Goal: Task Accomplishment & Management: Complete application form

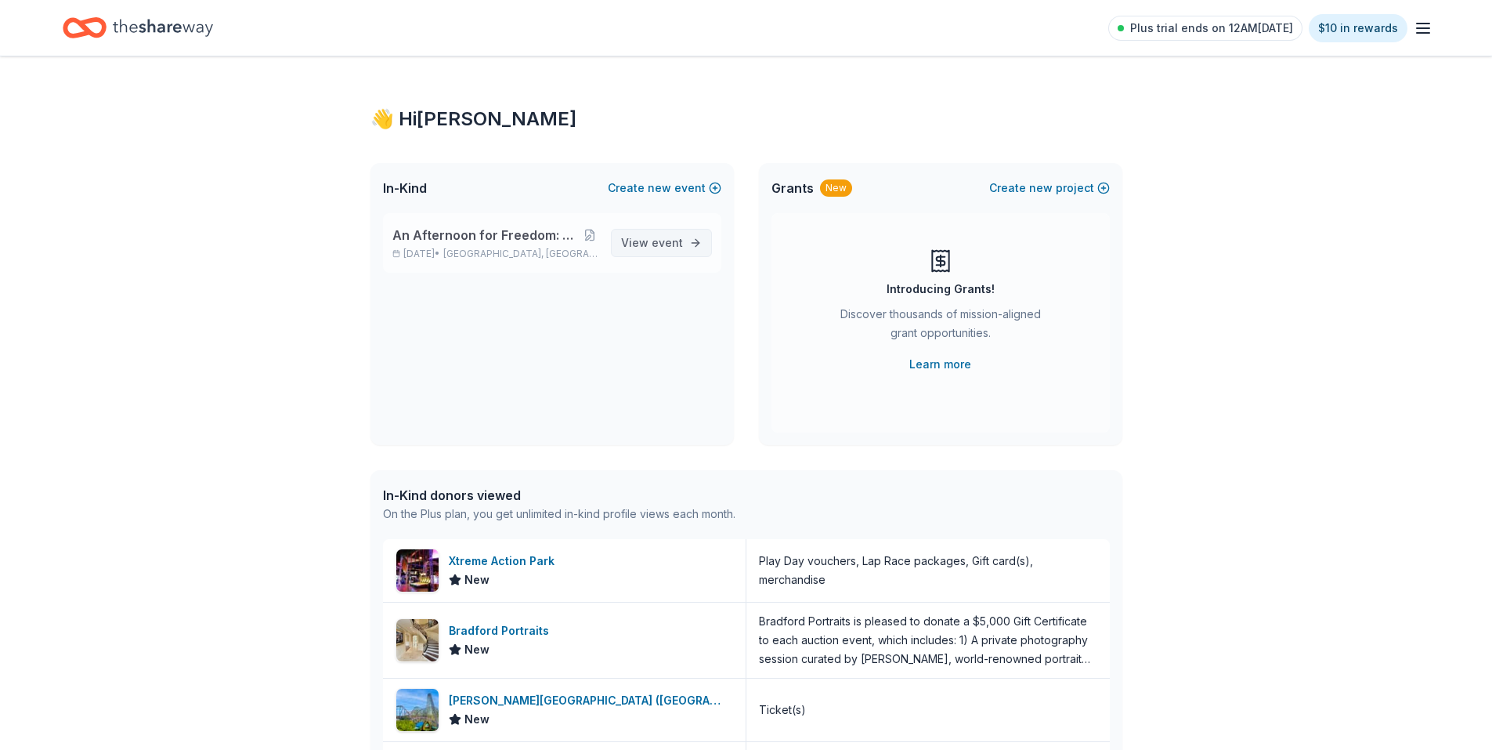
click at [660, 241] on span "event" at bounding box center [667, 242] width 31 height 13
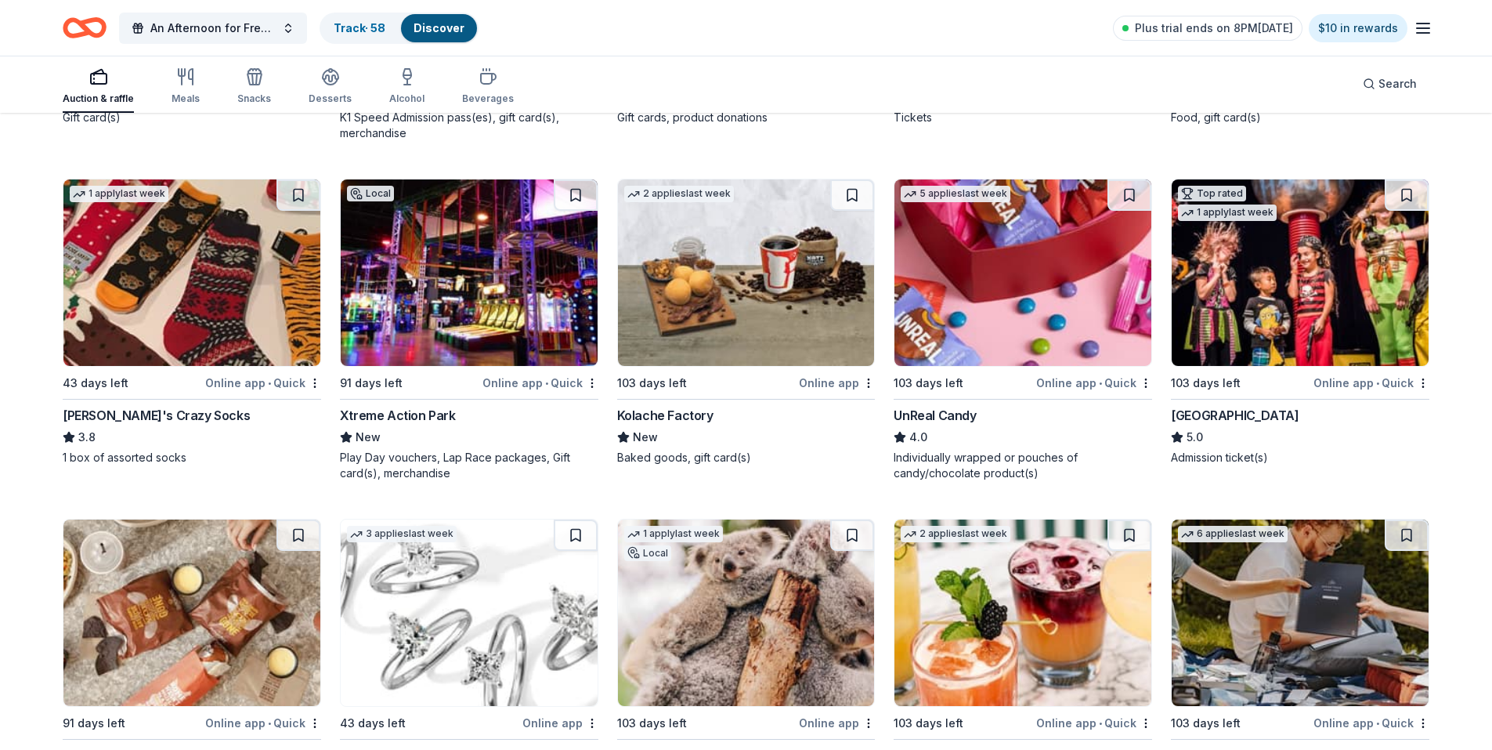
scroll to position [6842, 0]
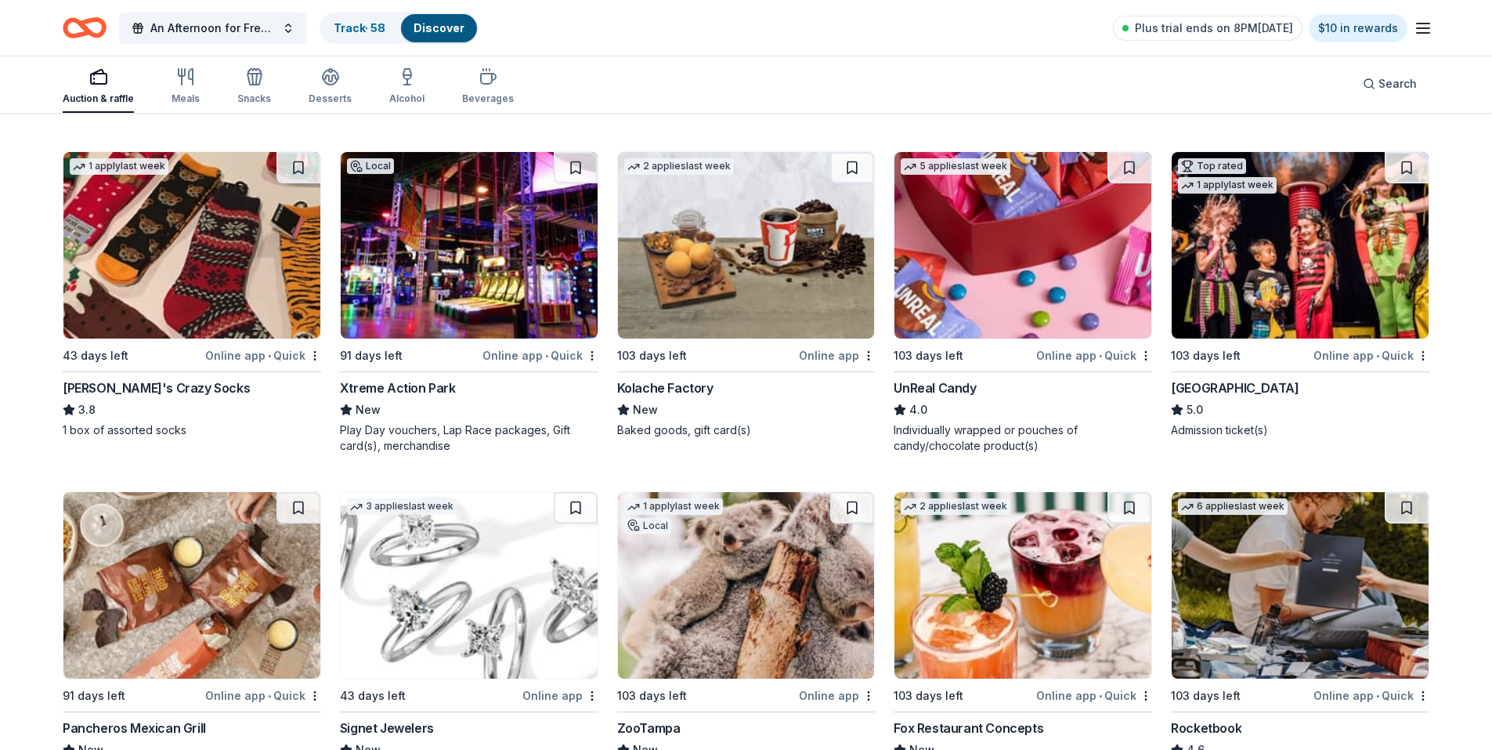
click at [504, 225] on img at bounding box center [469, 245] width 257 height 186
click at [1299, 298] on img at bounding box center [1300, 245] width 257 height 186
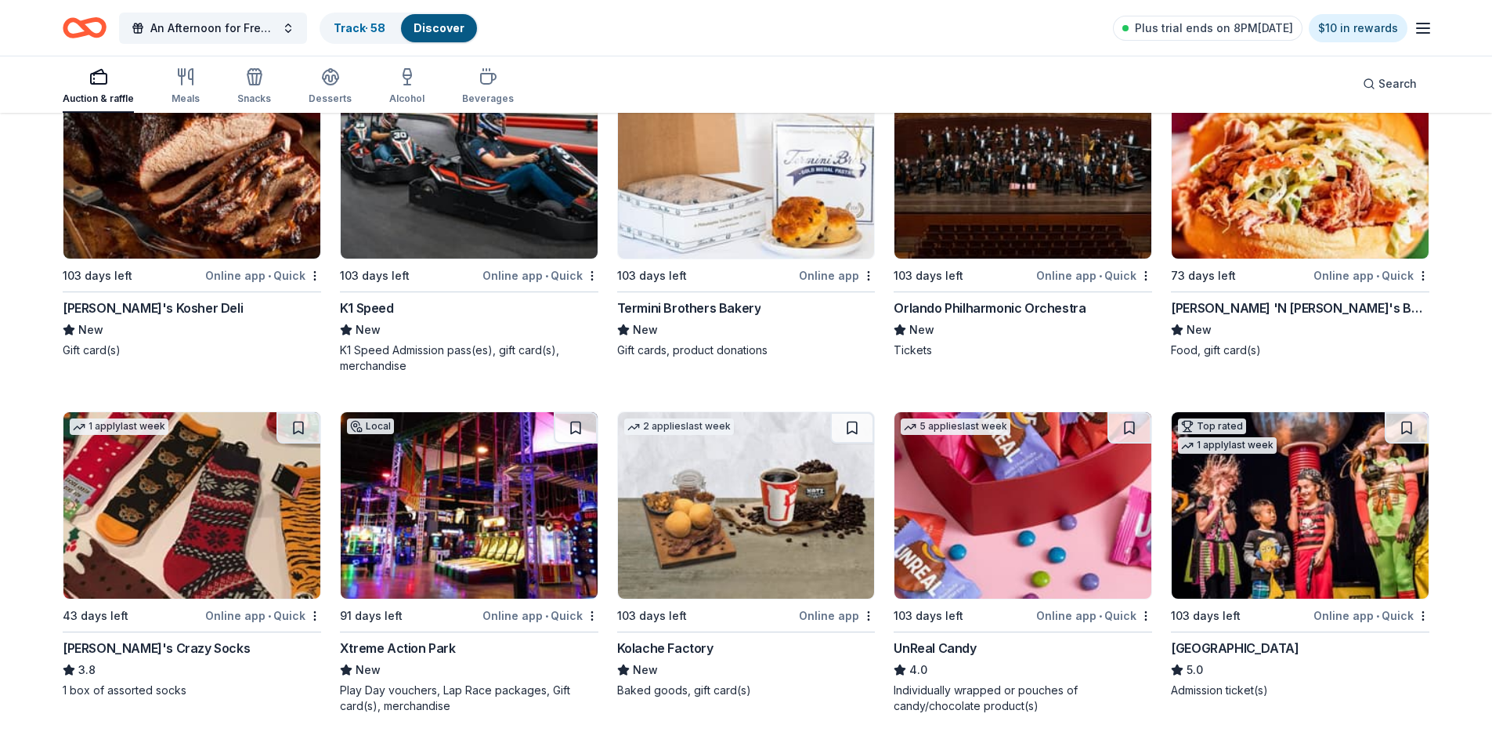
scroll to position [6685, 0]
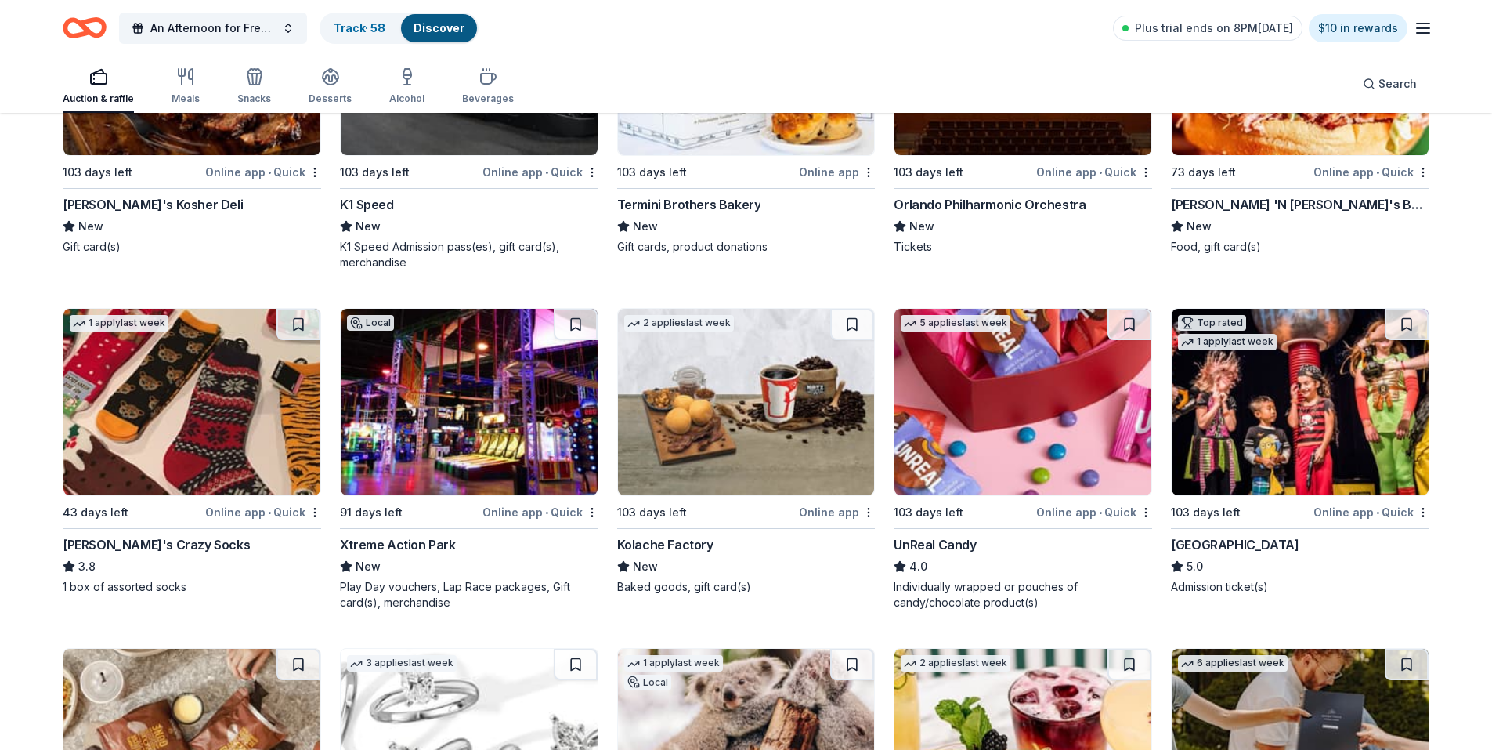
click at [1238, 387] on img at bounding box center [1300, 402] width 257 height 186
click at [1408, 326] on button at bounding box center [1407, 324] width 44 height 31
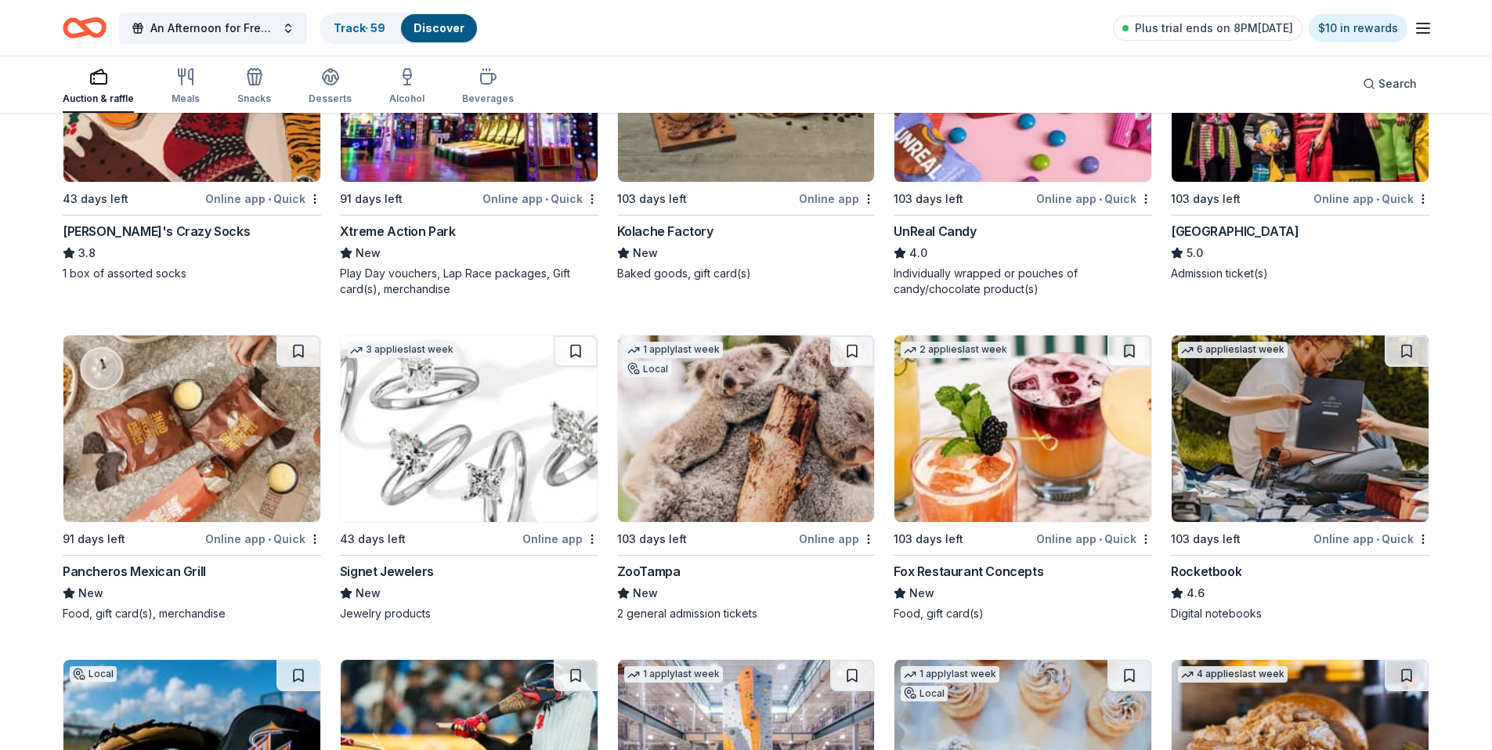
scroll to position [7077, 0]
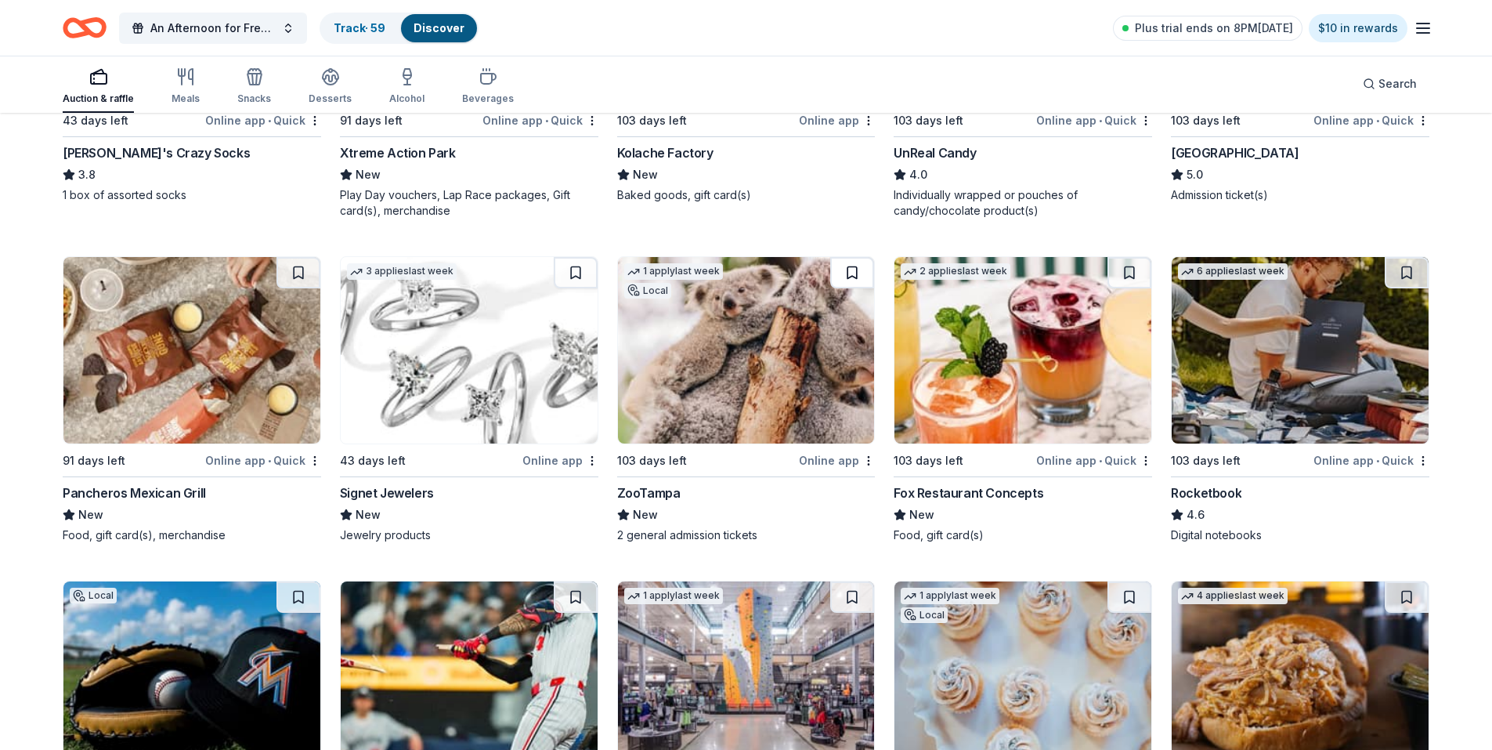
click at [851, 270] on button at bounding box center [852, 272] width 44 height 31
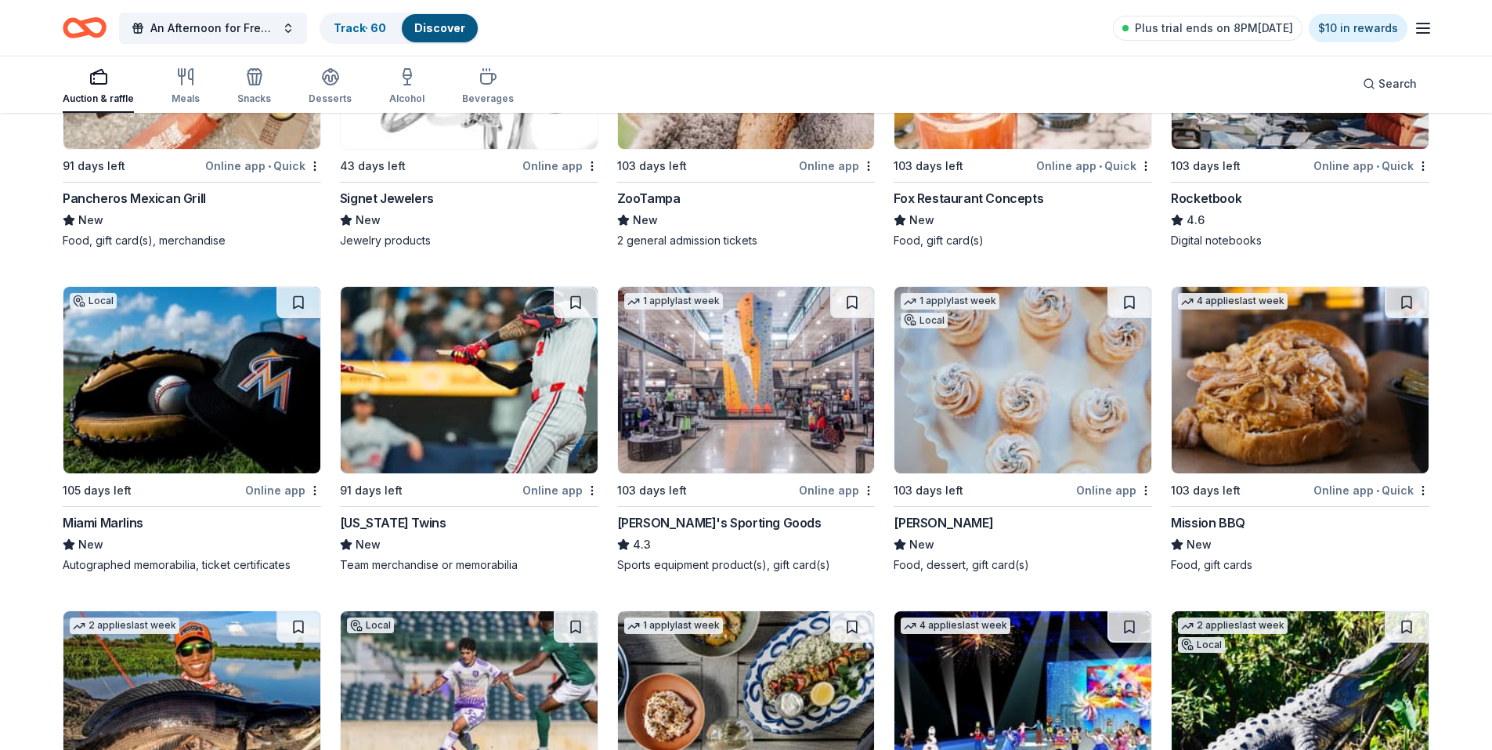
scroll to position [7390, 0]
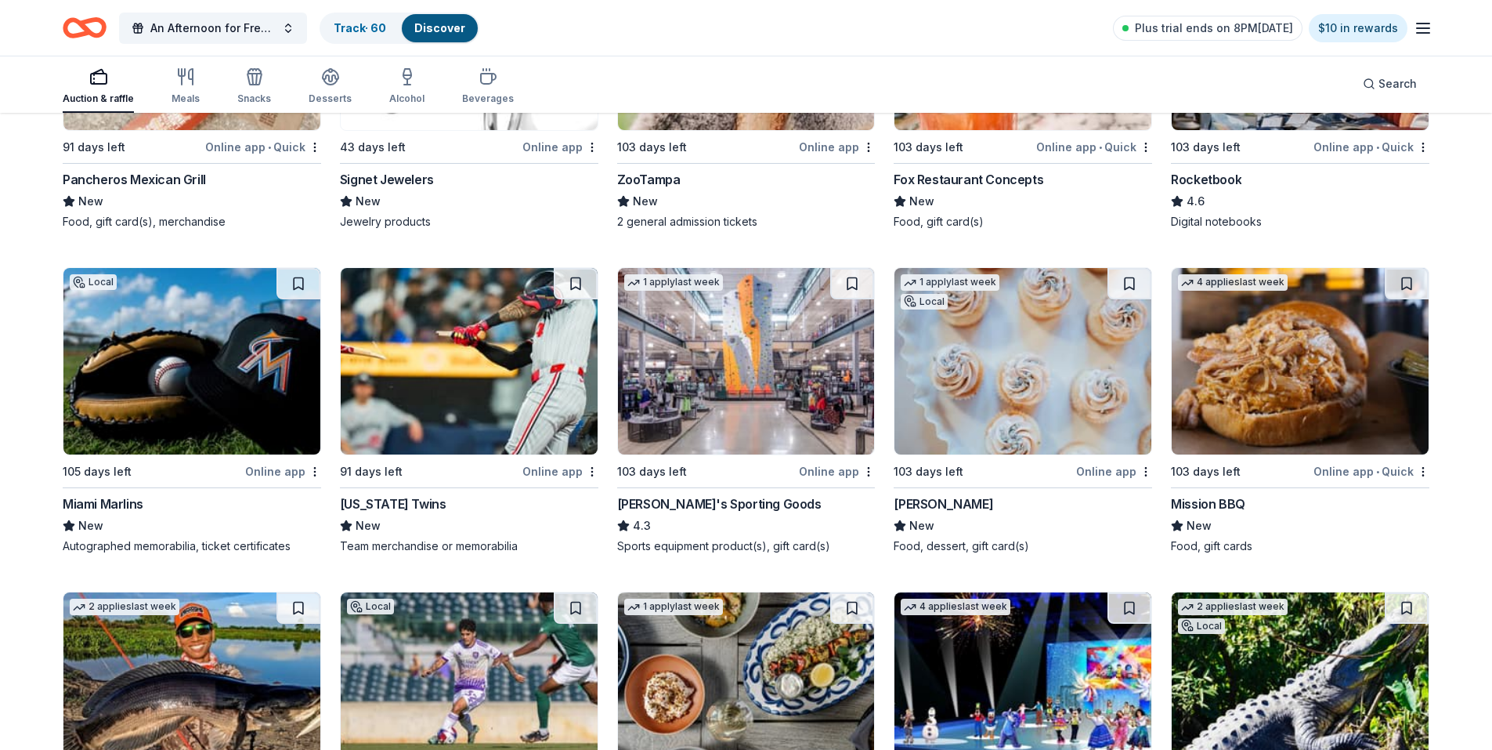
click at [759, 345] on img at bounding box center [746, 361] width 257 height 186
click at [302, 286] on button at bounding box center [299, 283] width 44 height 31
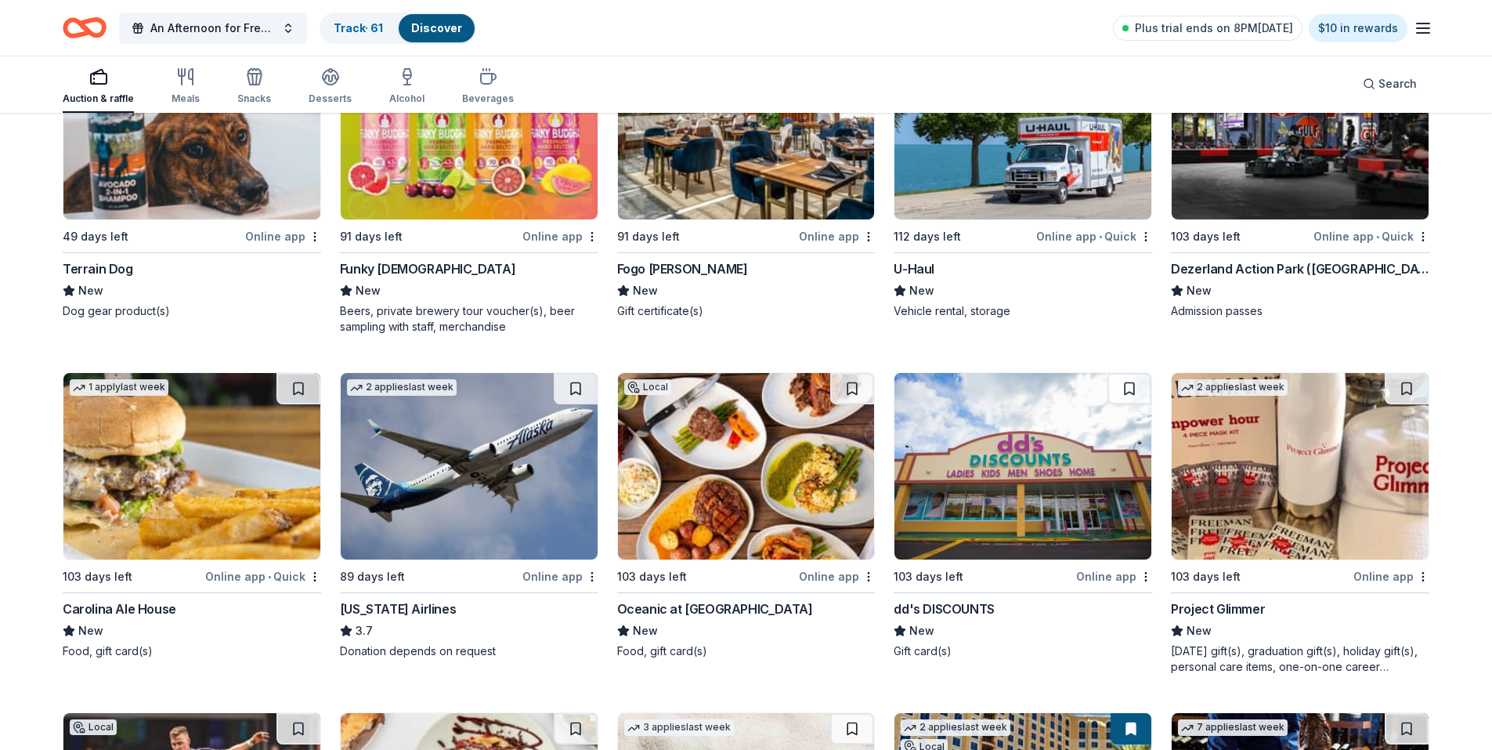
scroll to position [8910, 0]
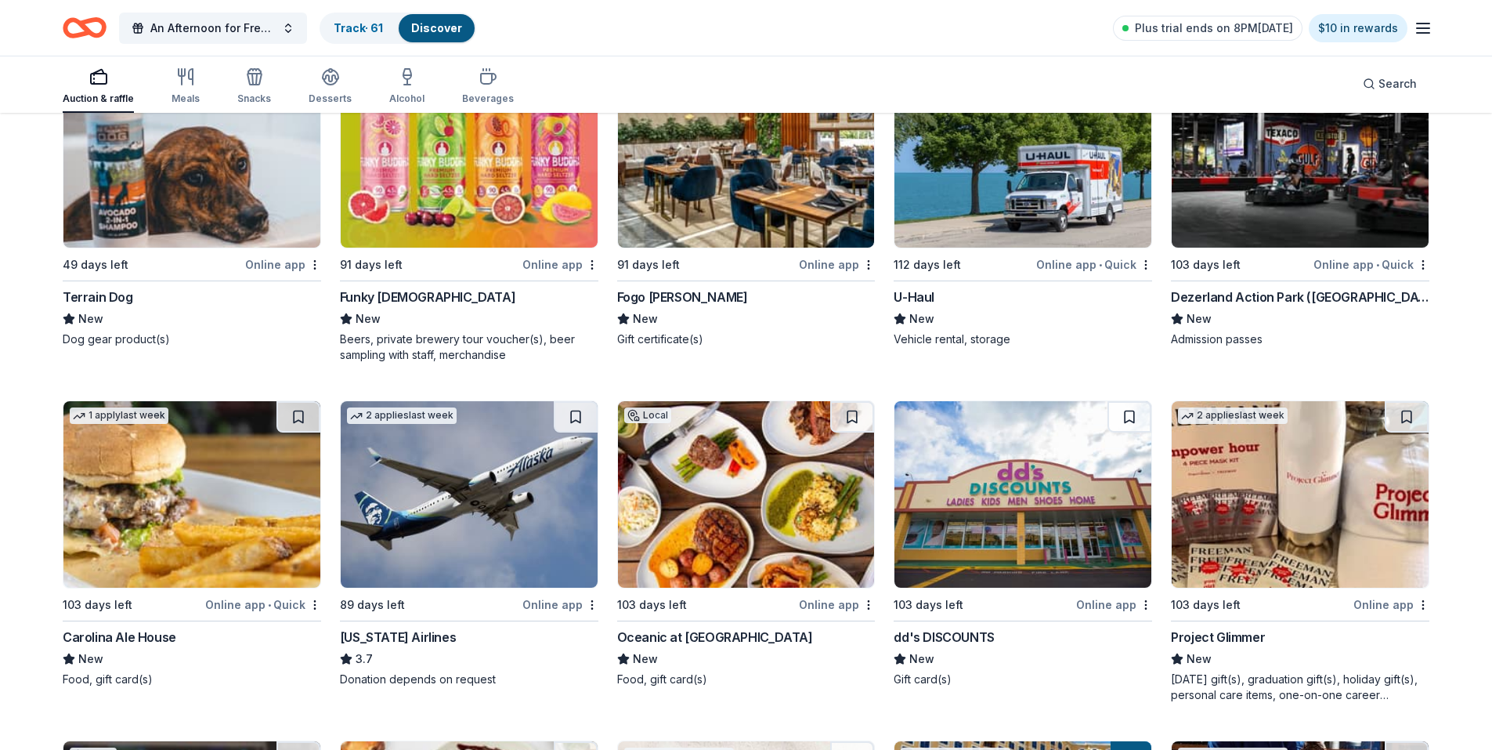
click at [1070, 205] on img at bounding box center [1023, 154] width 257 height 186
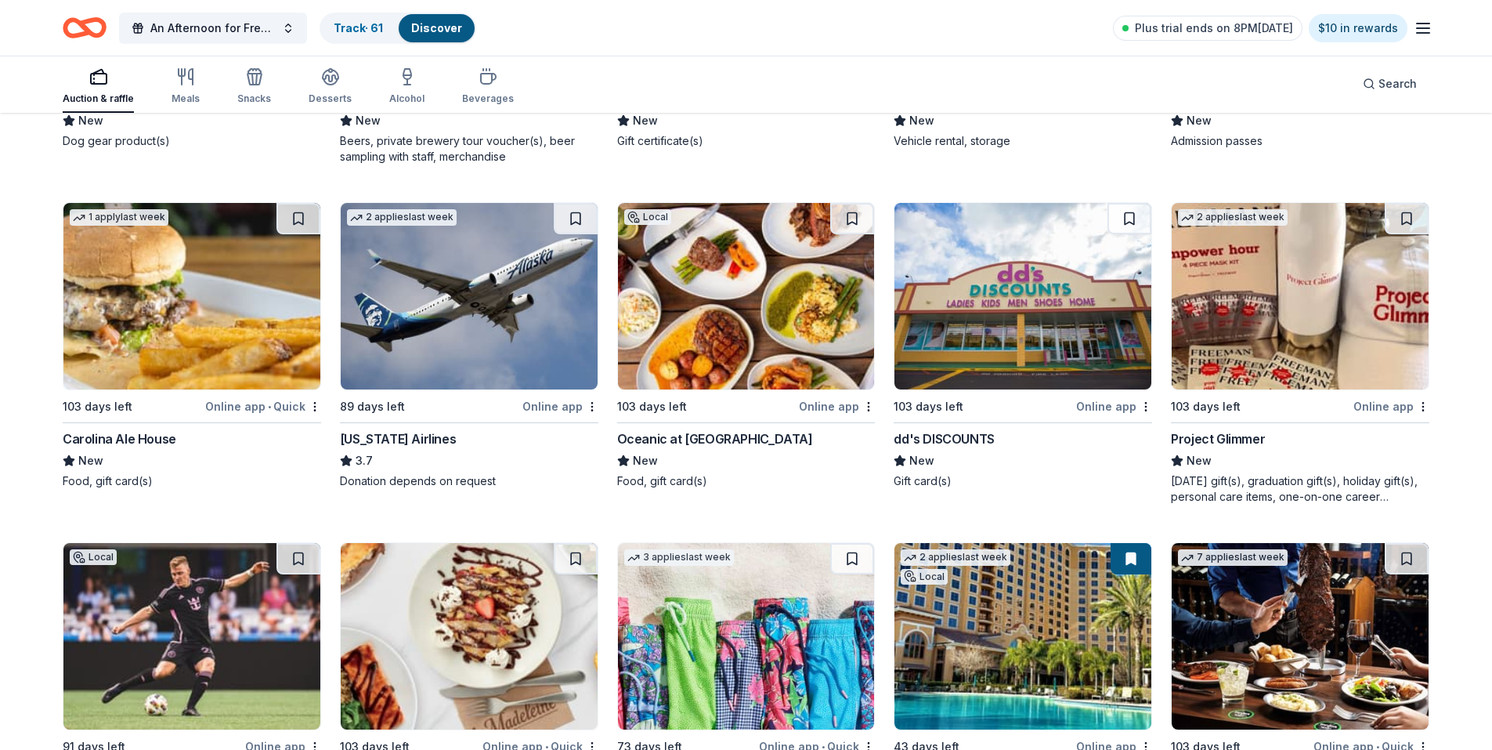
scroll to position [9145, 0]
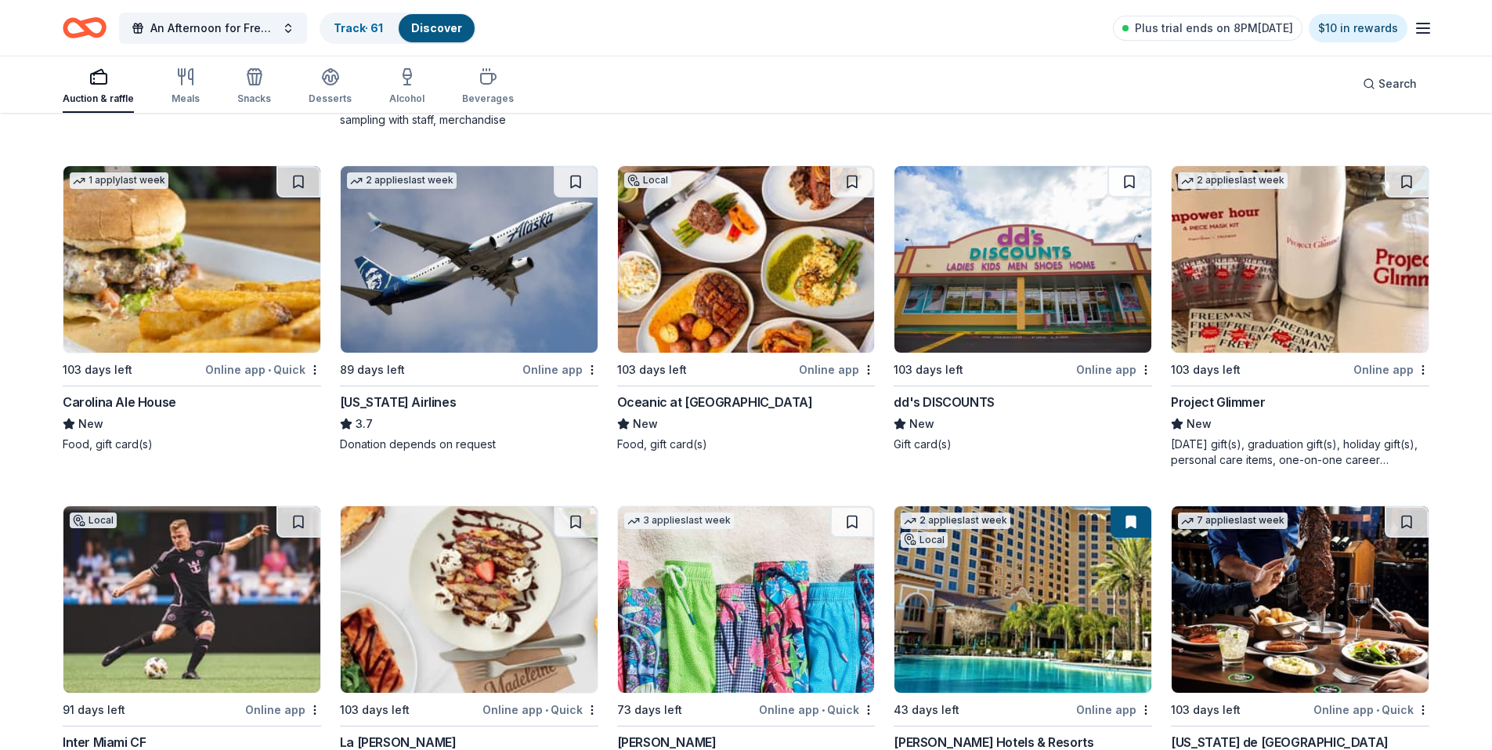
click at [719, 295] on img at bounding box center [746, 259] width 257 height 186
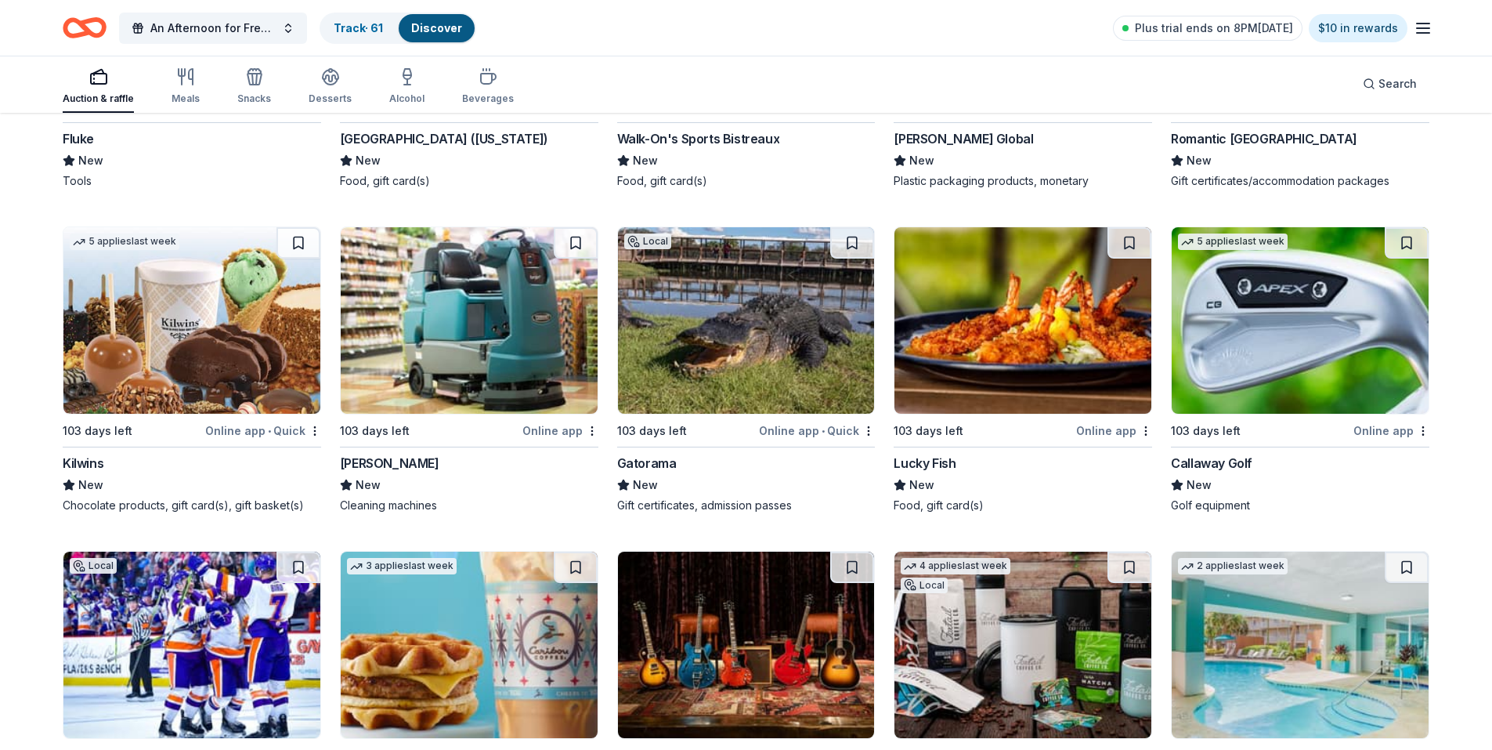
scroll to position [10066, 0]
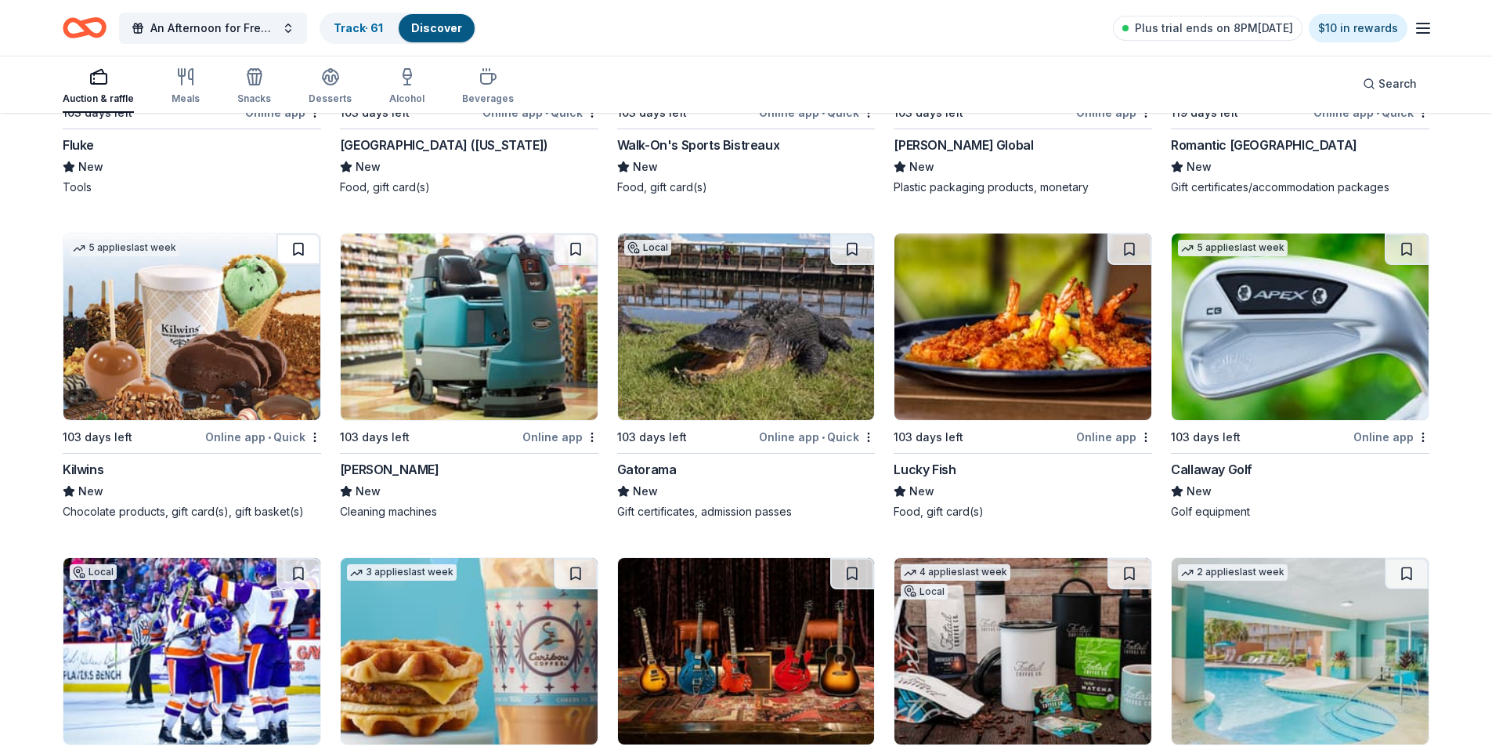
click at [292, 247] on button at bounding box center [299, 248] width 44 height 31
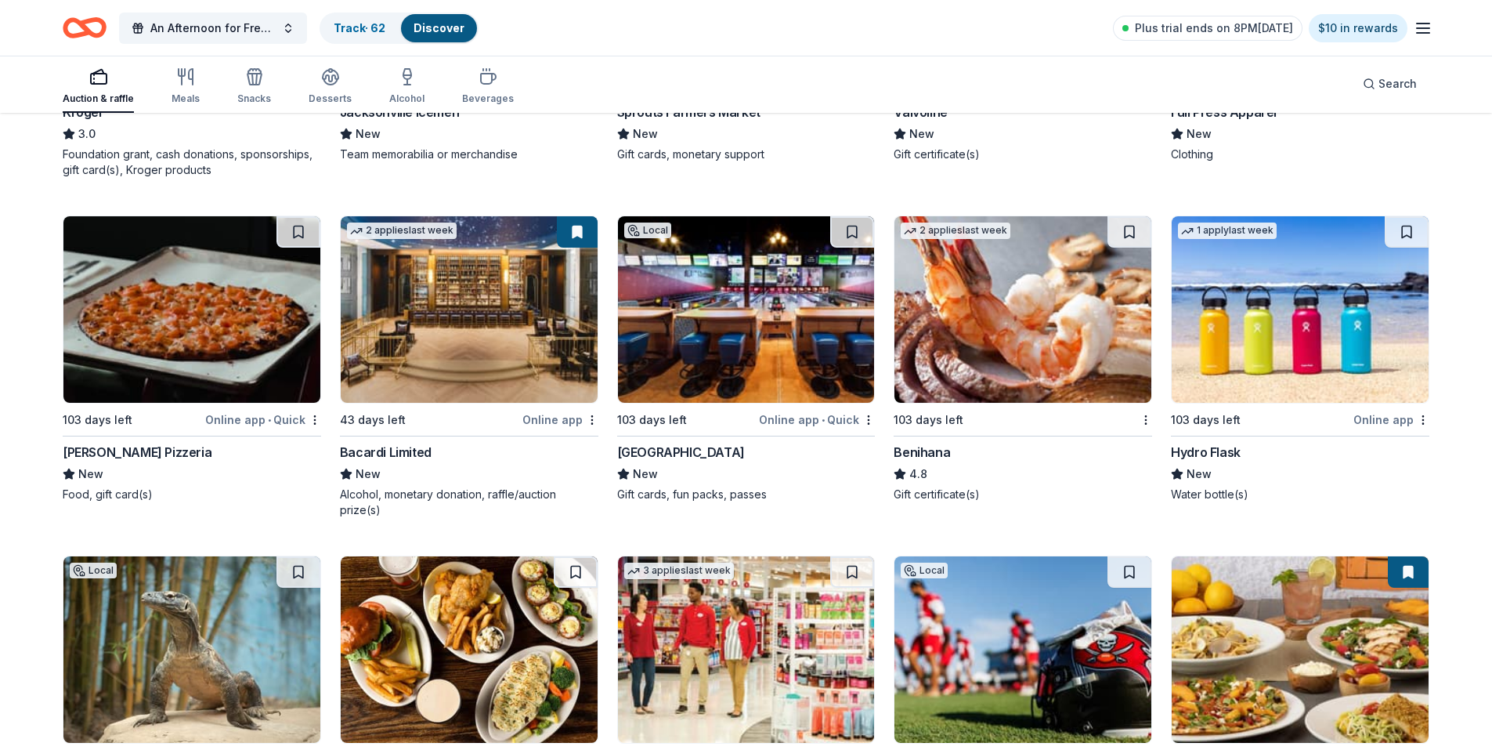
scroll to position [11084, 0]
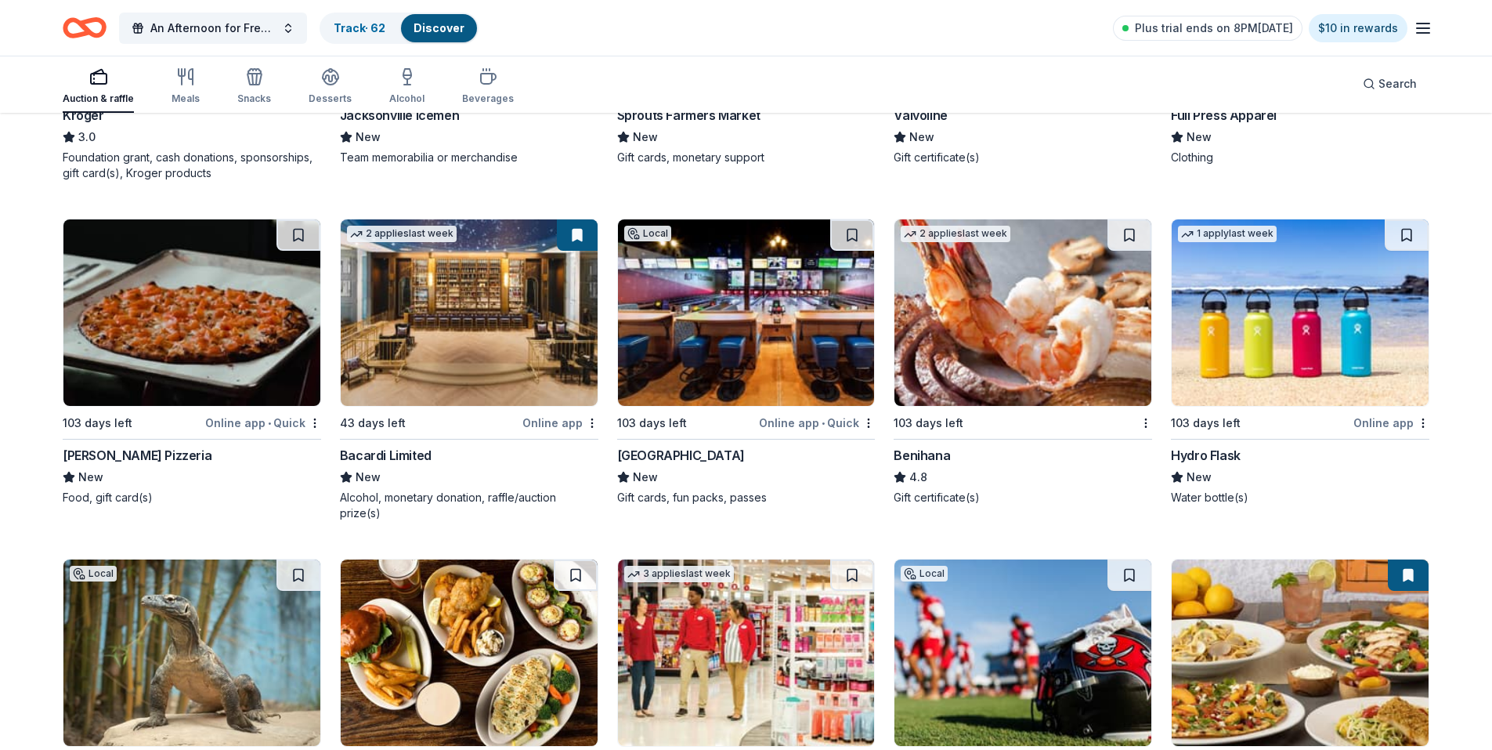
click at [1059, 288] on img at bounding box center [1023, 312] width 257 height 186
click at [1123, 233] on button at bounding box center [1130, 234] width 44 height 31
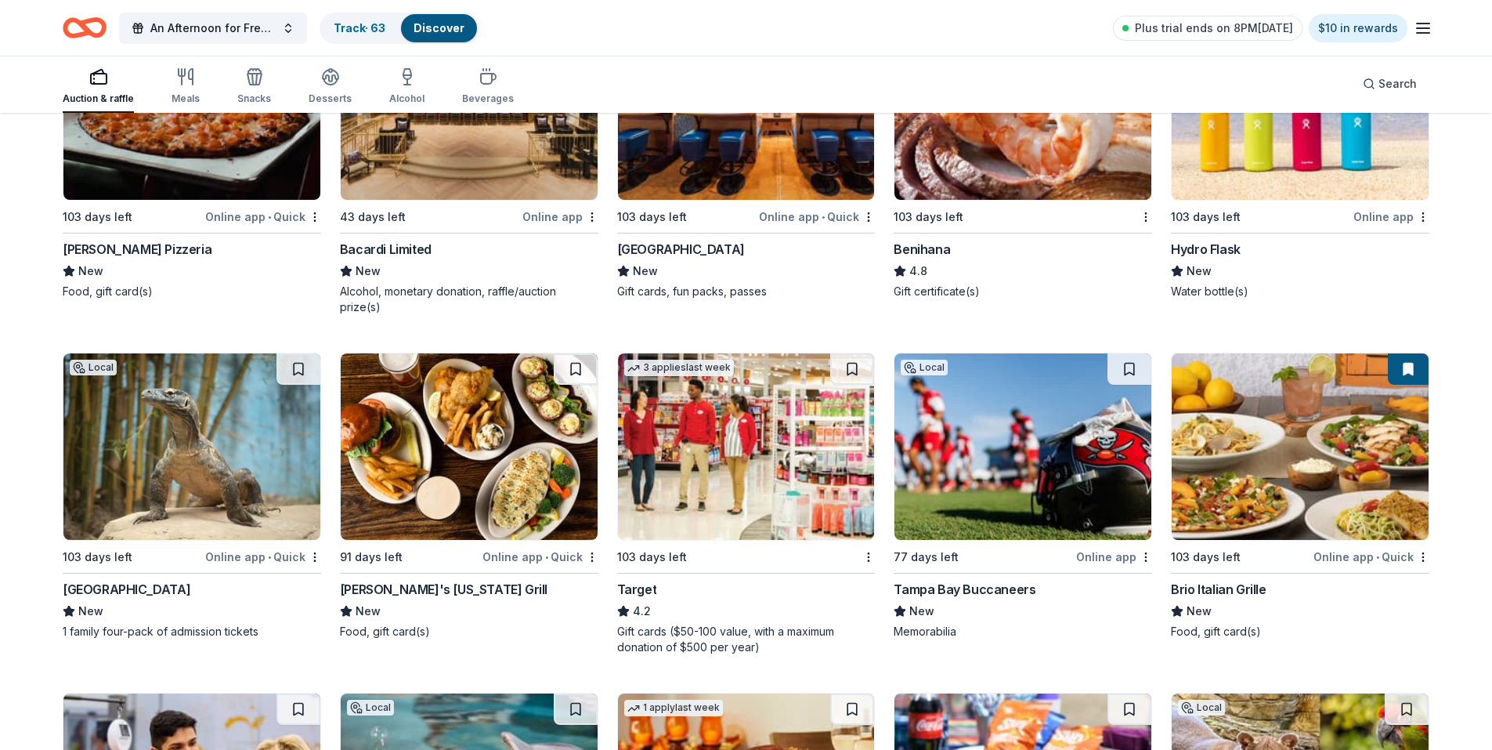
scroll to position [11398, 0]
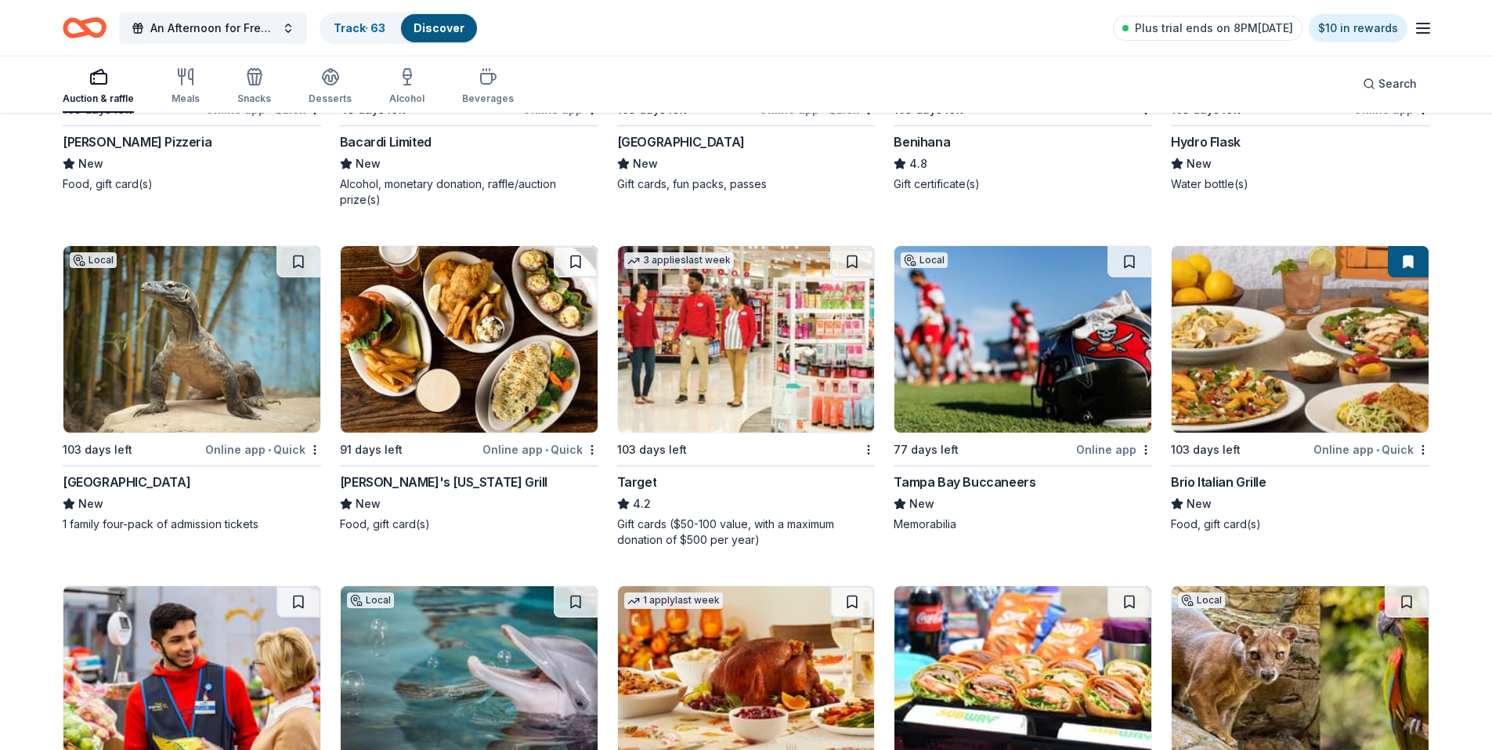
click at [768, 330] on img at bounding box center [746, 339] width 257 height 186
click at [856, 258] on button at bounding box center [852, 261] width 44 height 31
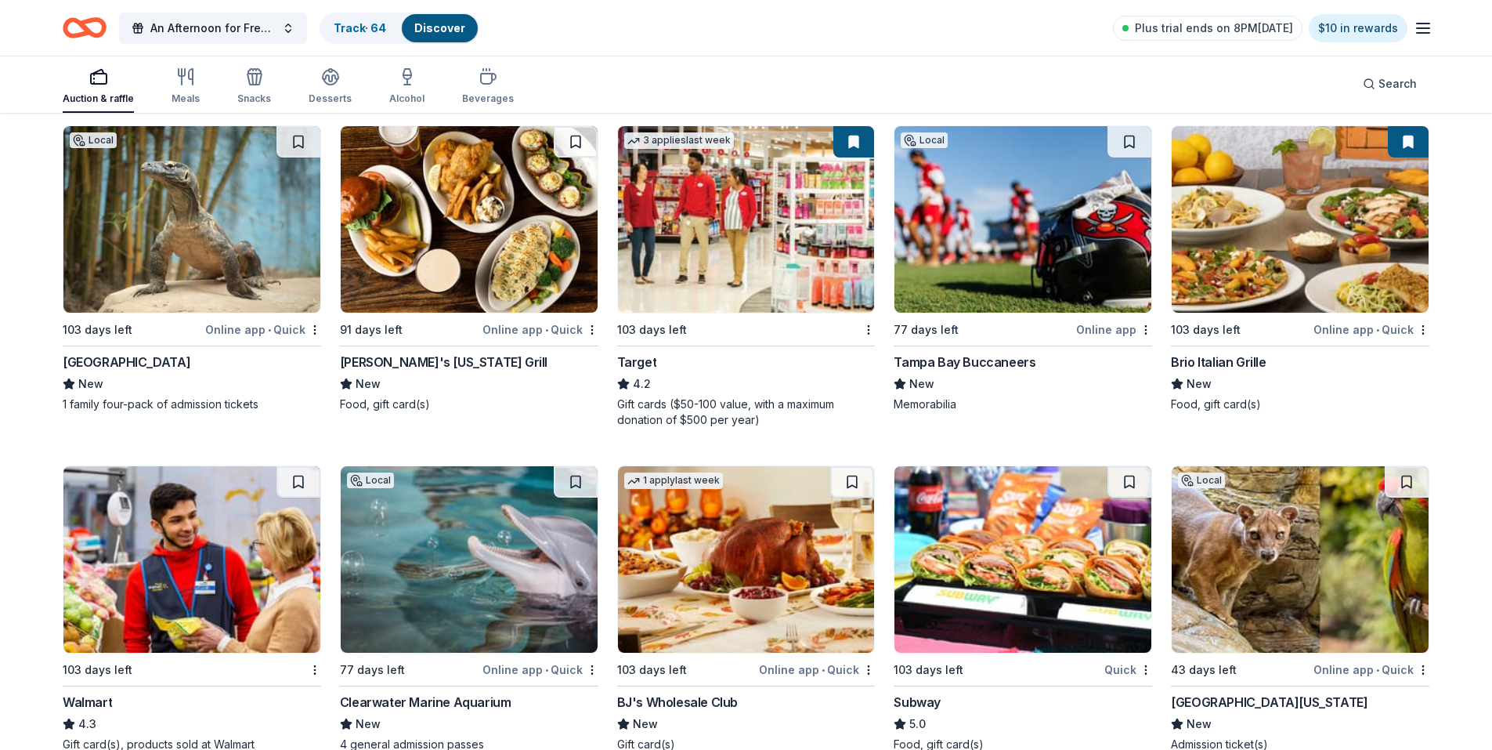
scroll to position [11554, 0]
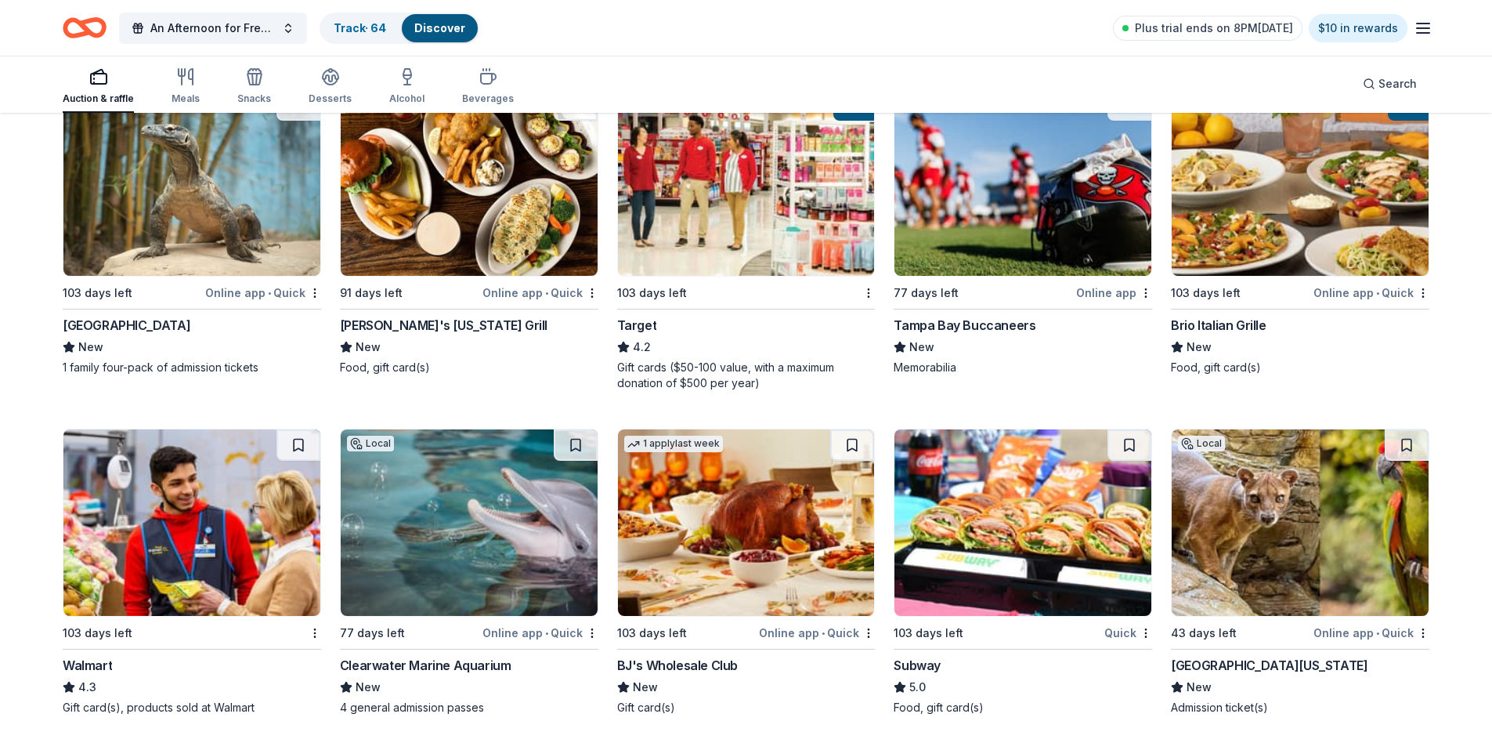
click at [1028, 225] on img at bounding box center [1023, 182] width 257 height 186
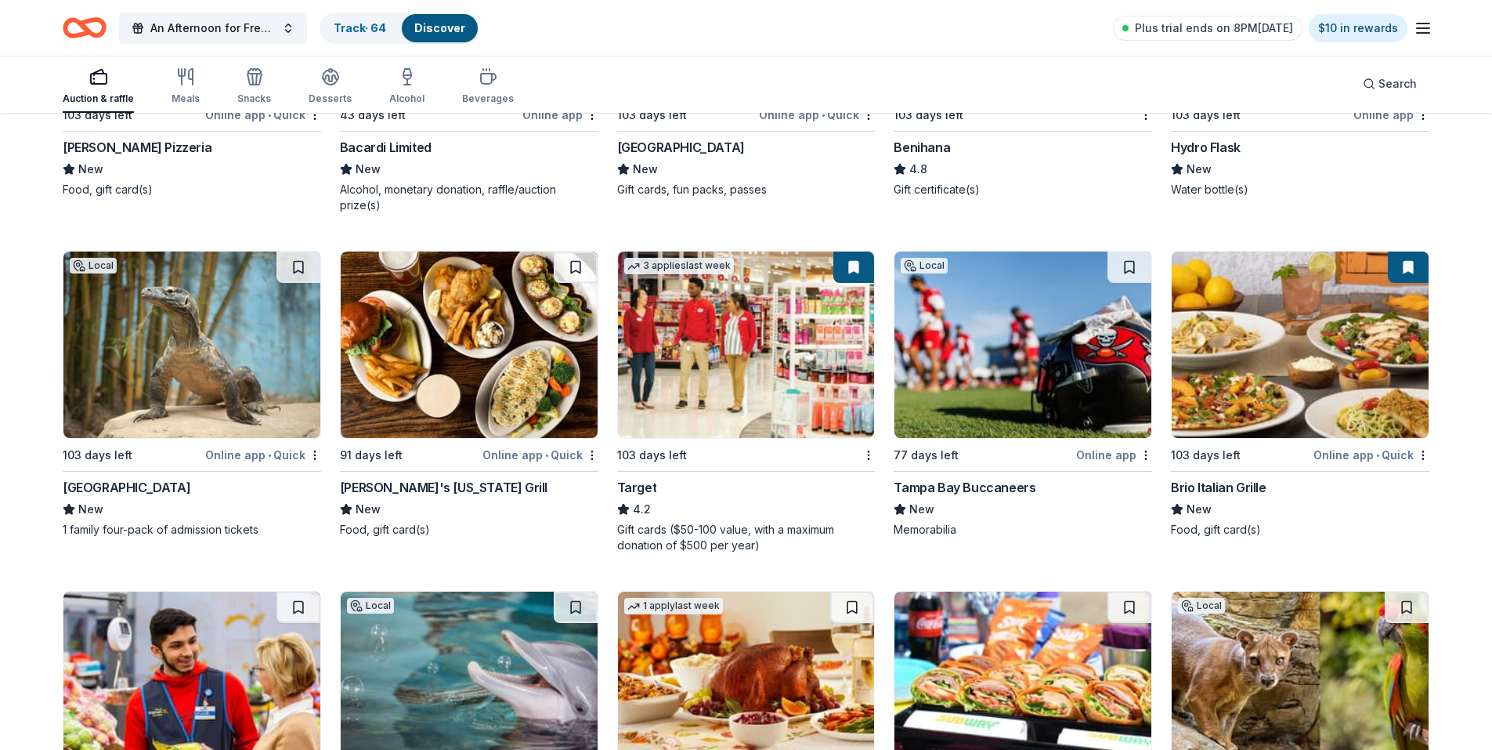
scroll to position [11398, 0]
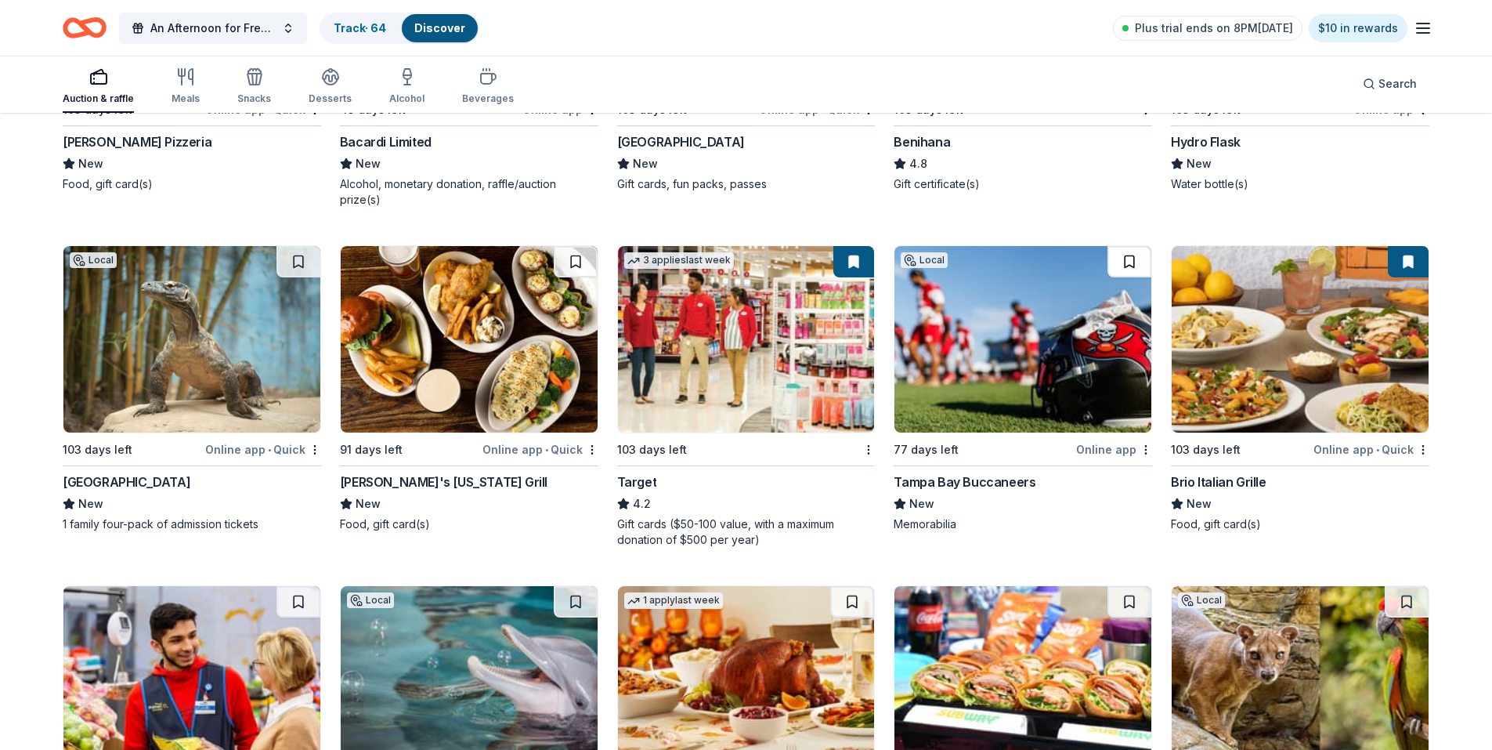
click at [1127, 262] on button at bounding box center [1130, 261] width 44 height 31
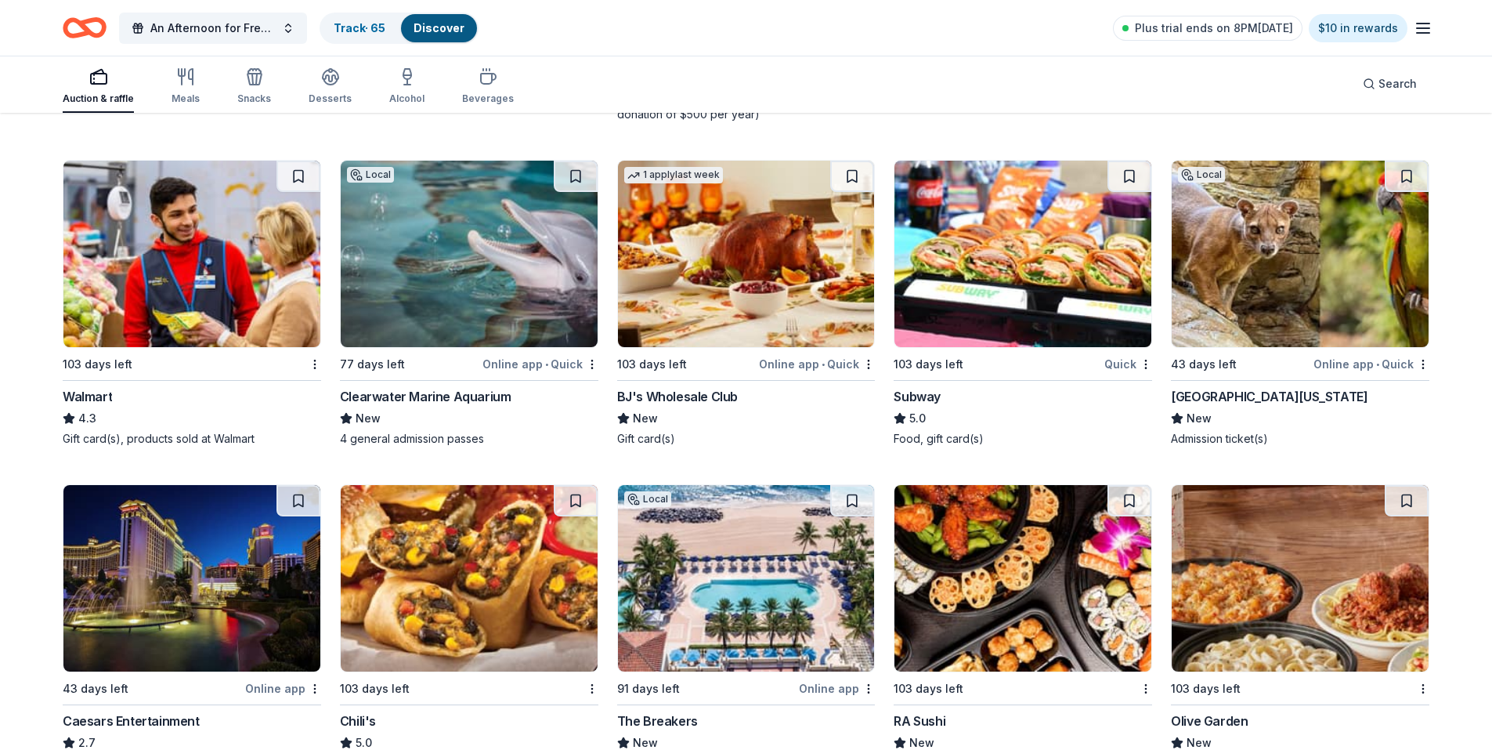
scroll to position [11868, 0]
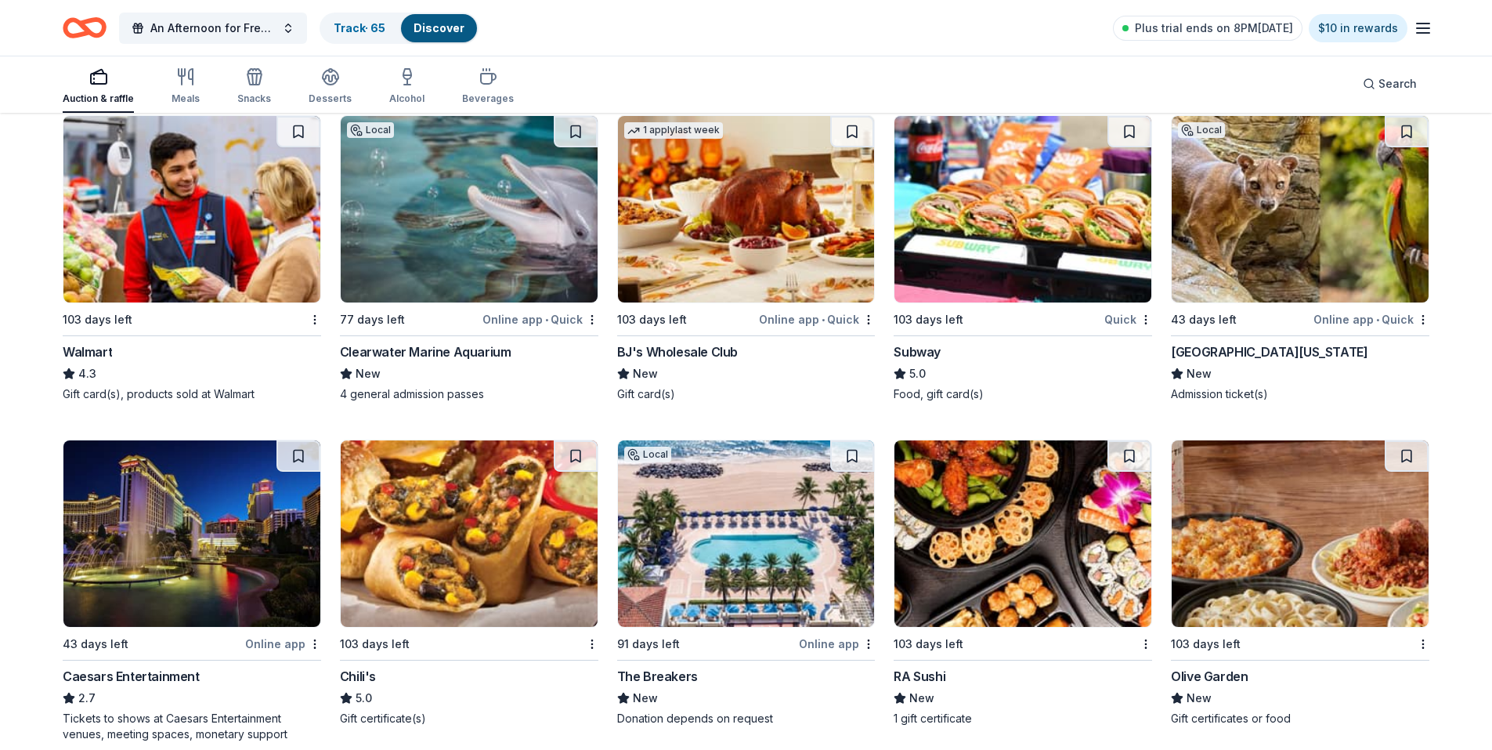
click at [773, 196] on img at bounding box center [746, 209] width 257 height 186
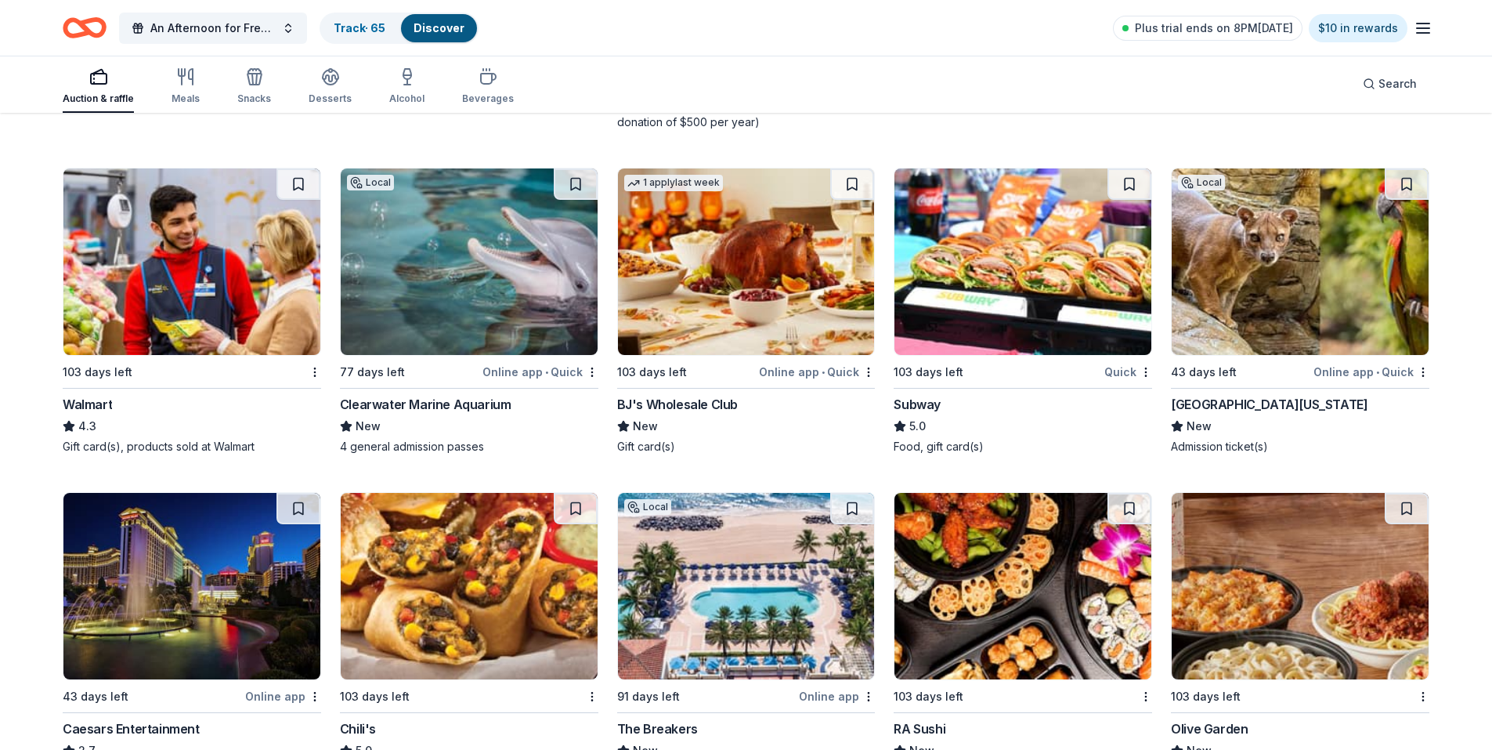
scroll to position [11711, 0]
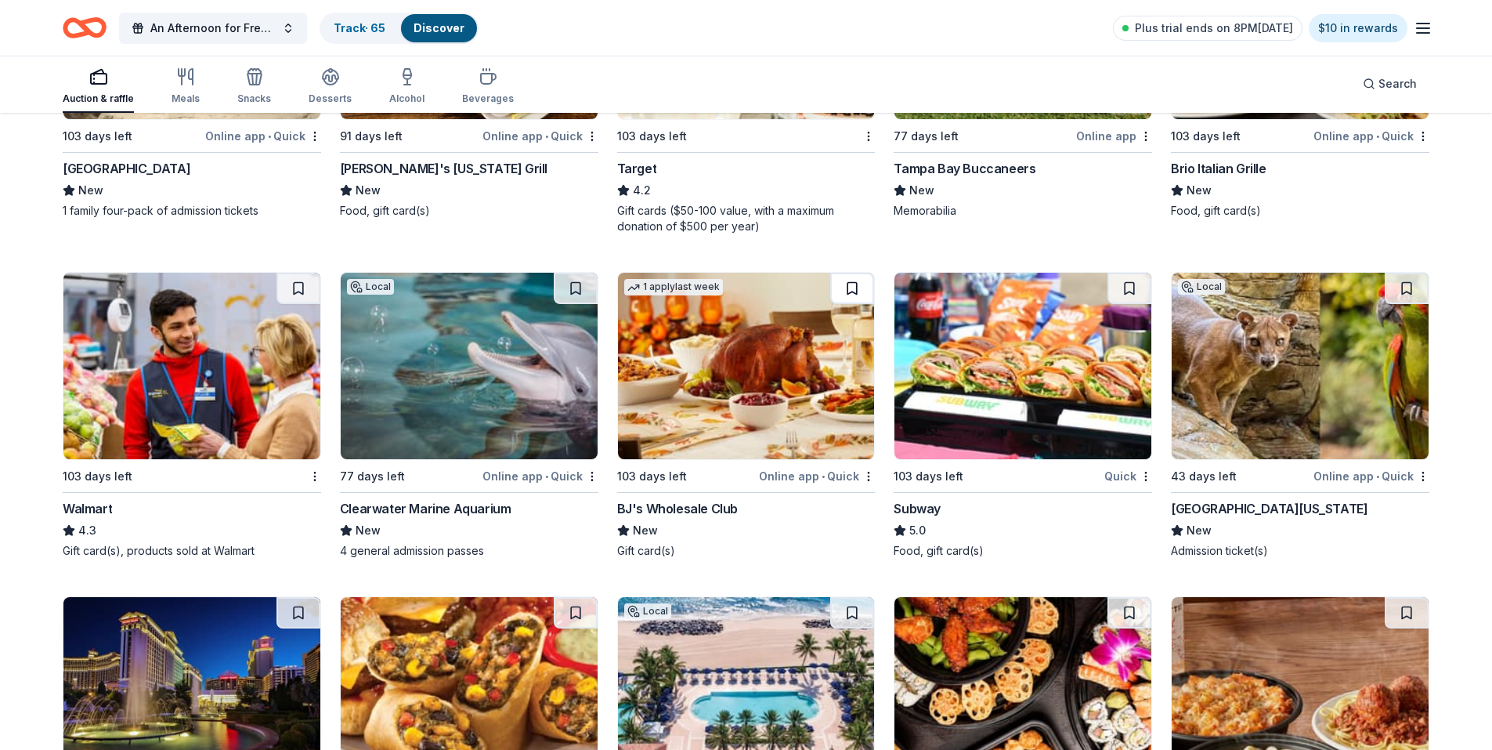
click at [849, 289] on button at bounding box center [852, 288] width 44 height 31
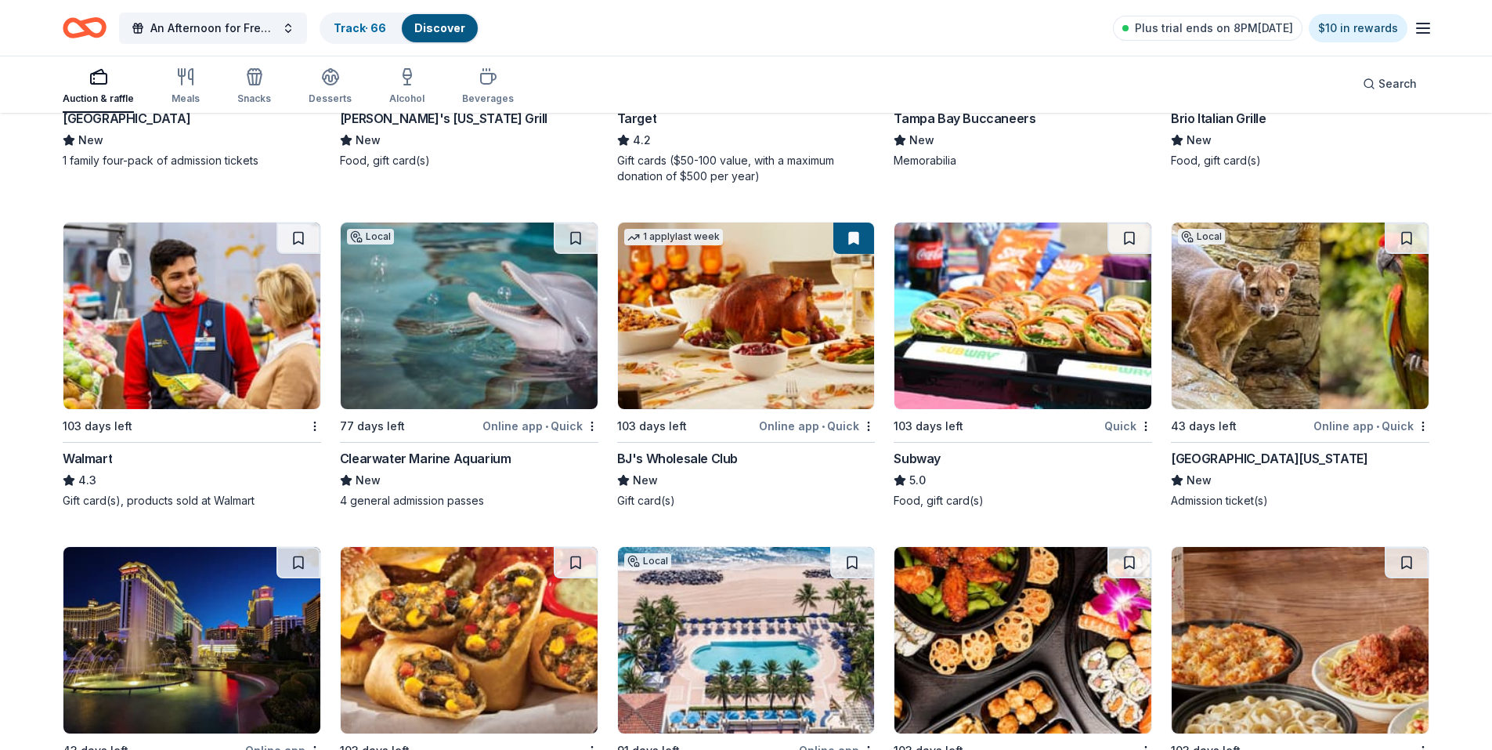
scroll to position [11789, 0]
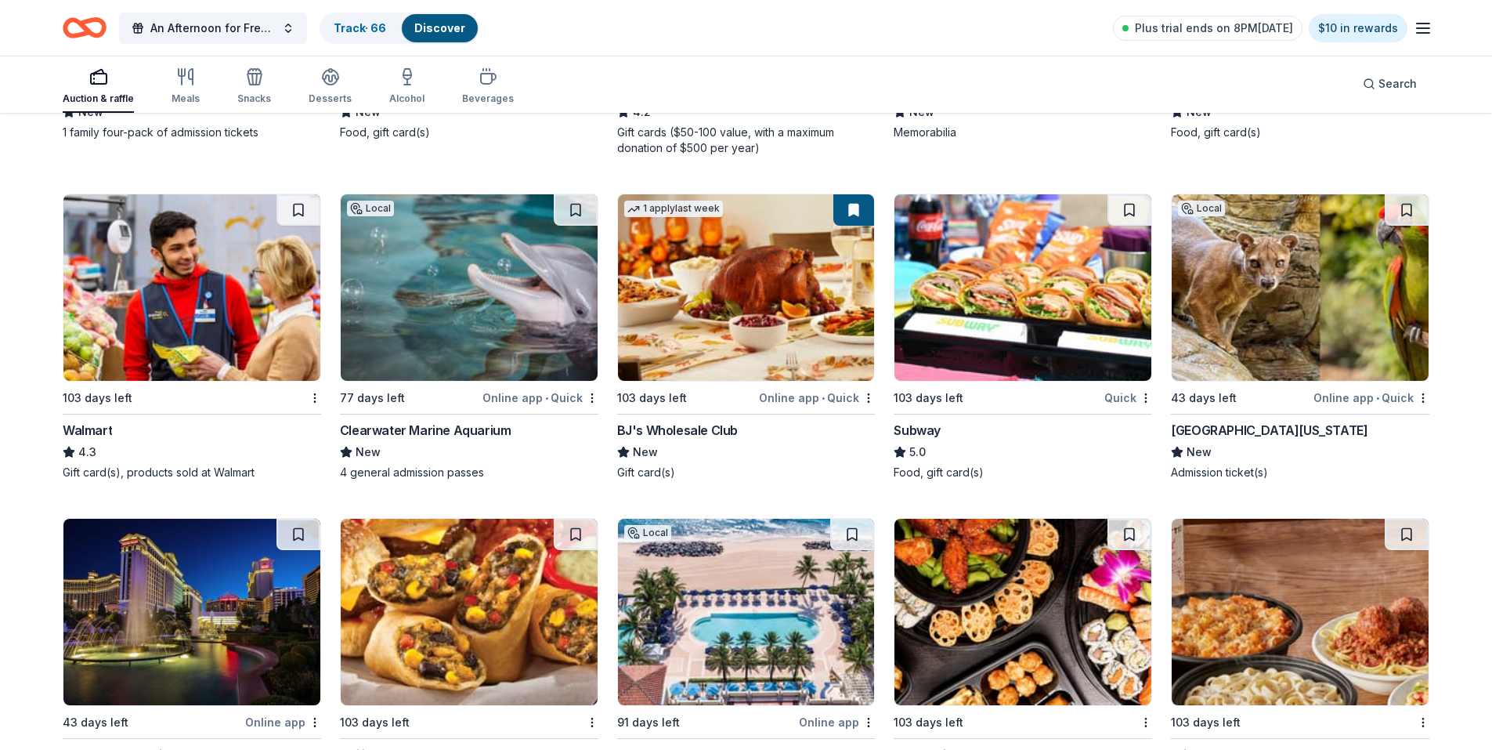
click at [956, 302] on img at bounding box center [1023, 287] width 257 height 186
click at [1130, 210] on button at bounding box center [1130, 209] width 44 height 31
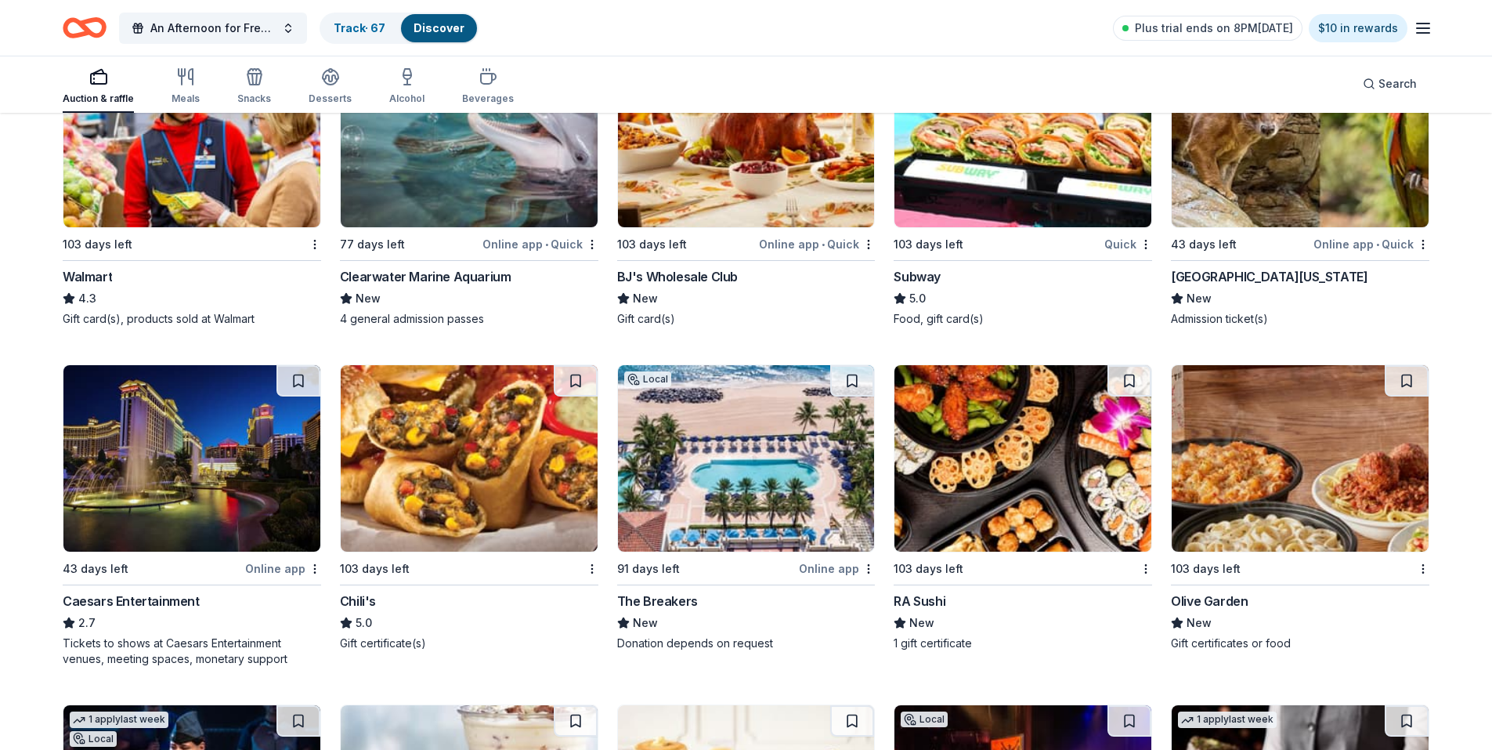
scroll to position [11946, 0]
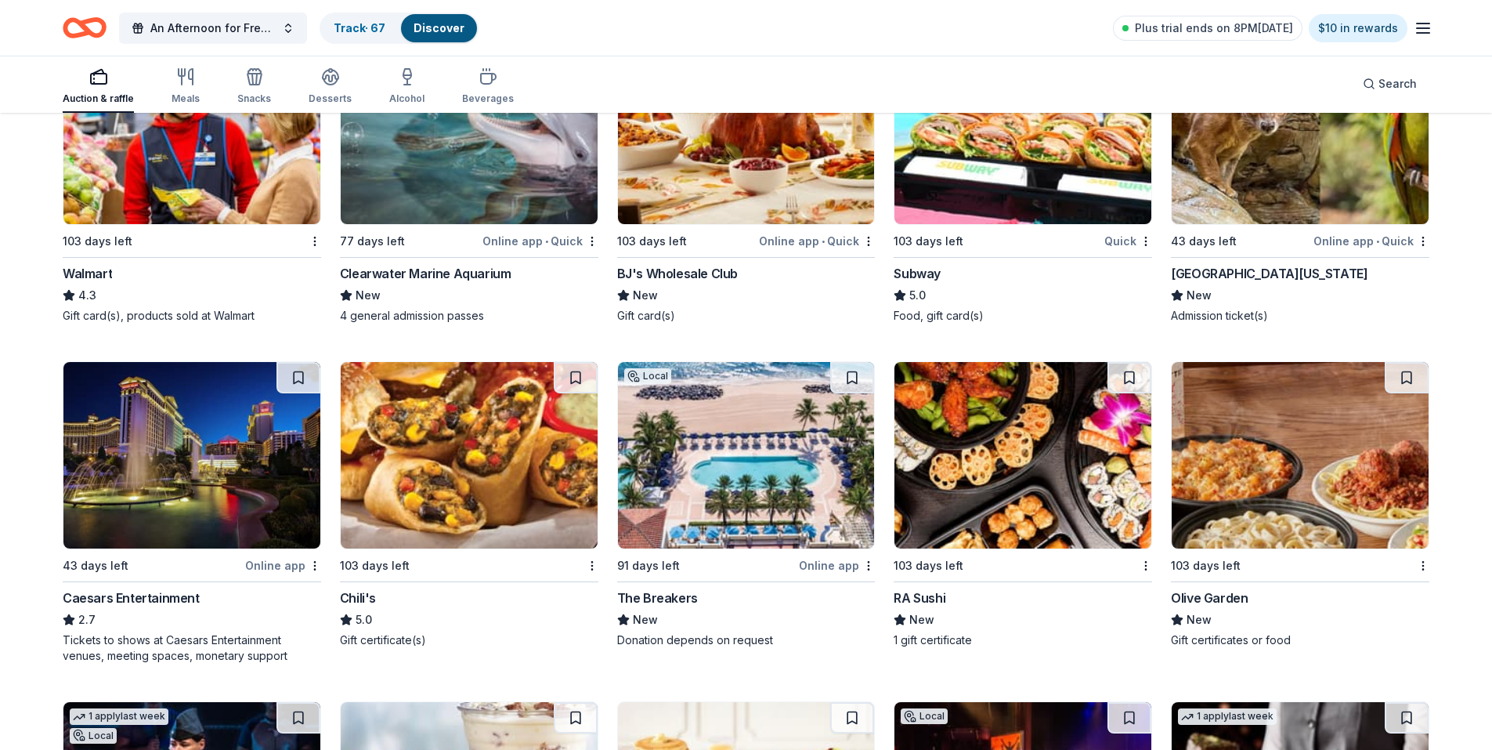
click at [1281, 391] on img at bounding box center [1300, 455] width 257 height 186
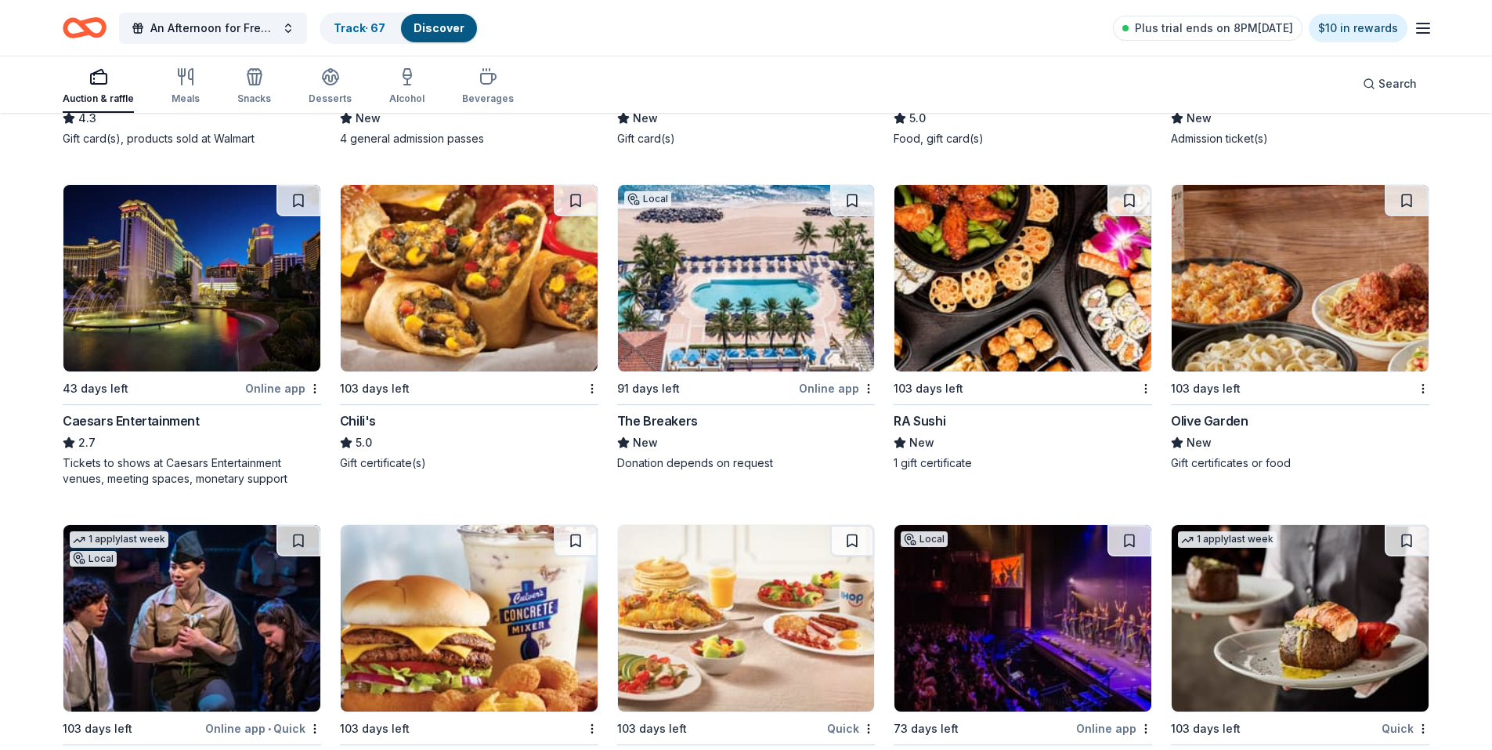
scroll to position [12181, 0]
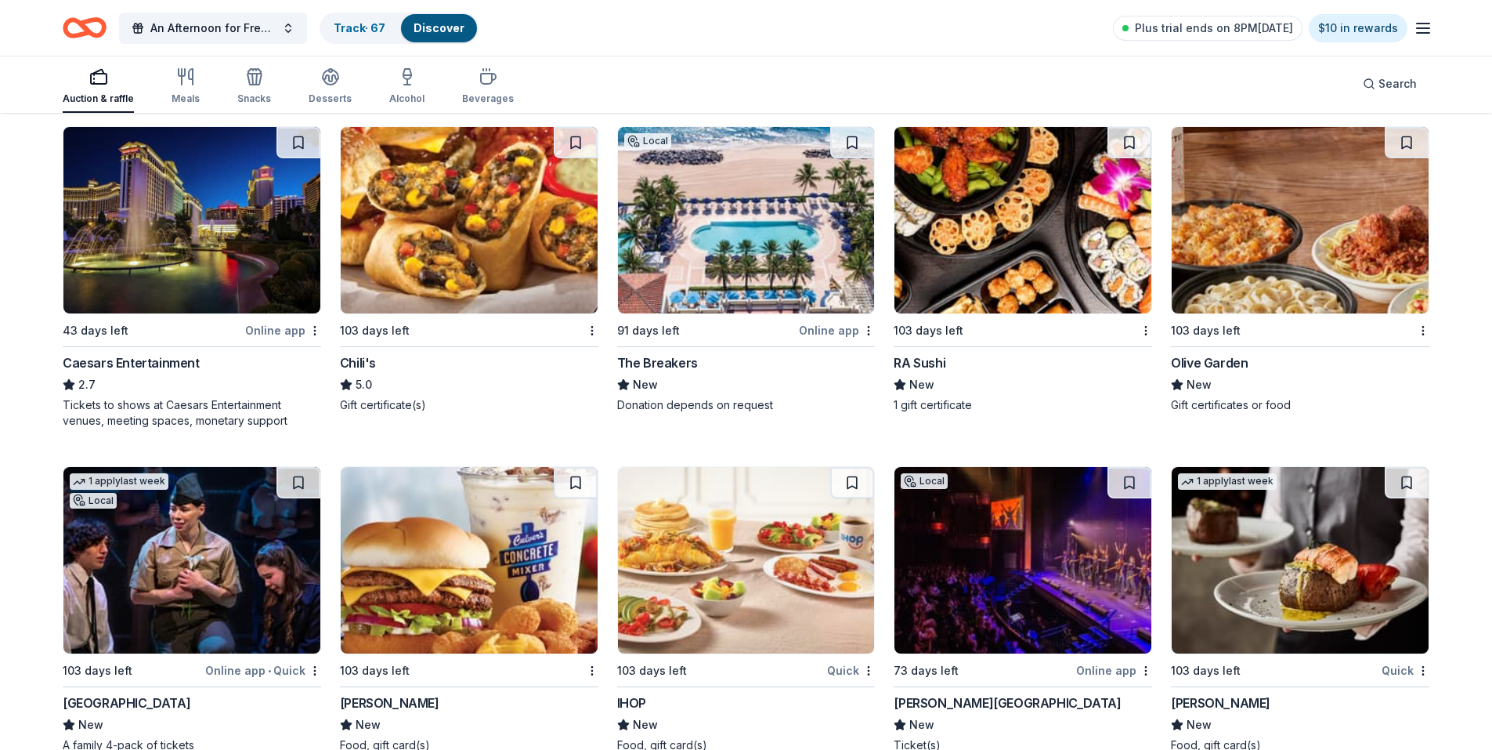
click at [486, 241] on img at bounding box center [469, 220] width 257 height 186
click at [576, 143] on button at bounding box center [576, 142] width 44 height 31
click at [851, 146] on button at bounding box center [852, 142] width 44 height 31
click at [1403, 136] on button at bounding box center [1407, 142] width 44 height 31
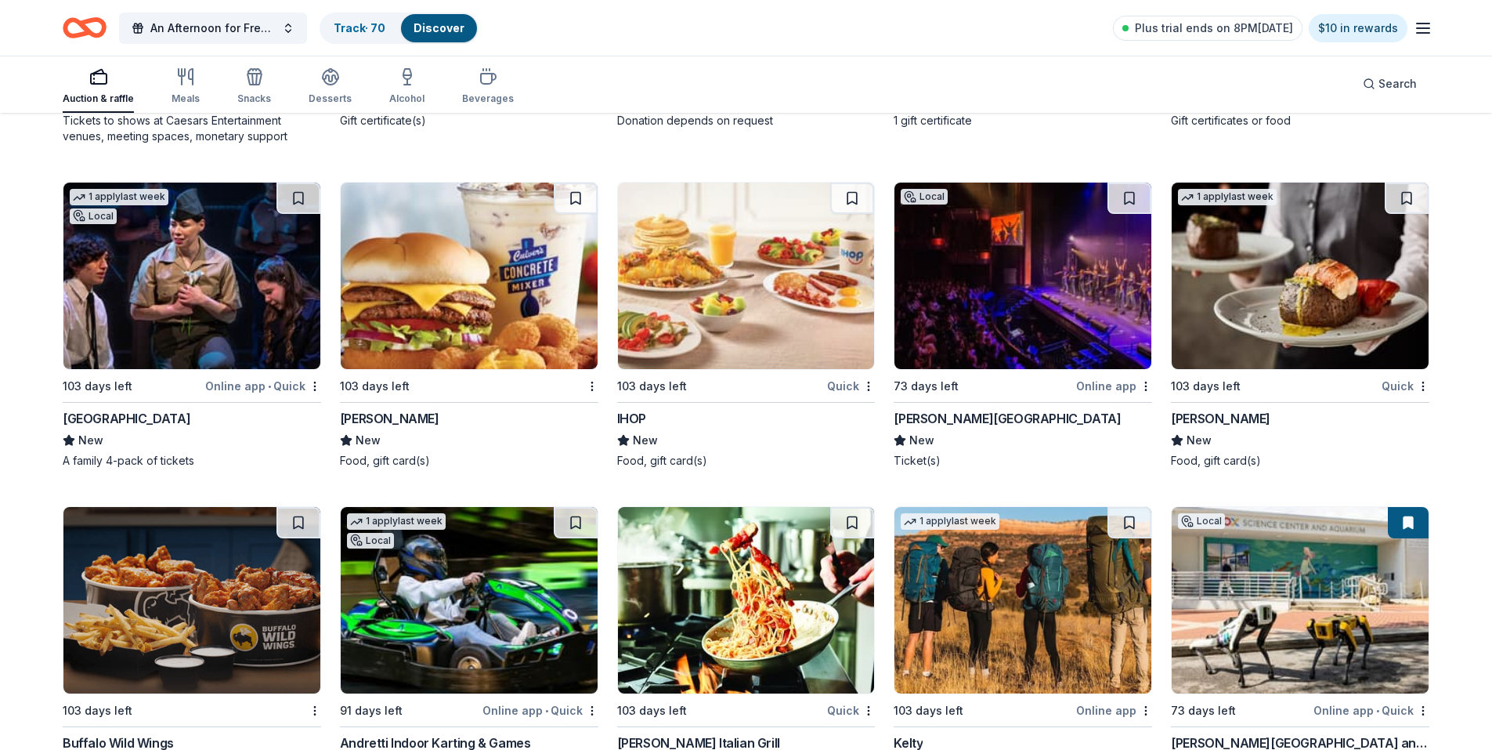
scroll to position [12466, 0]
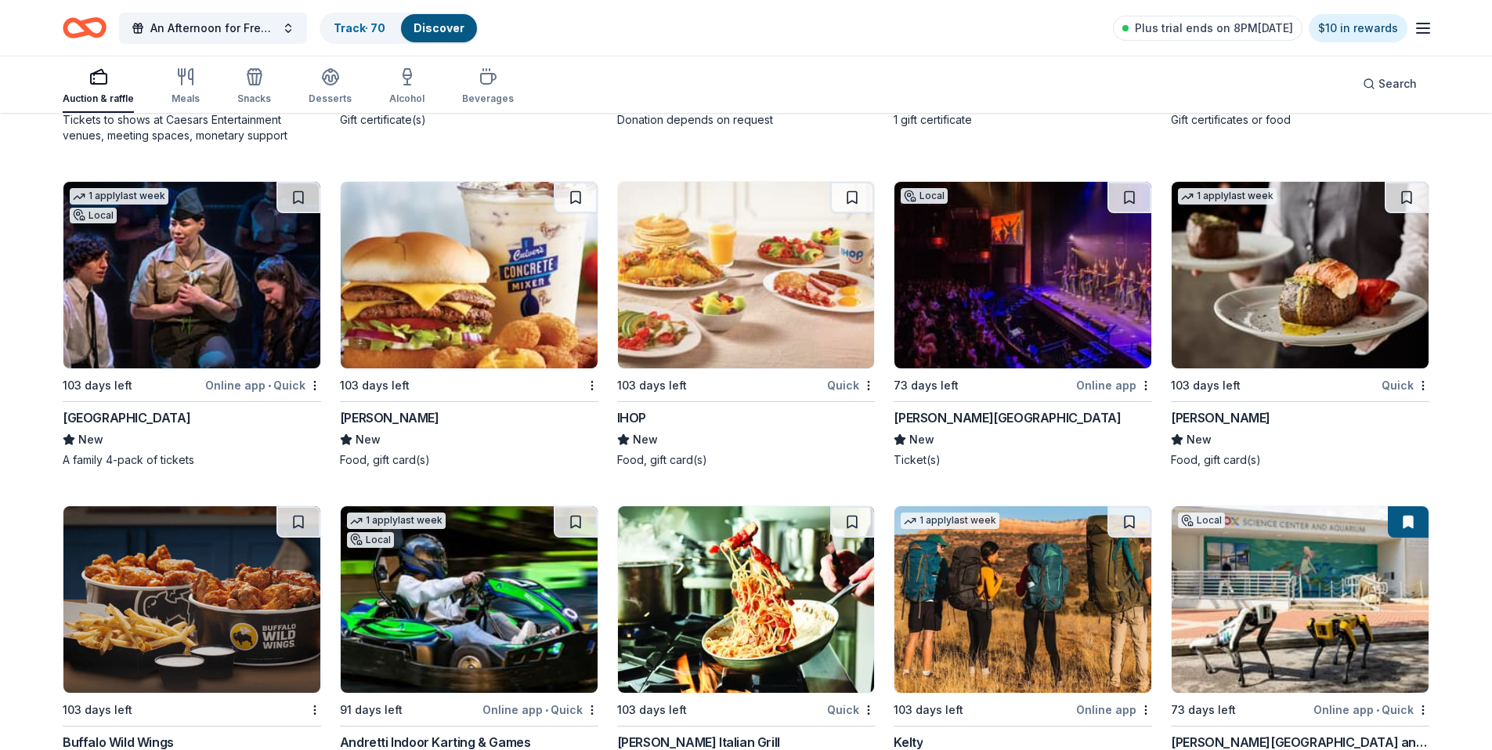
click at [754, 267] on img at bounding box center [746, 275] width 257 height 186
click at [850, 195] on button at bounding box center [852, 197] width 44 height 31
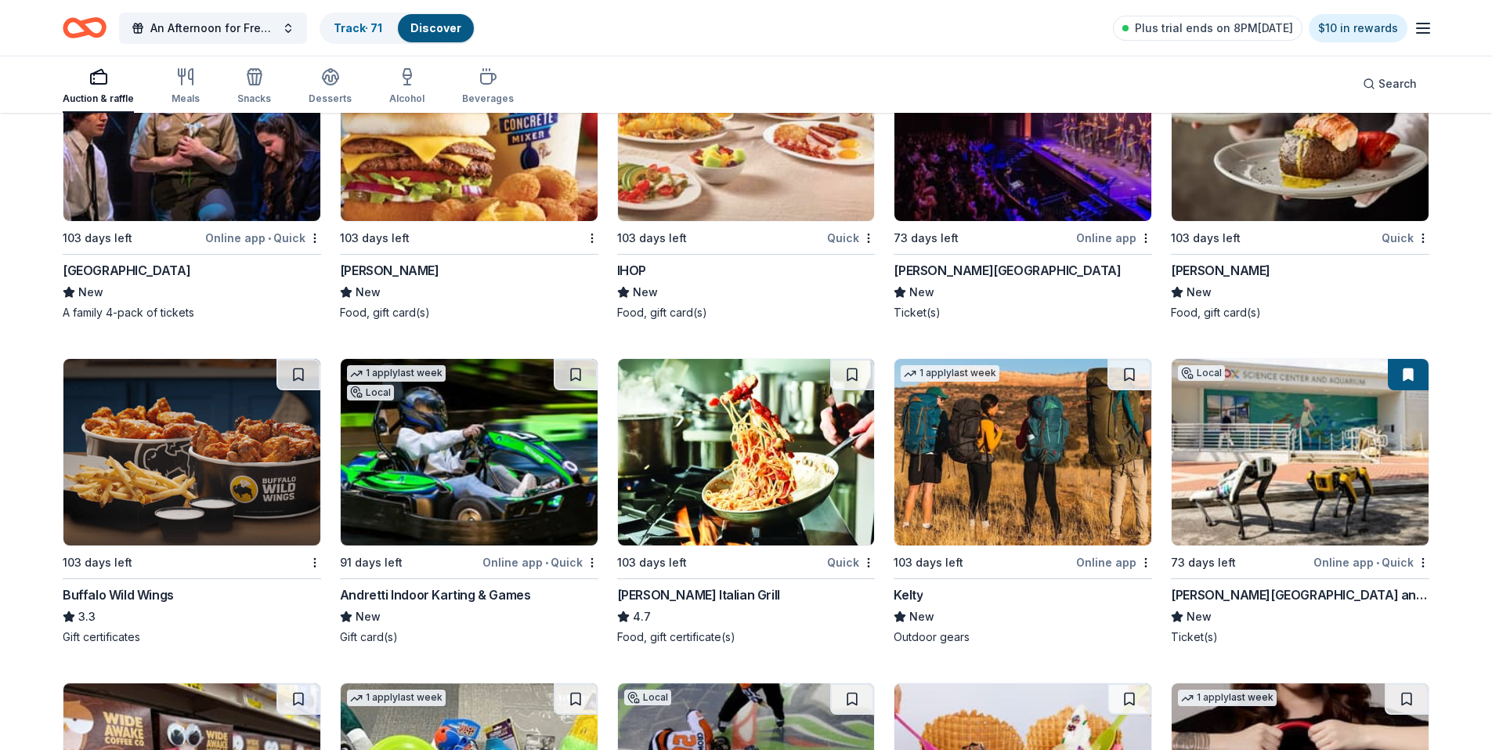
scroll to position [12701, 0]
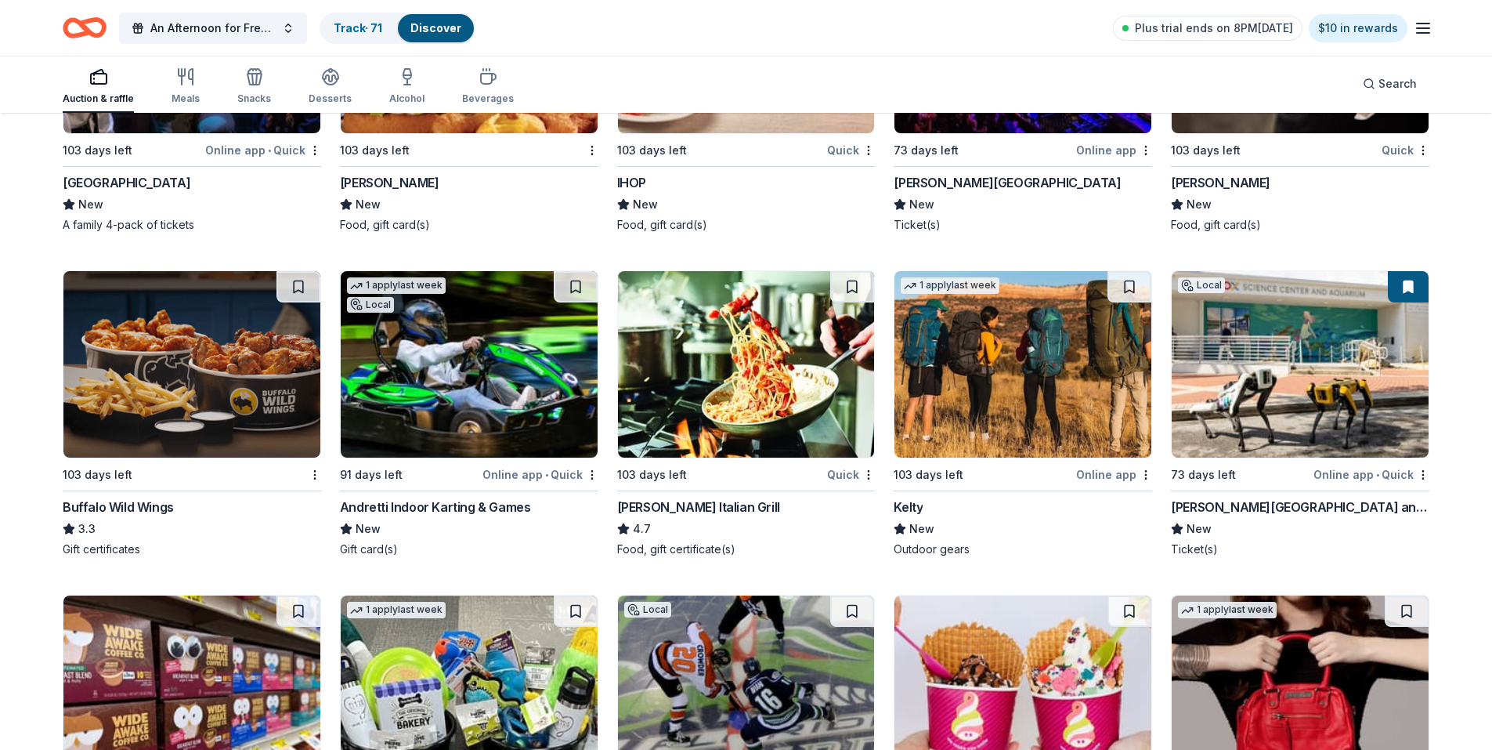
click at [761, 365] on img at bounding box center [746, 364] width 257 height 186
click at [851, 281] on button at bounding box center [852, 286] width 44 height 31
click at [170, 363] on img at bounding box center [191, 364] width 257 height 186
click at [304, 285] on button at bounding box center [299, 286] width 44 height 31
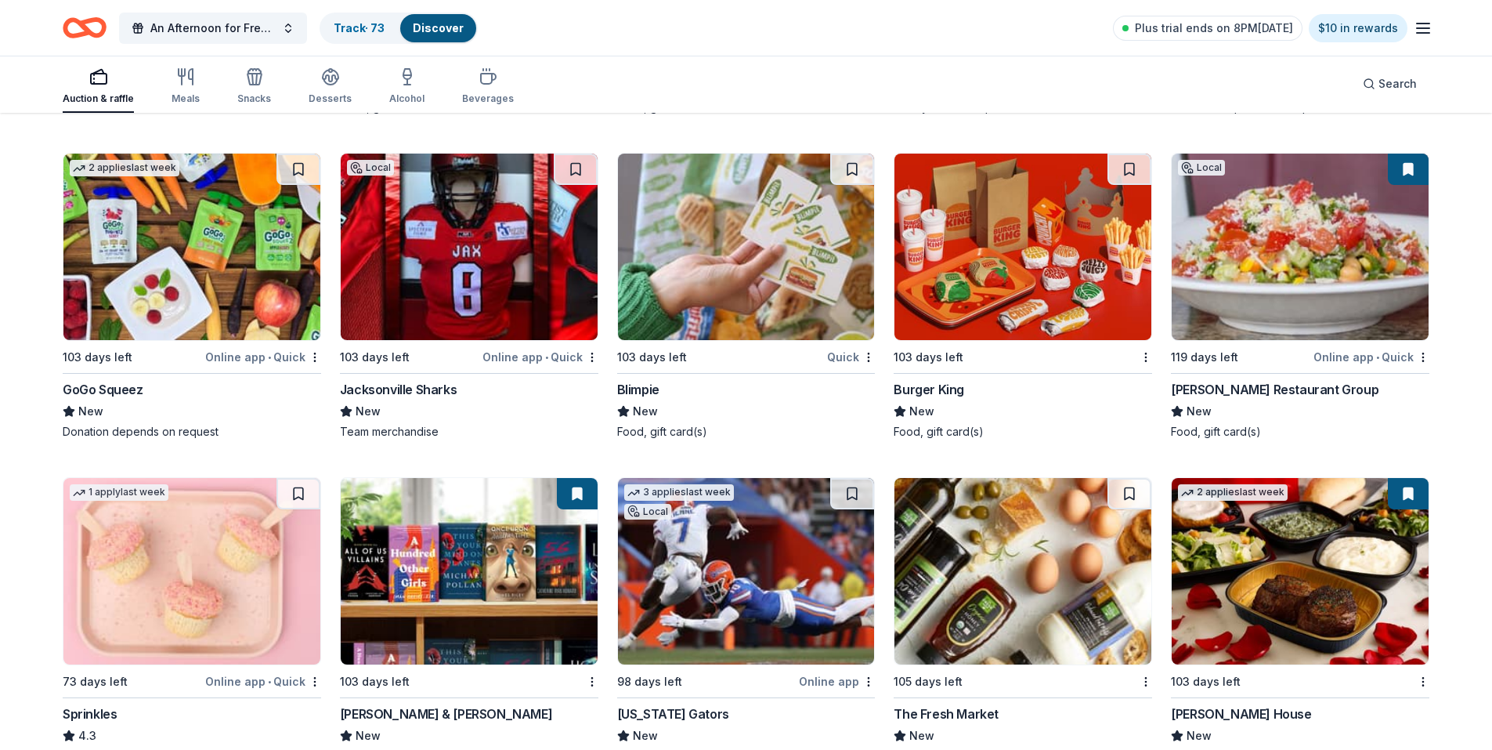
scroll to position [13763, 0]
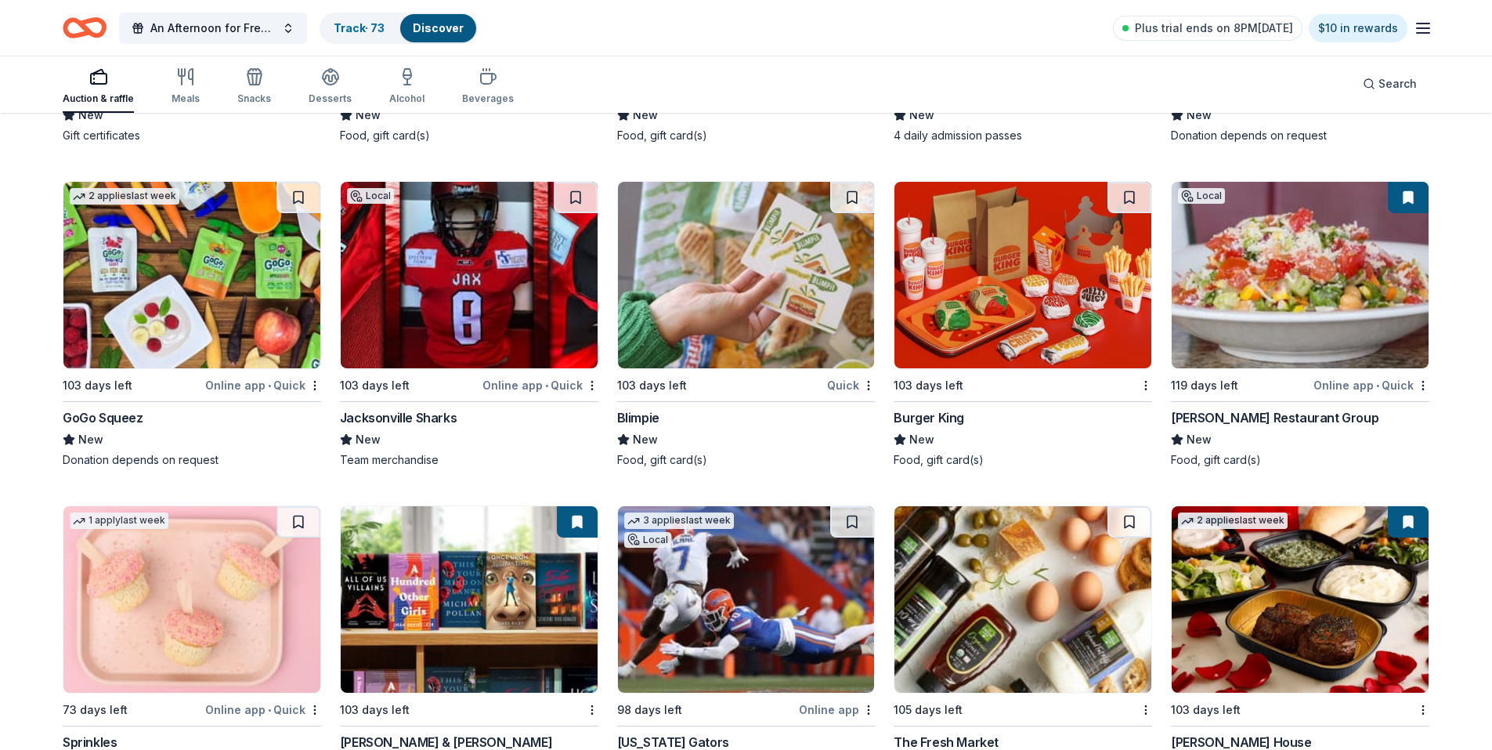
click at [1242, 337] on img at bounding box center [1300, 275] width 257 height 186
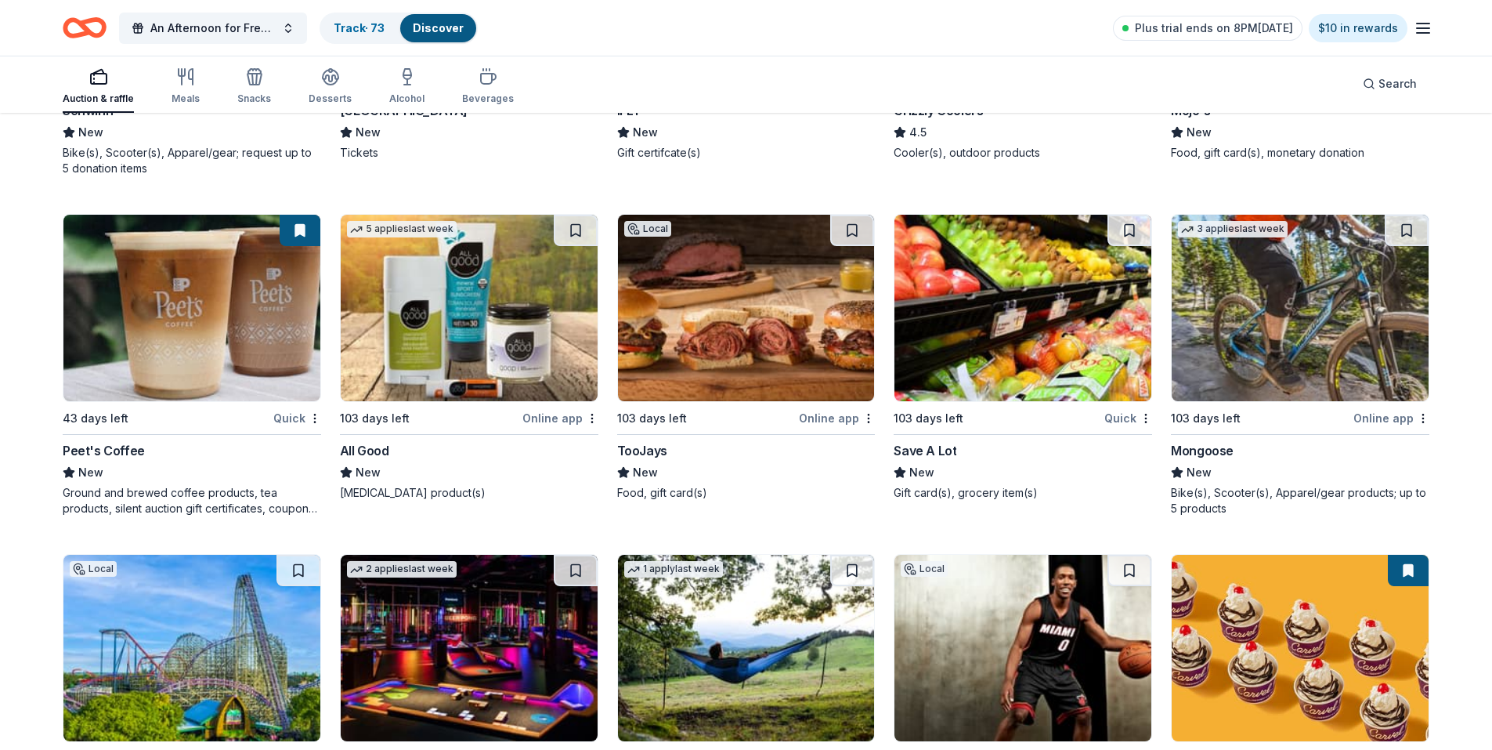
scroll to position [15108, 0]
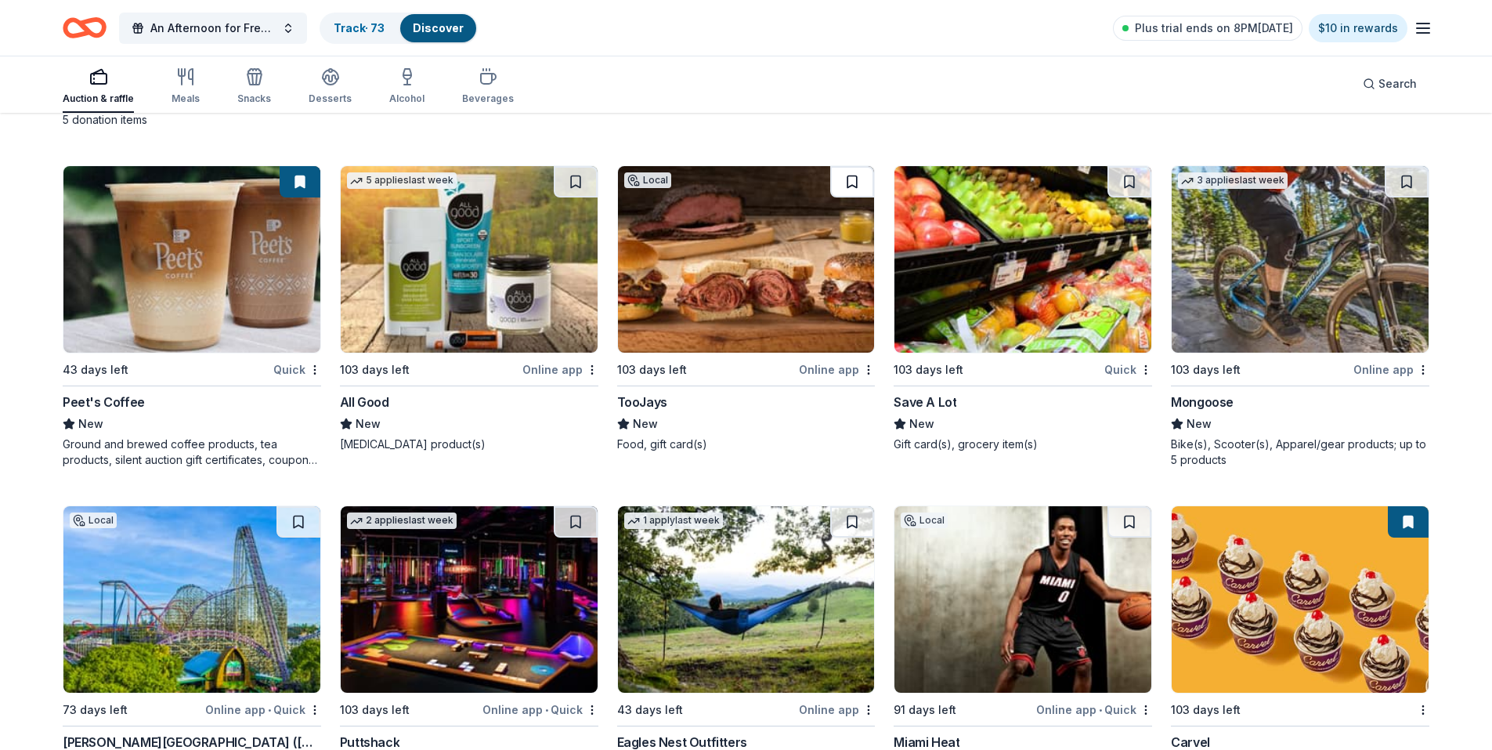
click at [855, 183] on button at bounding box center [852, 181] width 44 height 31
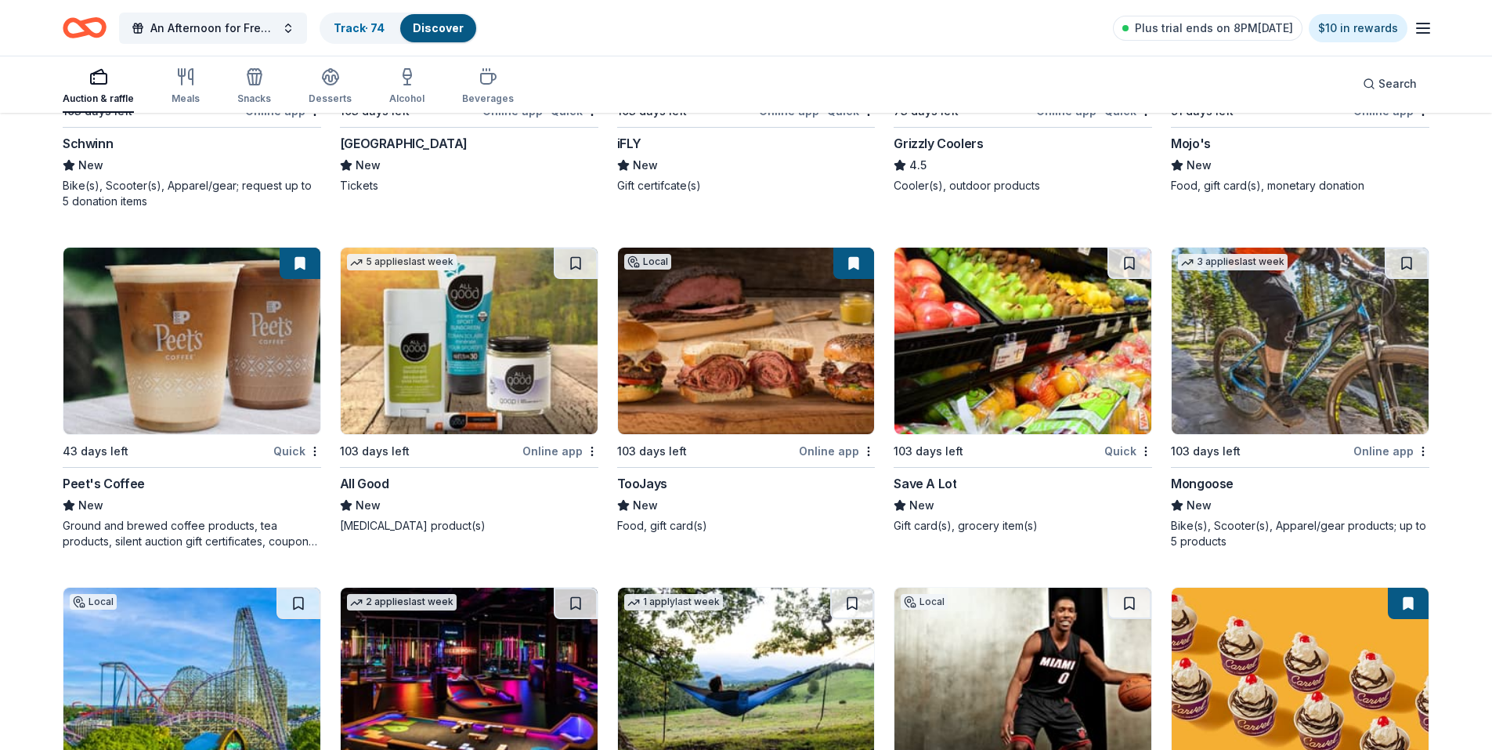
scroll to position [14951, 0]
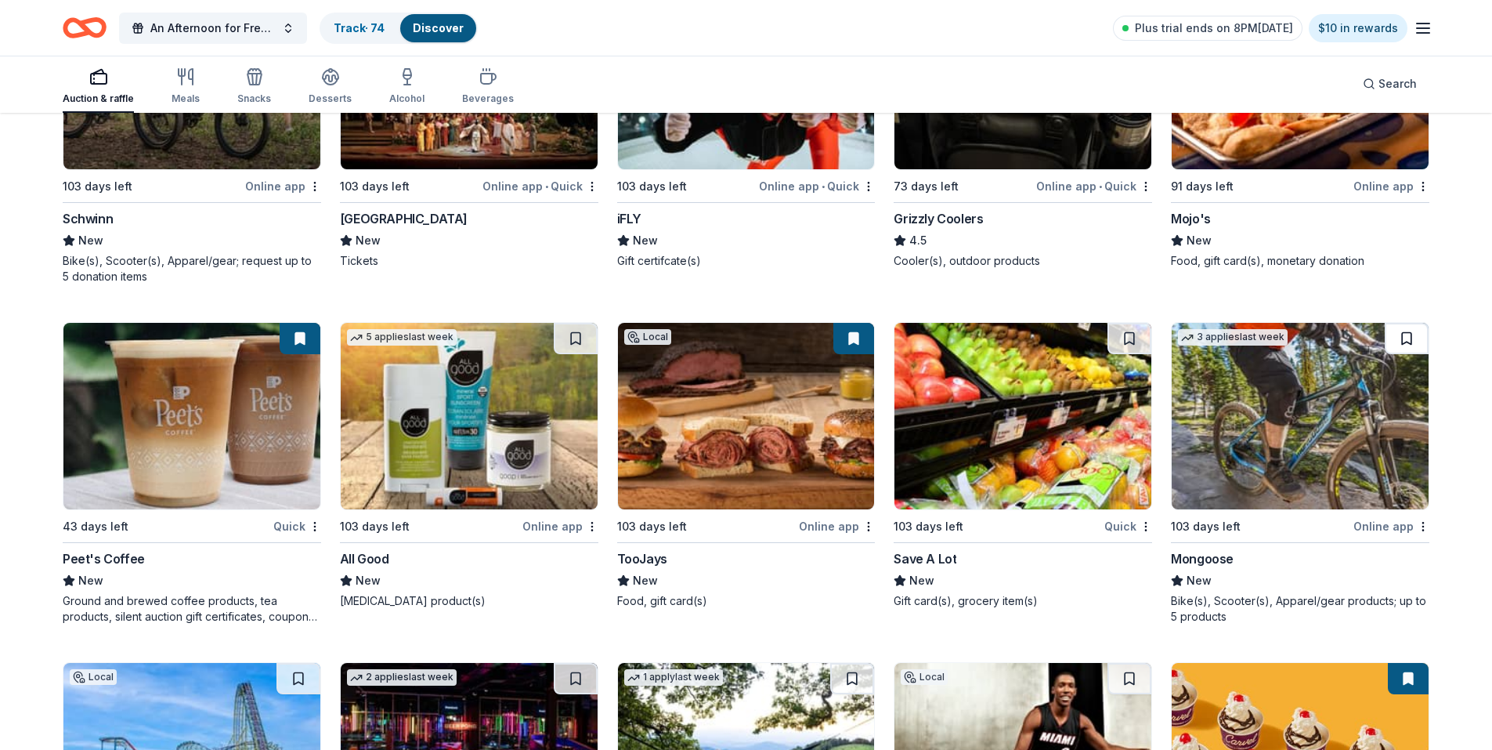
click at [1404, 338] on button at bounding box center [1407, 338] width 44 height 31
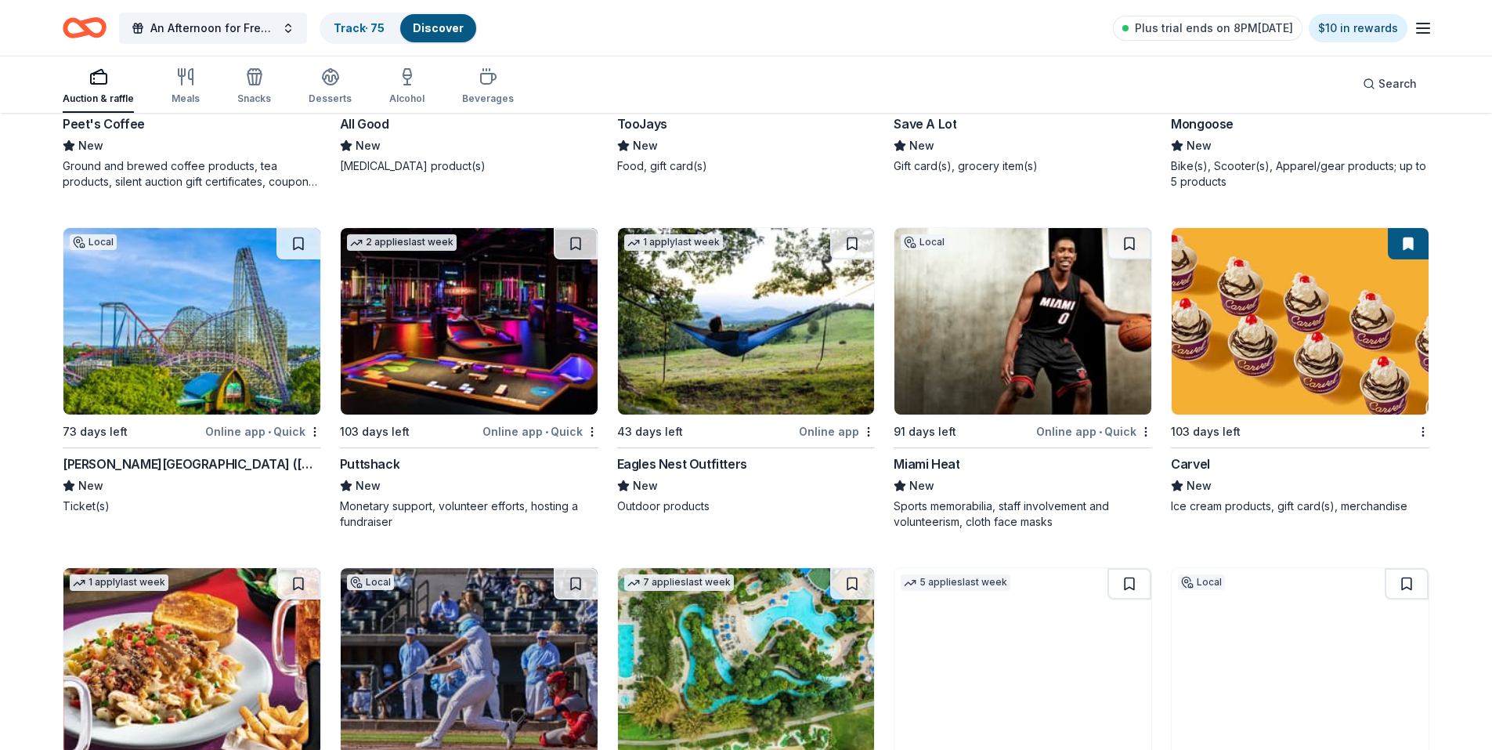
scroll to position [15421, 0]
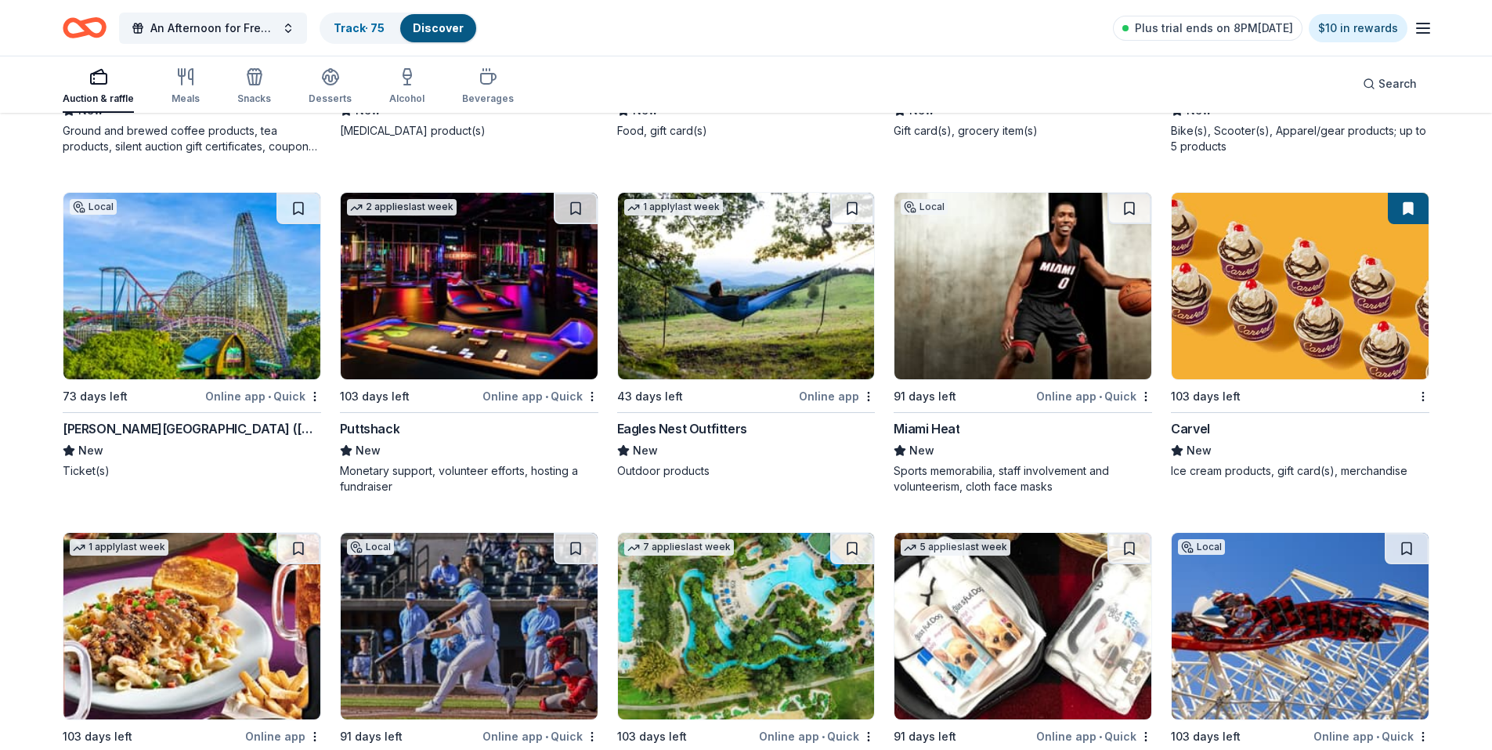
click at [992, 300] on img at bounding box center [1023, 286] width 257 height 186
click at [1057, 338] on img at bounding box center [1023, 286] width 257 height 186
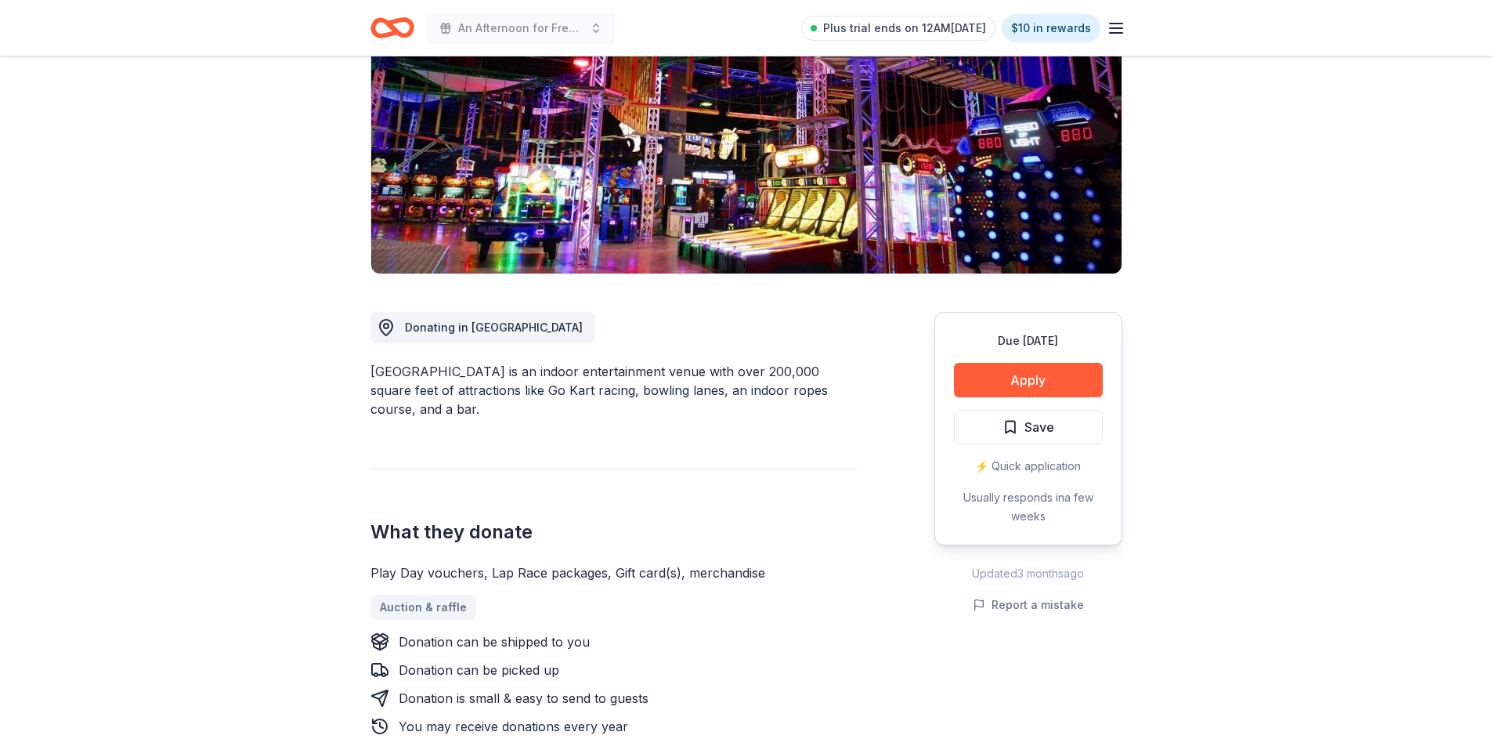
scroll to position [235, 0]
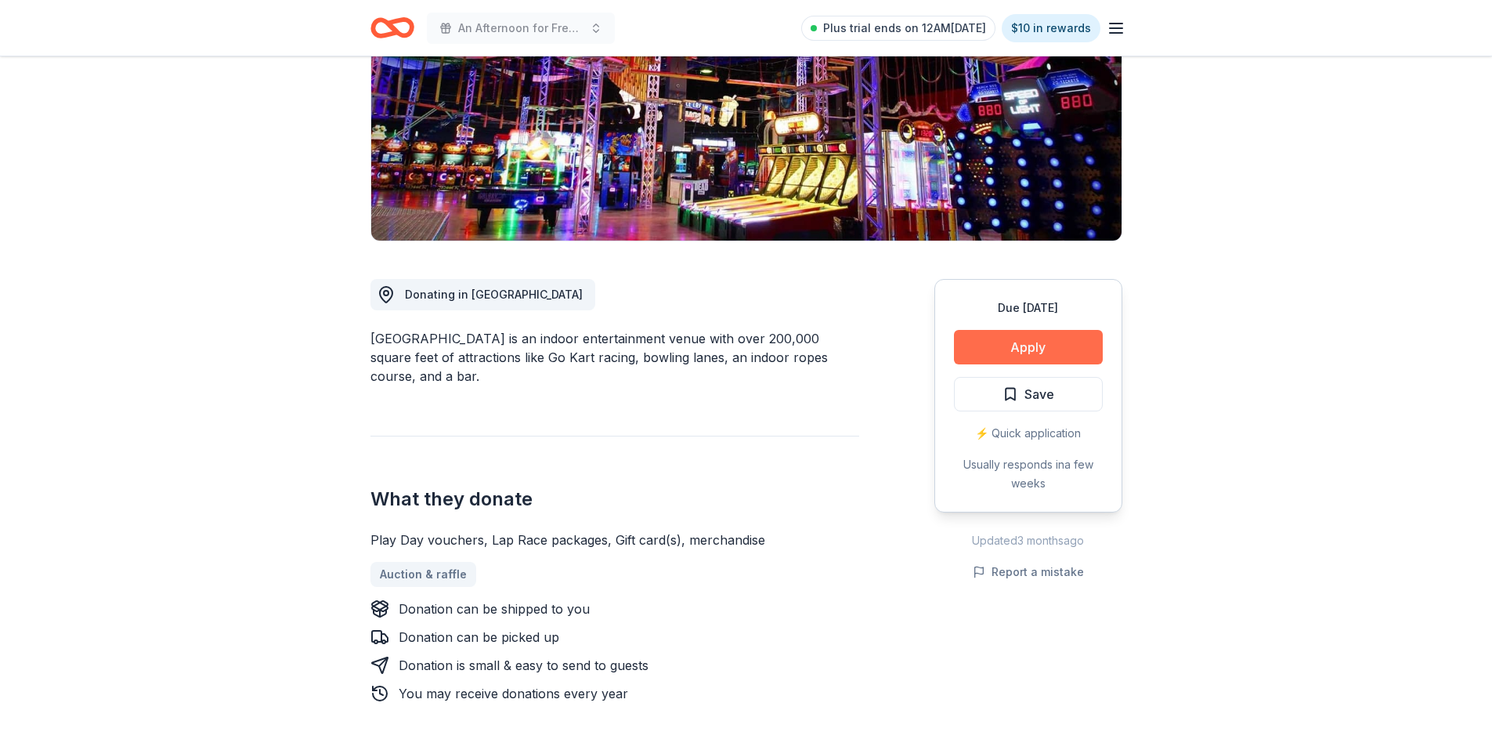
click at [989, 349] on button "Apply" at bounding box center [1028, 347] width 149 height 34
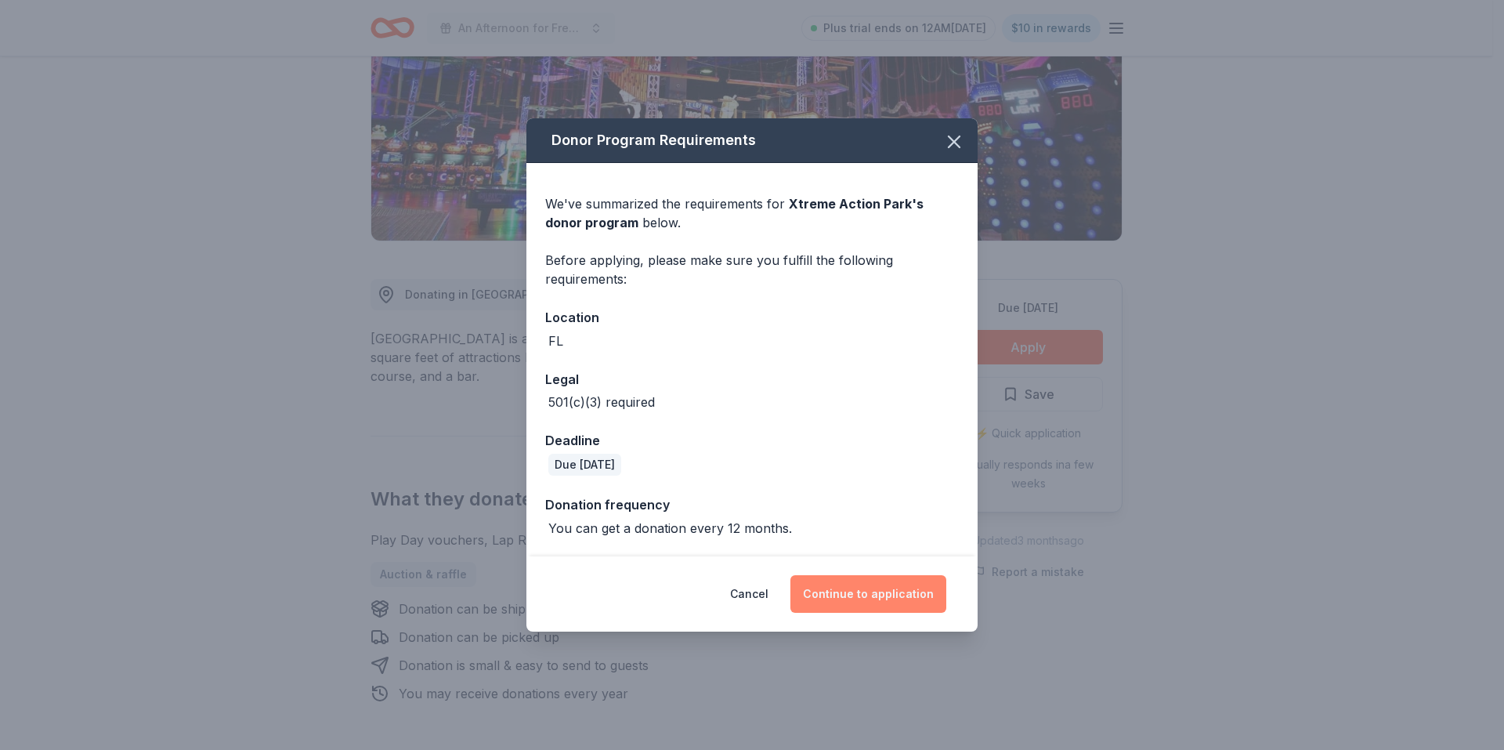
click at [886, 596] on button "Continue to application" at bounding box center [868, 594] width 156 height 38
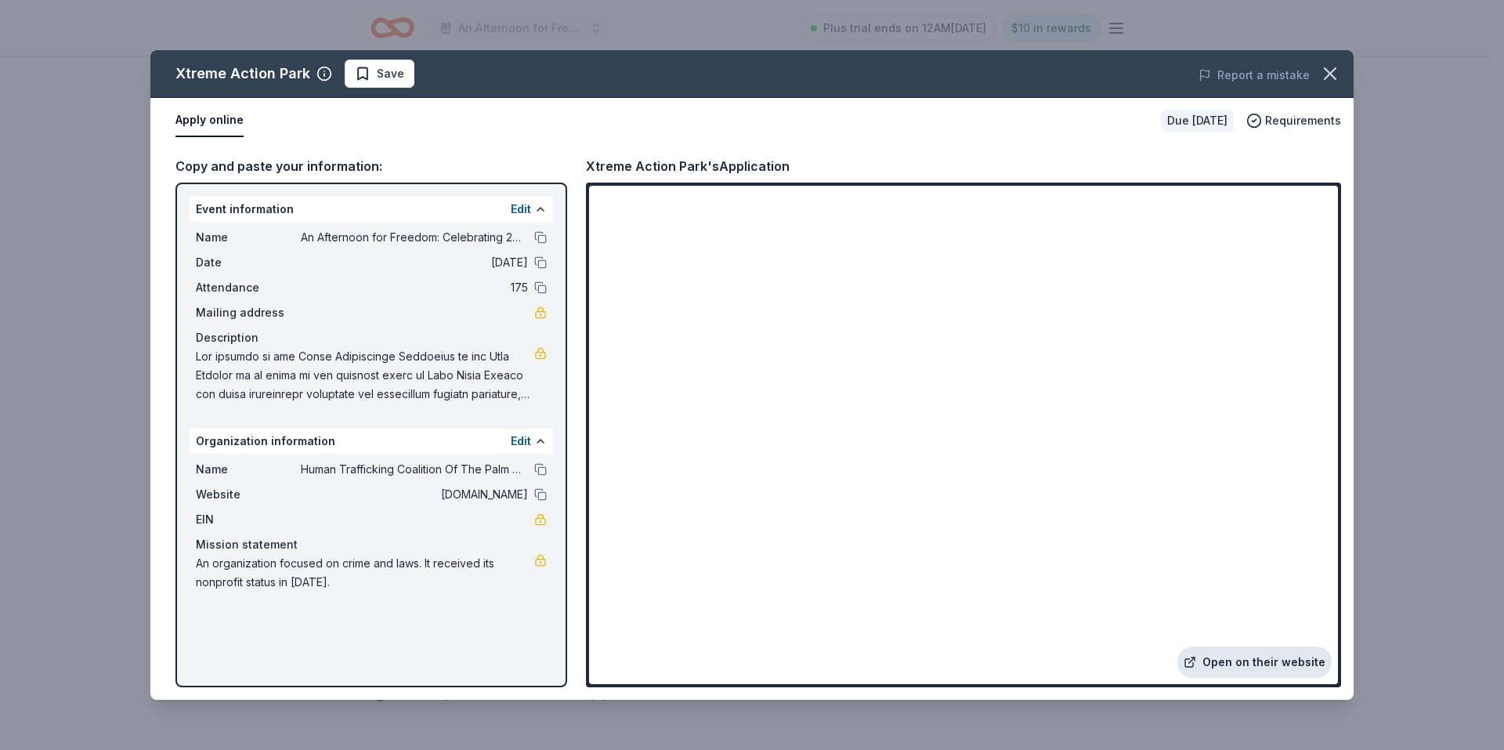
click at [1255, 664] on link "Open on their website" at bounding box center [1254, 661] width 154 height 31
click at [1323, 69] on icon "button" at bounding box center [1330, 74] width 22 height 22
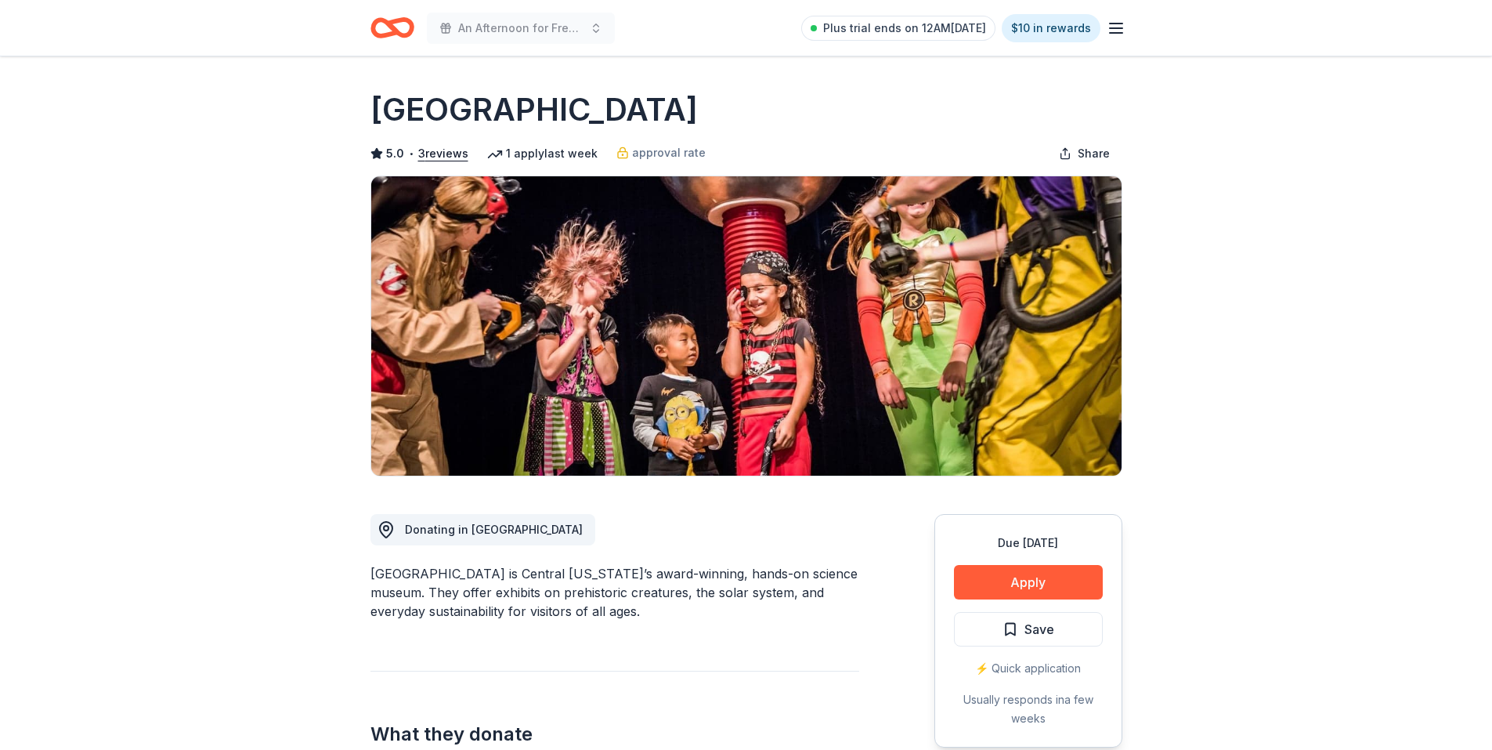
scroll to position [40, 0]
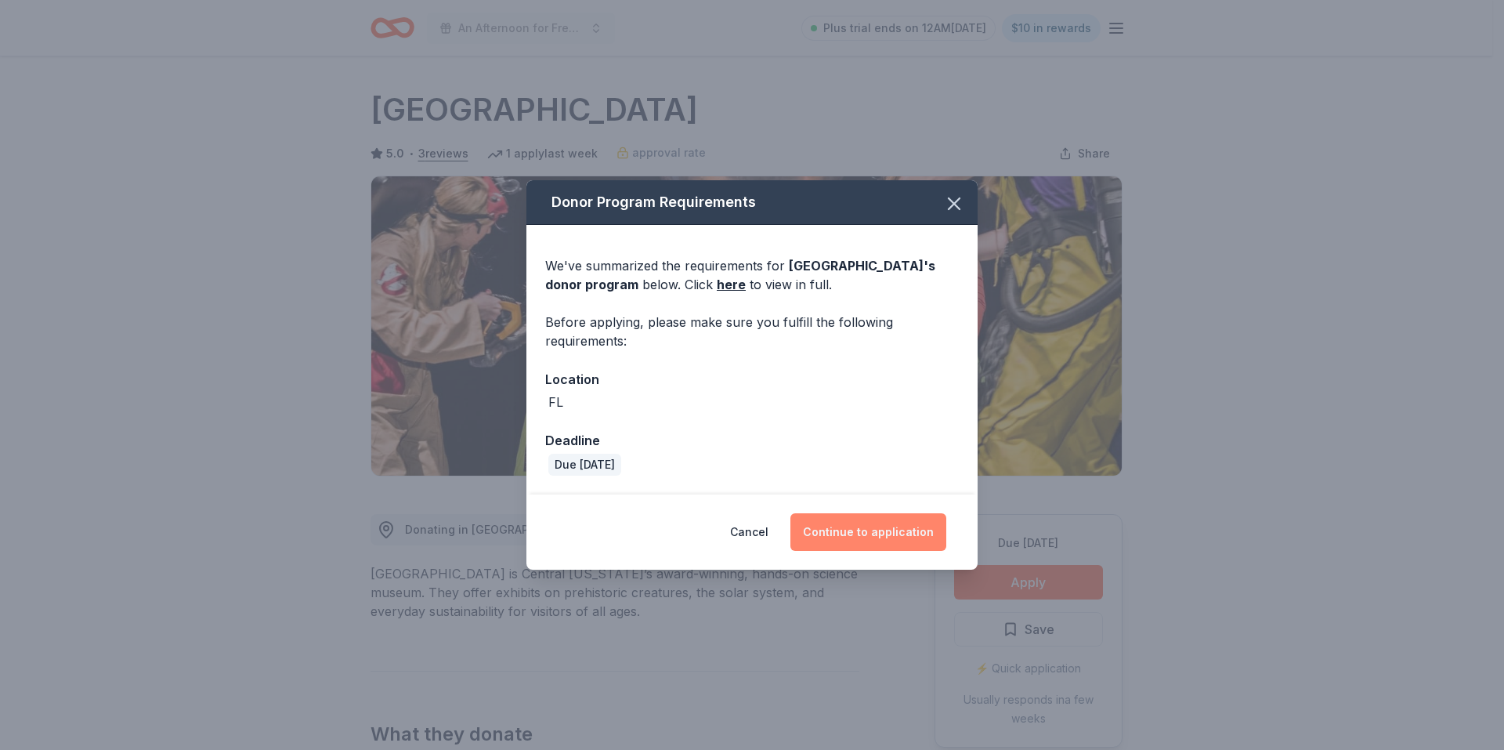
click at [897, 522] on button "Continue to application" at bounding box center [868, 532] width 156 height 38
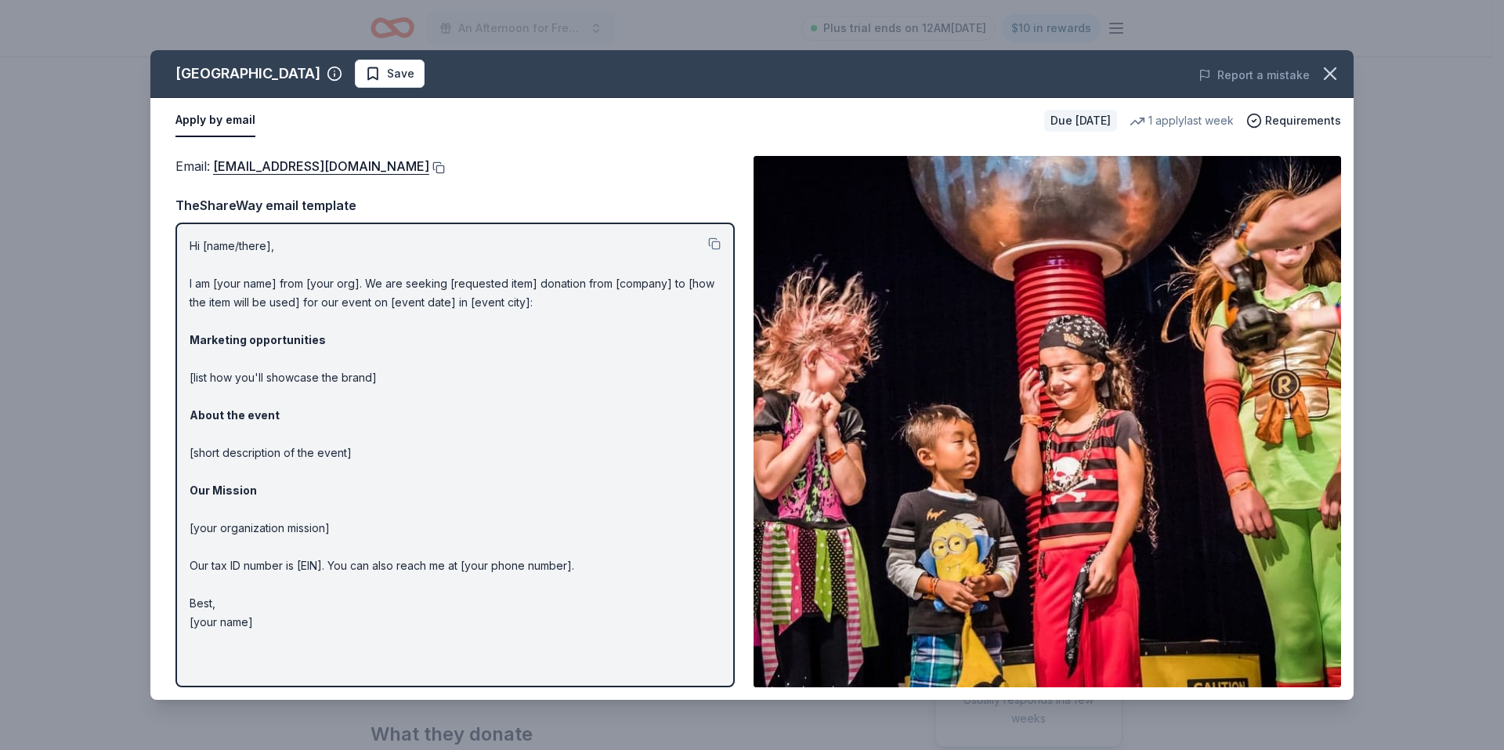
click at [429, 164] on button at bounding box center [437, 167] width 16 height 13
click at [713, 243] on button at bounding box center [714, 243] width 13 height 13
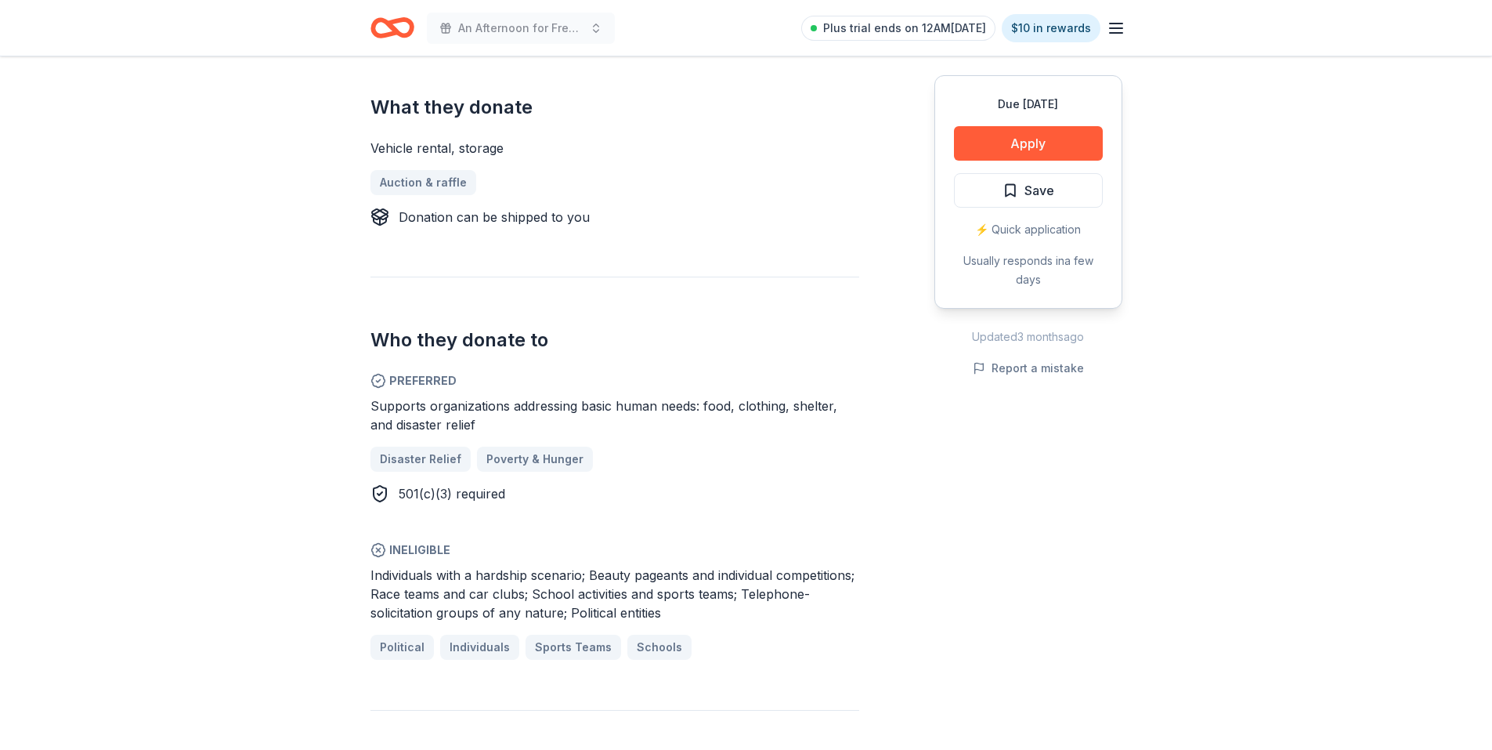
scroll to position [548, 0]
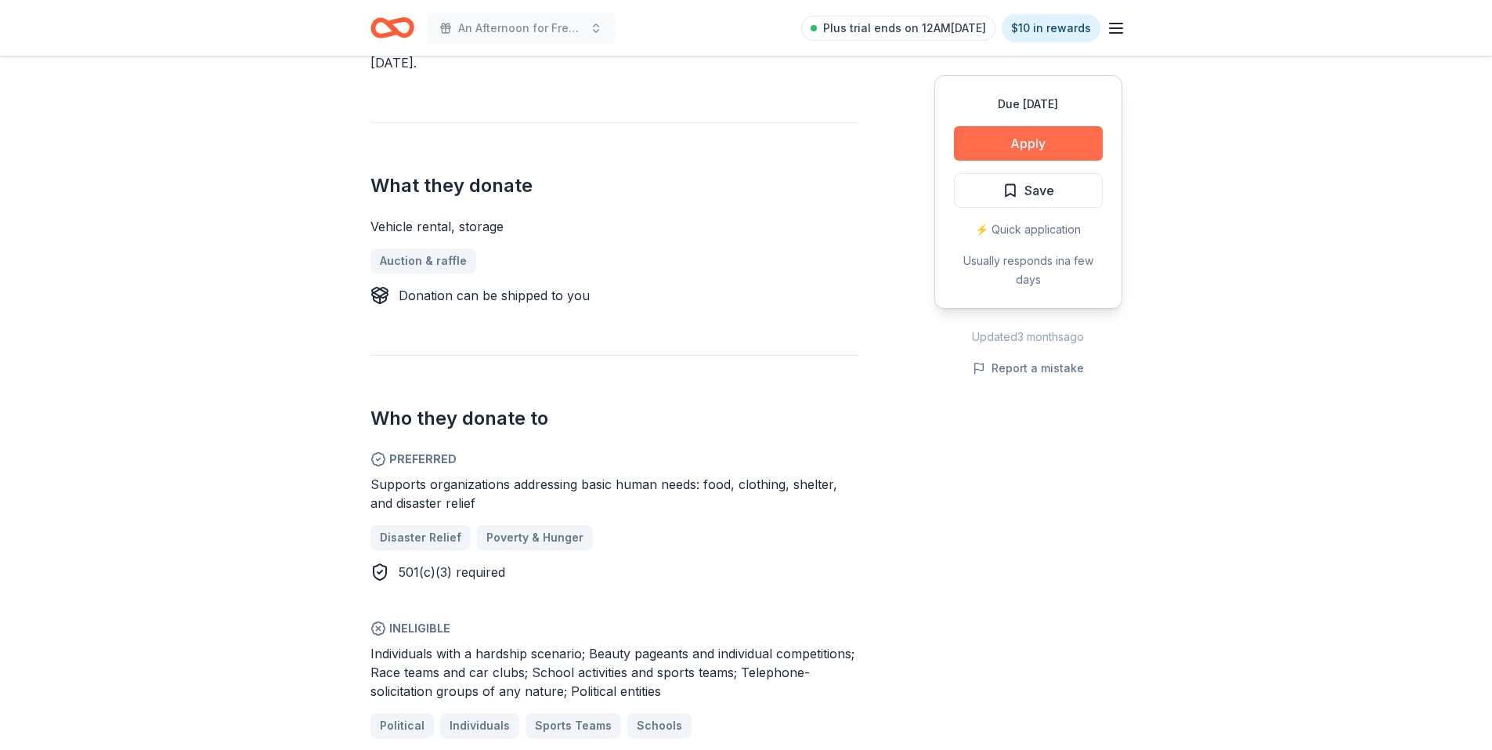
click at [1026, 145] on button "Apply" at bounding box center [1028, 143] width 149 height 34
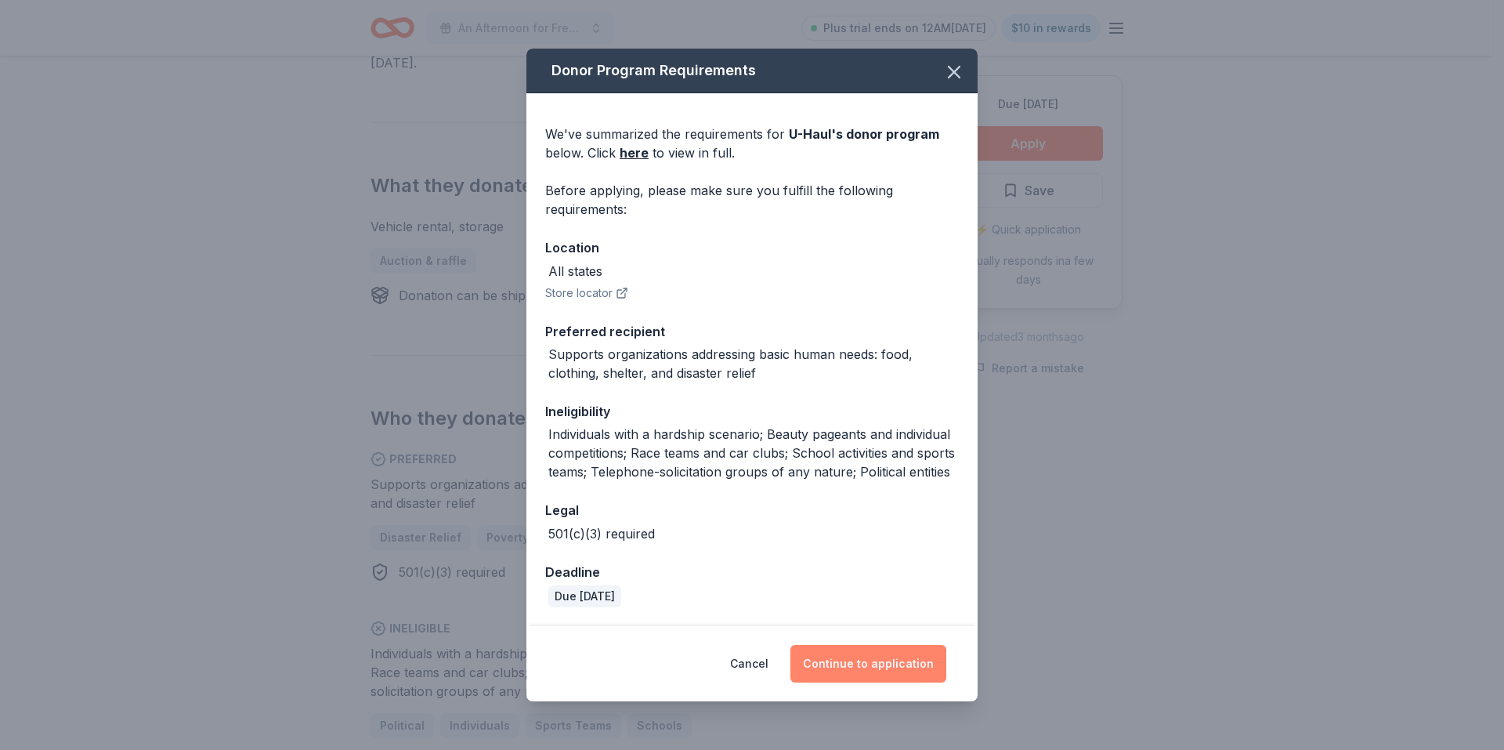
click at [866, 673] on button "Continue to application" at bounding box center [868, 664] width 156 height 38
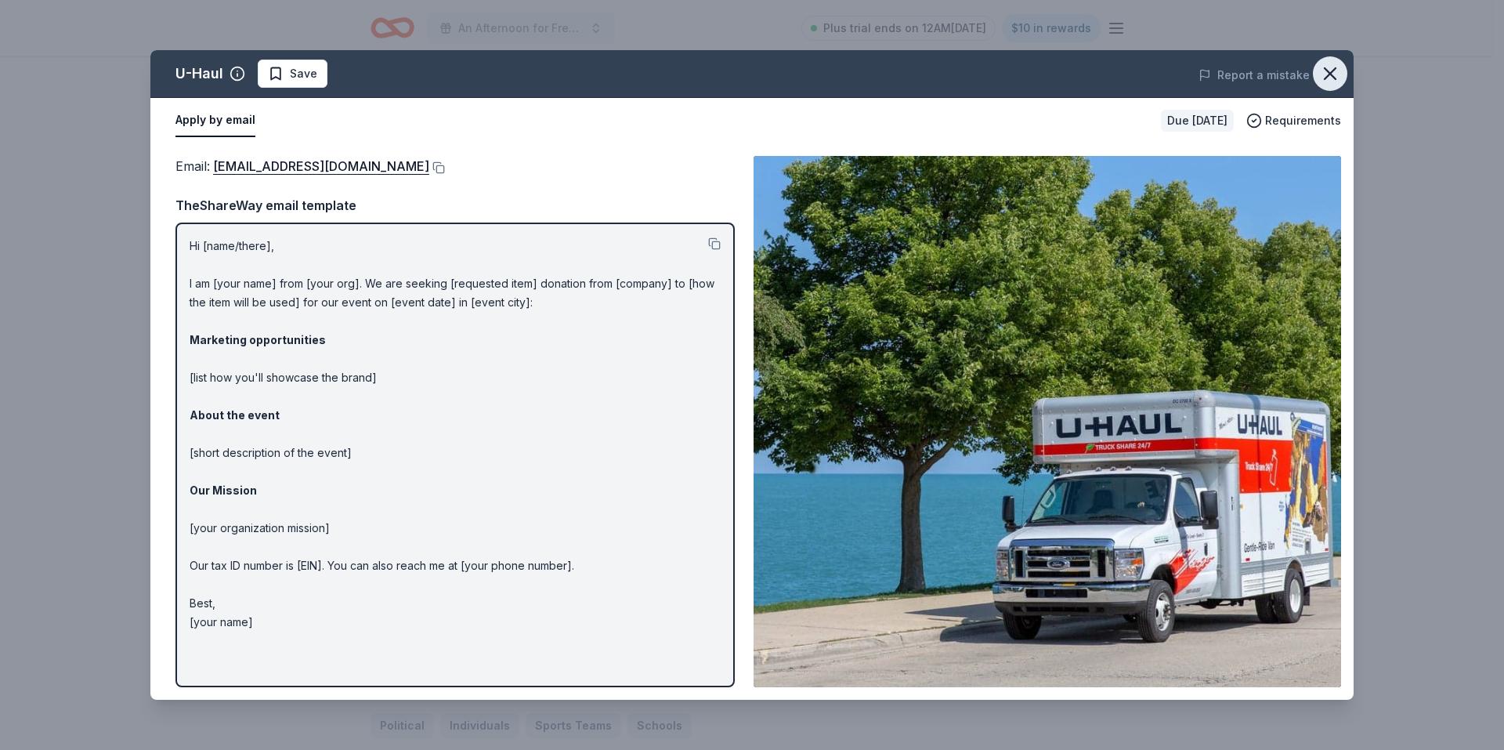
click at [1324, 67] on icon "button" at bounding box center [1330, 74] width 22 height 22
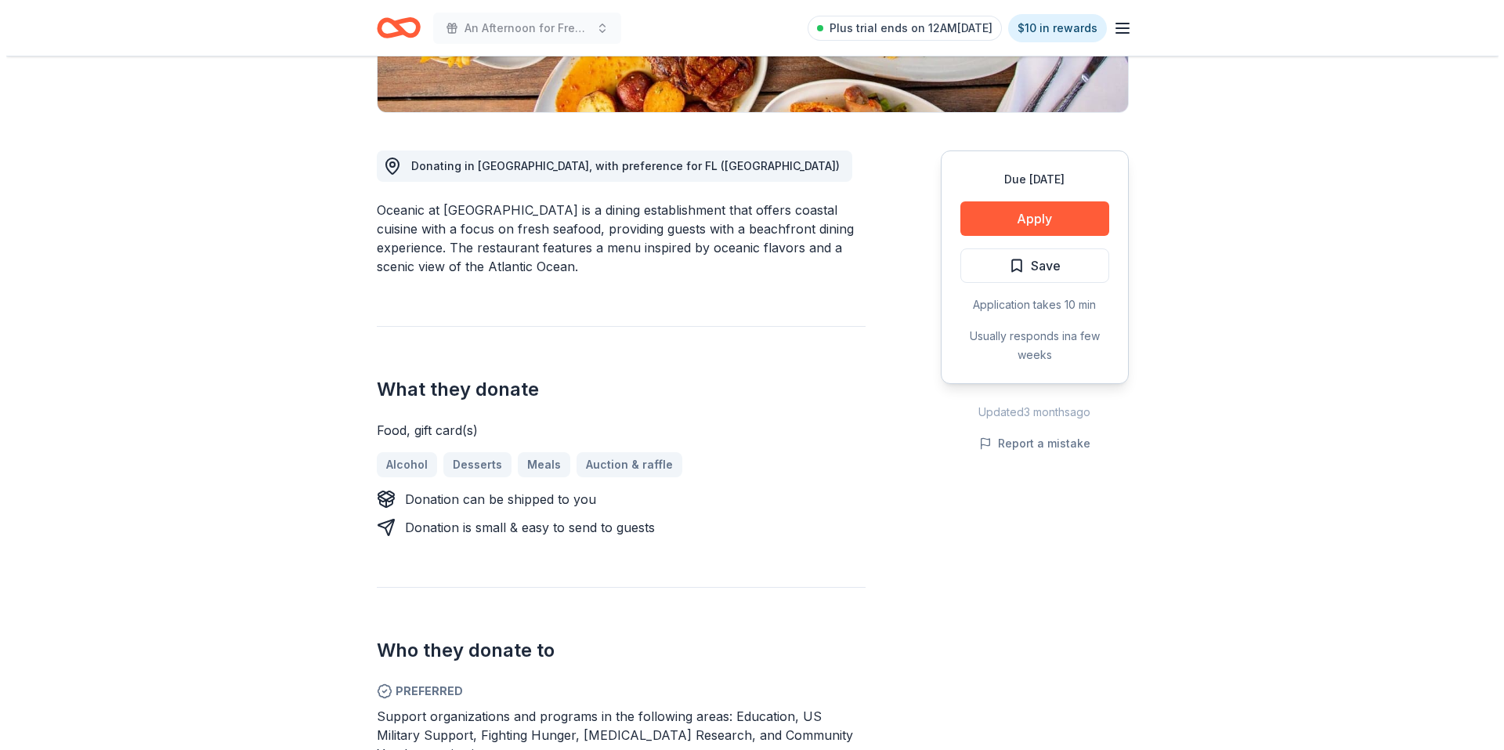
scroll to position [392, 0]
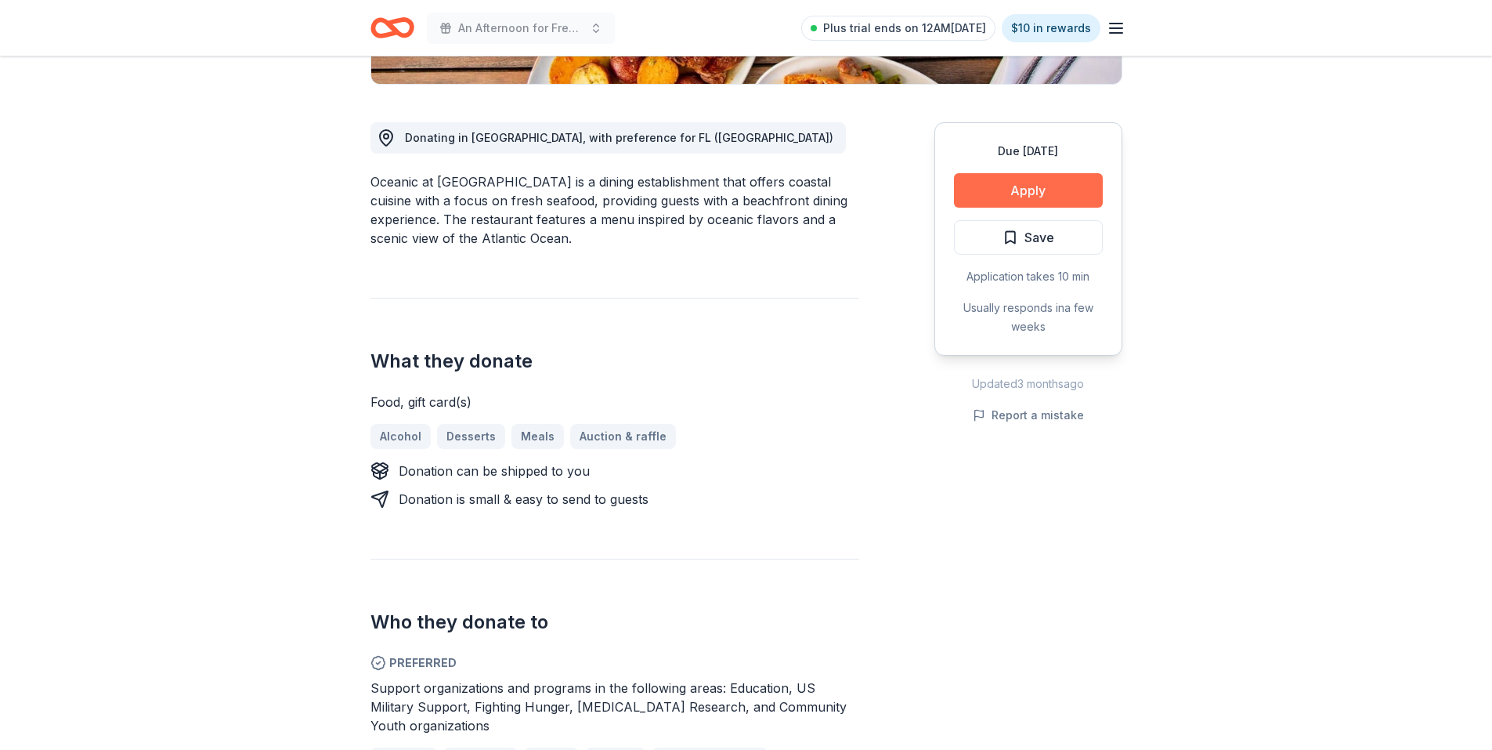
click at [1036, 194] on button "Apply" at bounding box center [1028, 190] width 149 height 34
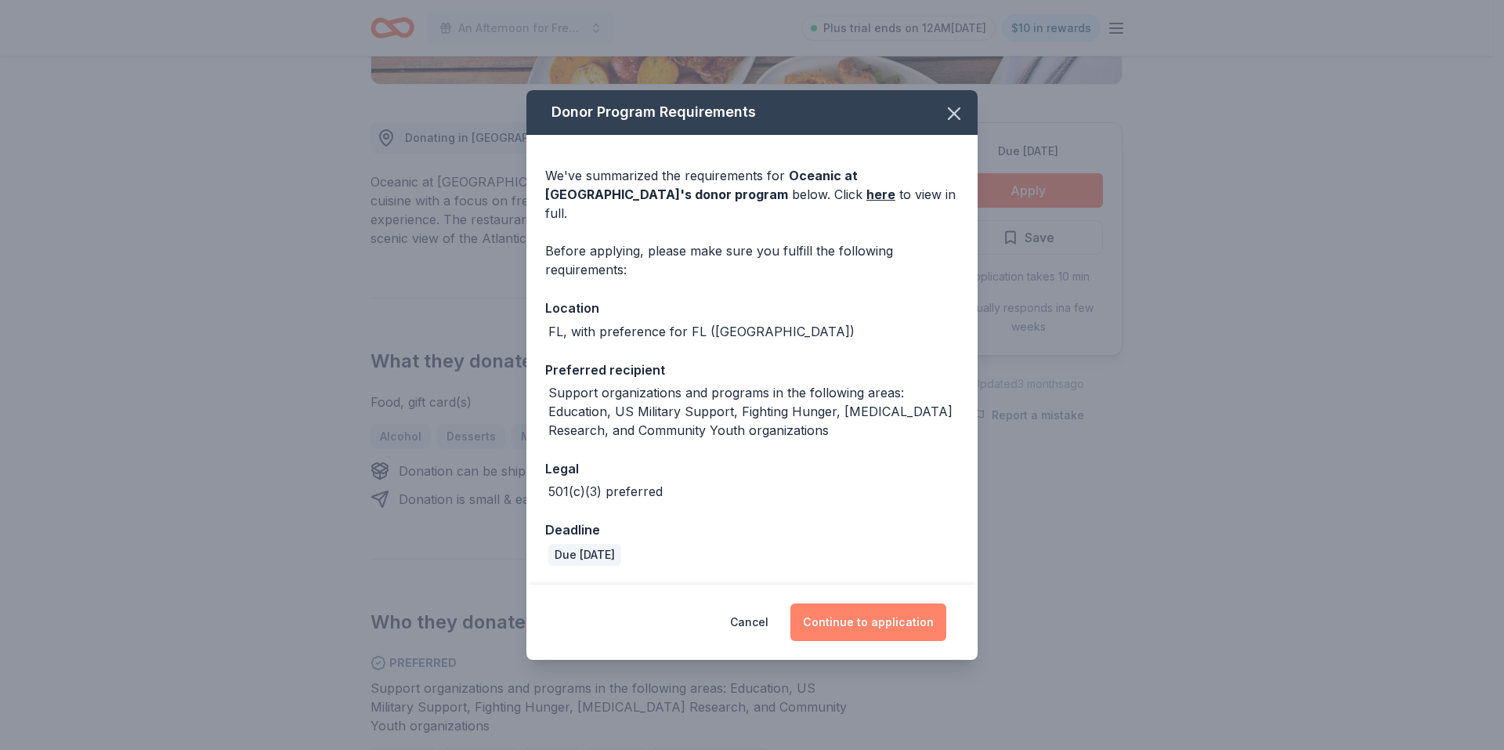
click at [891, 613] on button "Continue to application" at bounding box center [868, 622] width 156 height 38
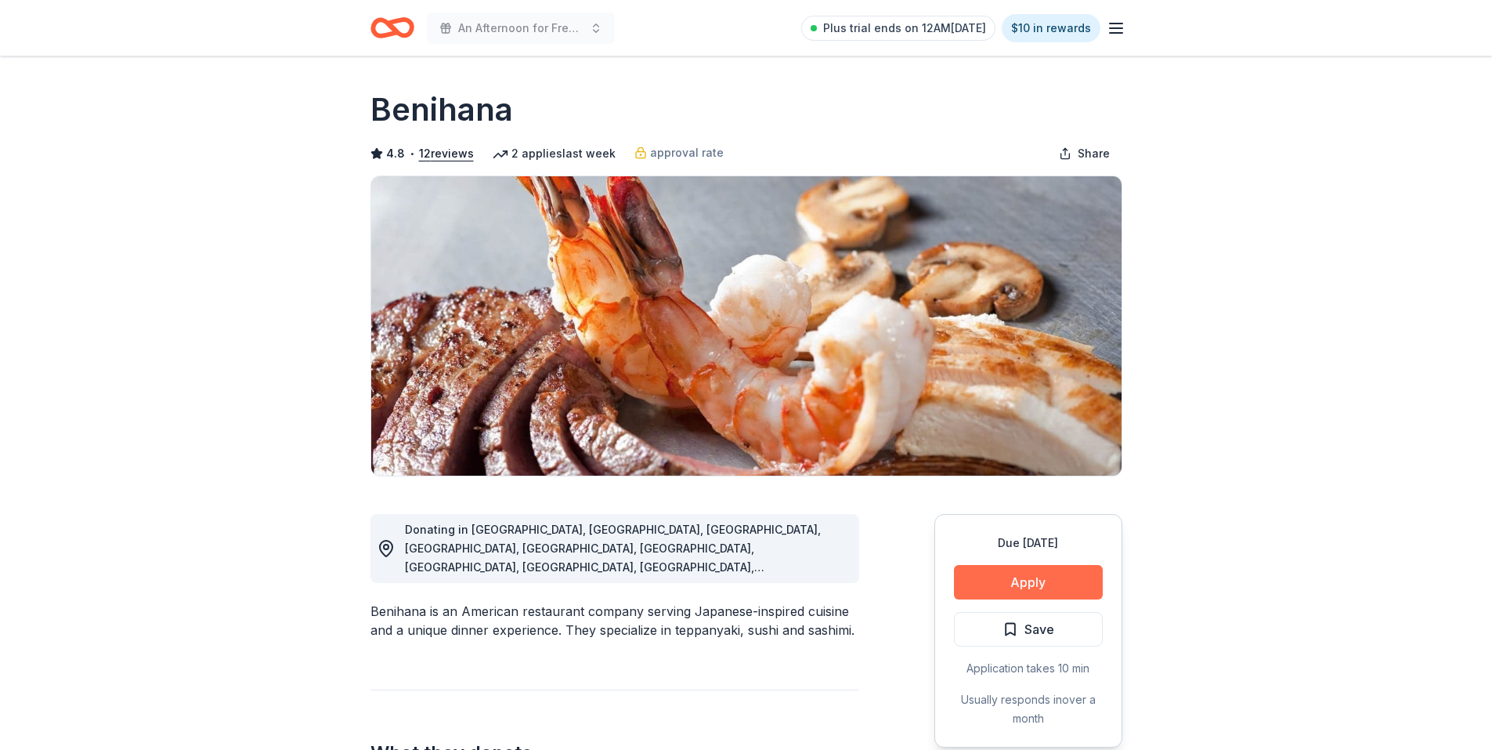
click at [1053, 581] on button "Apply" at bounding box center [1028, 582] width 149 height 34
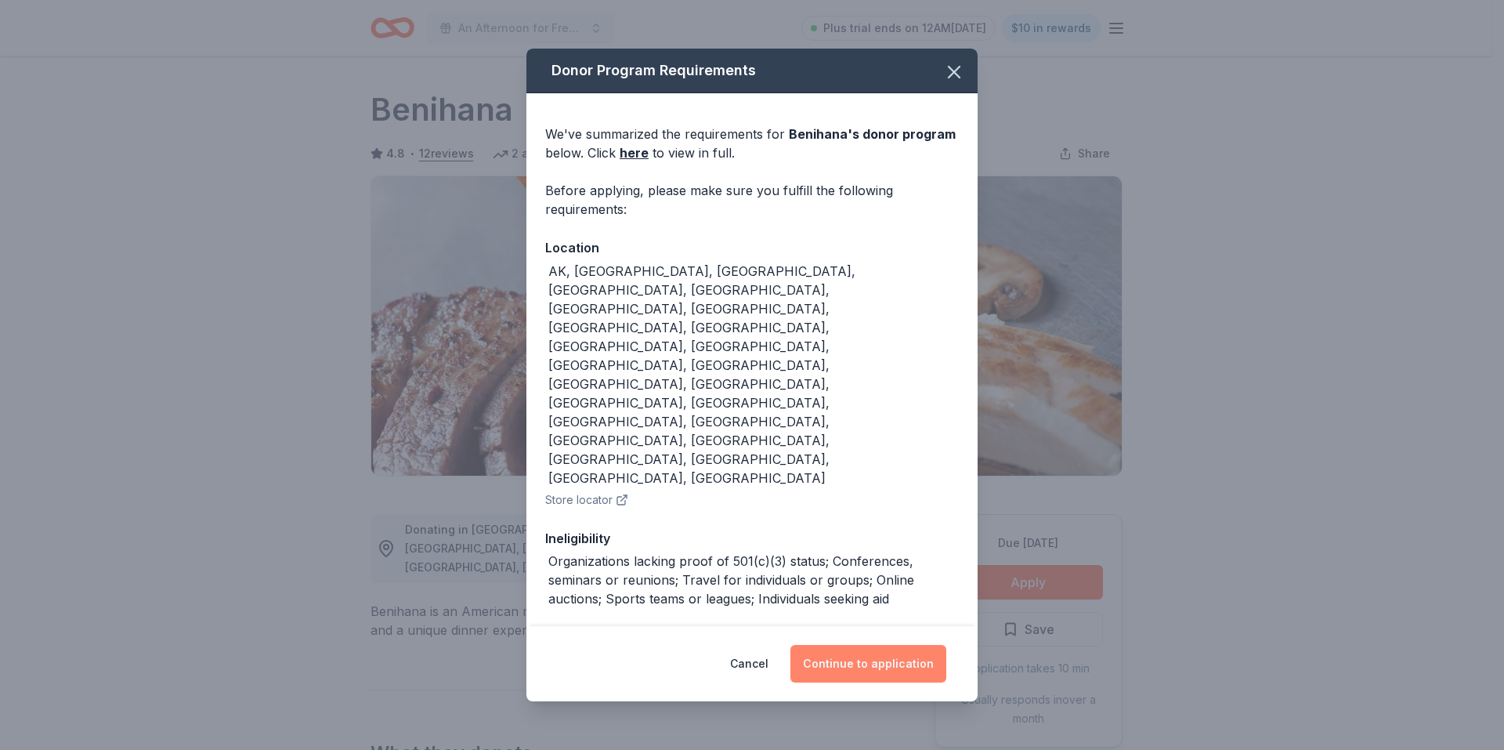
click at [878, 645] on button "Continue to application" at bounding box center [868, 664] width 156 height 38
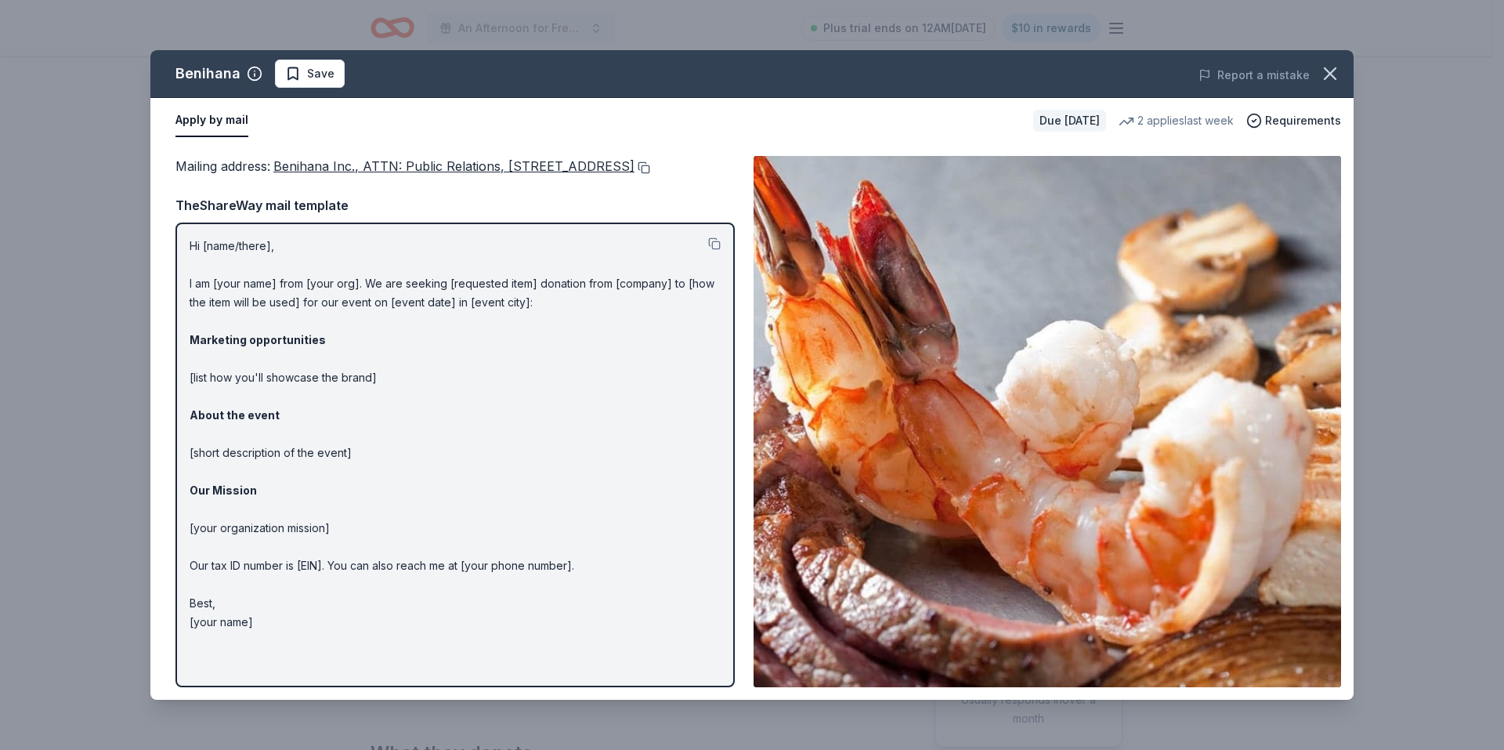
click at [634, 174] on button at bounding box center [642, 167] width 16 height 13
click at [711, 250] on button at bounding box center [714, 243] width 13 height 13
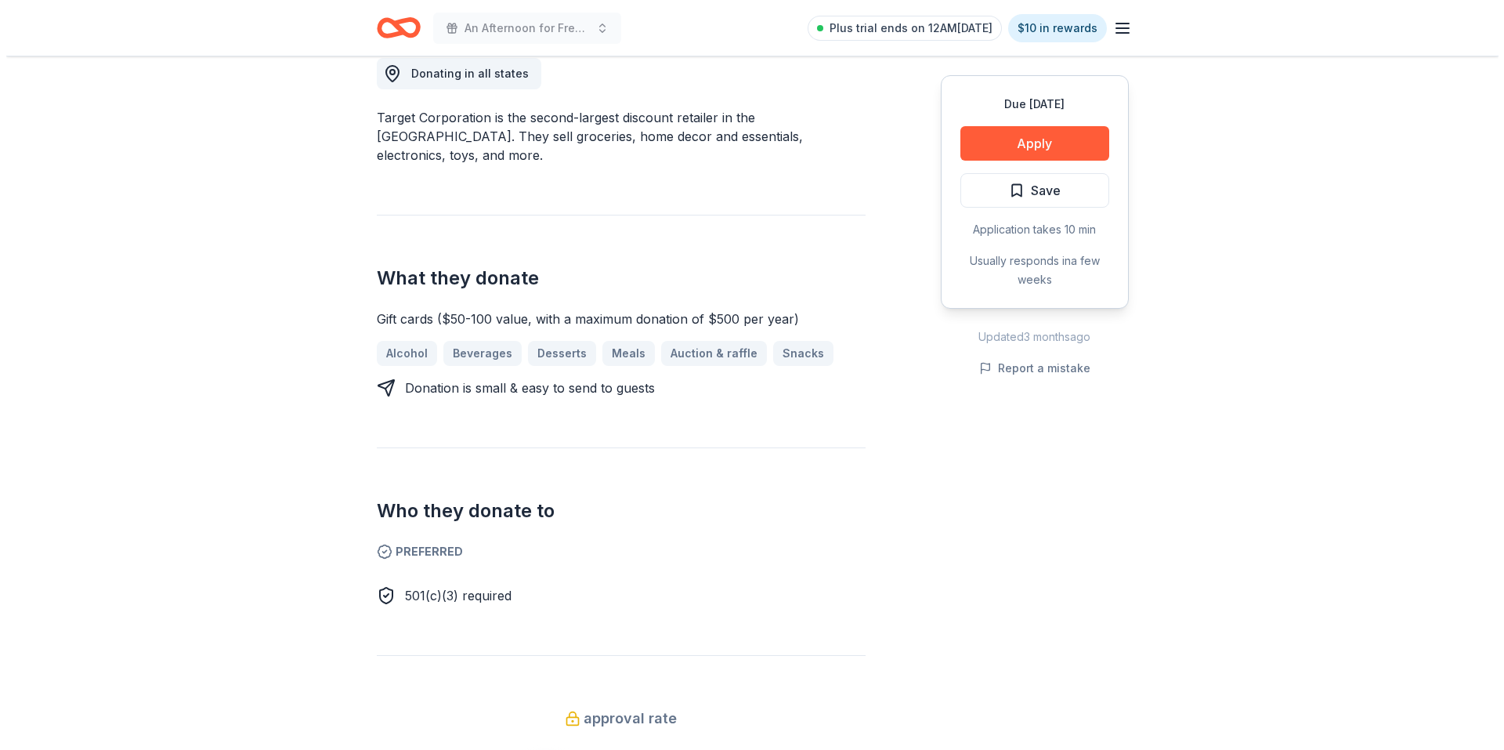
scroll to position [470, 0]
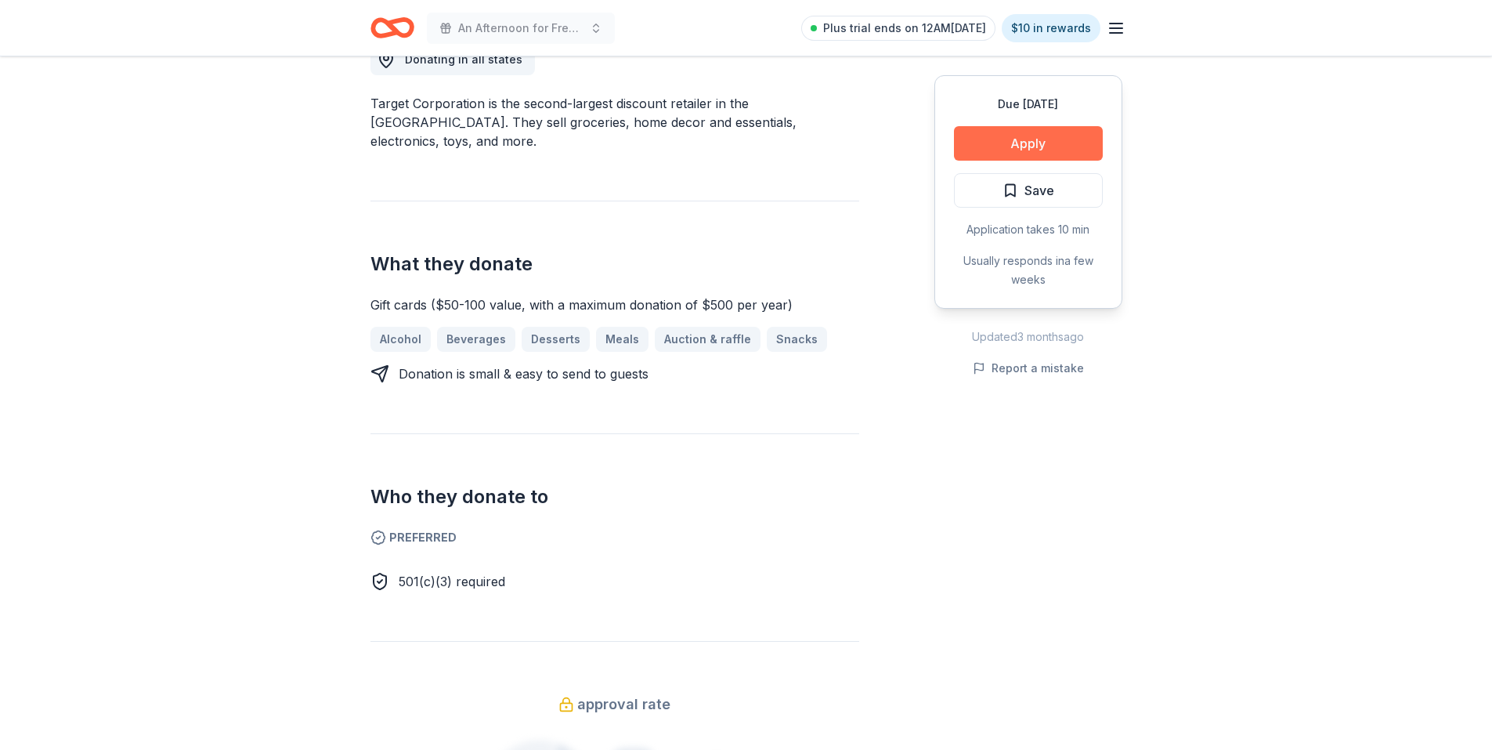
click at [1075, 150] on button "Apply" at bounding box center [1028, 143] width 149 height 34
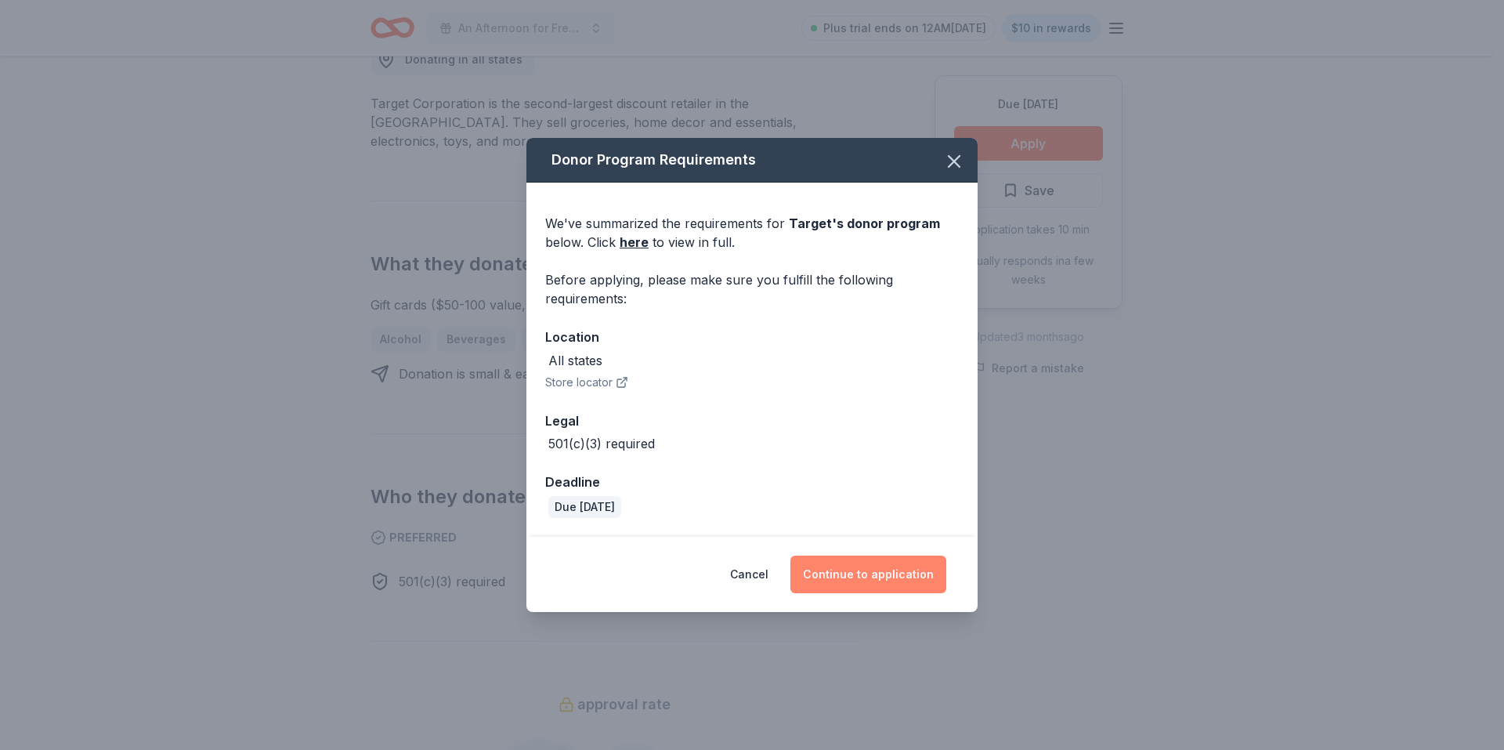
click at [882, 570] on button "Continue to application" at bounding box center [868, 574] width 156 height 38
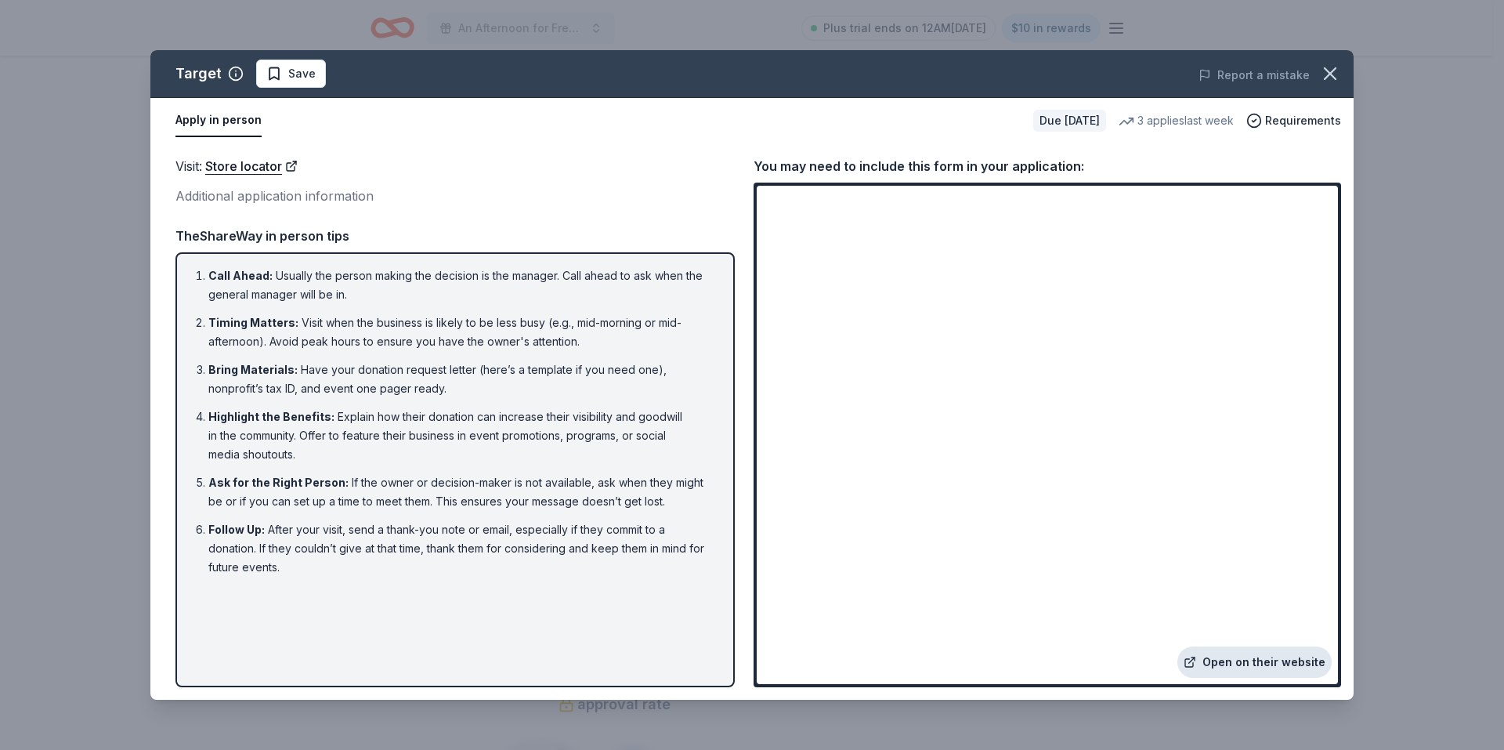
click at [1236, 660] on link "Open on their website" at bounding box center [1254, 661] width 154 height 31
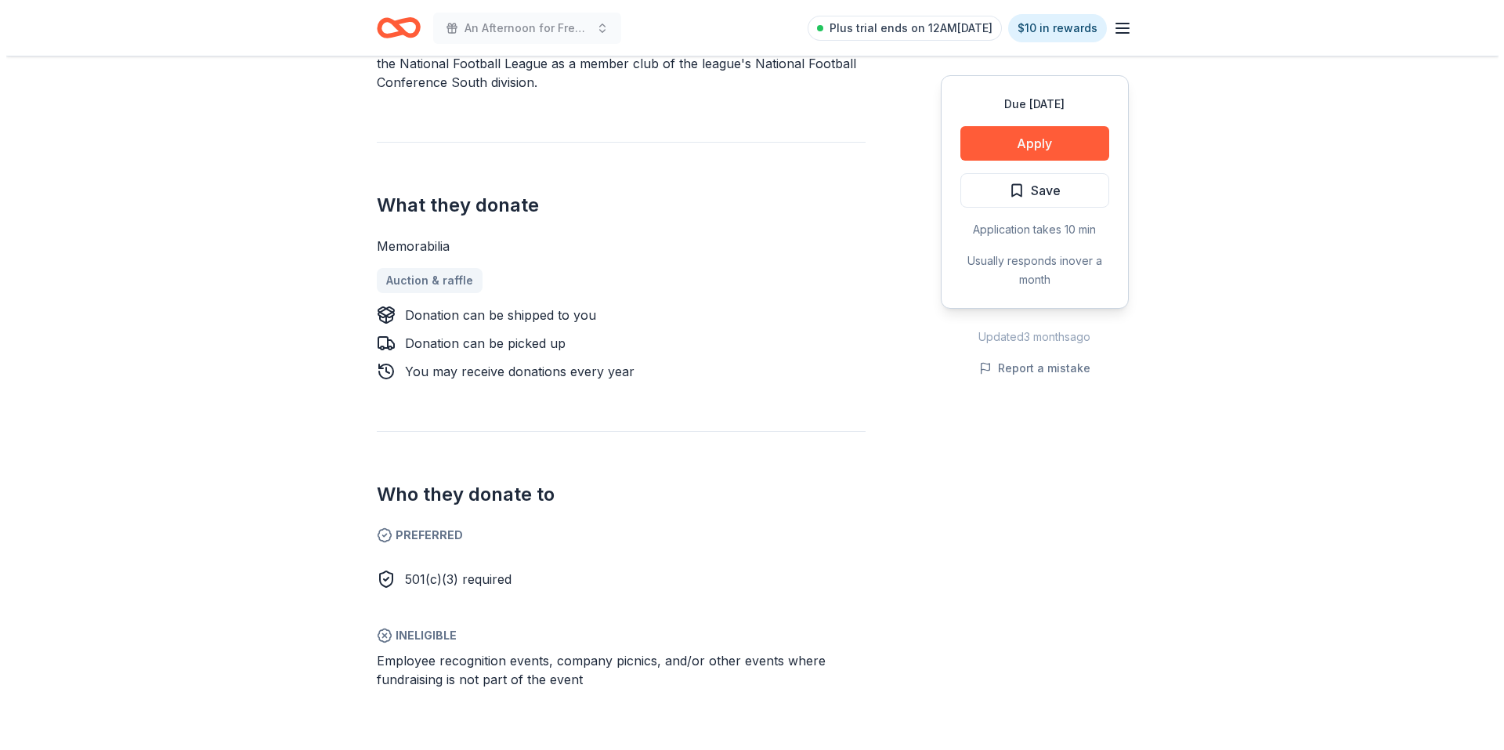
scroll to position [548, 0]
click at [1054, 152] on button "Apply" at bounding box center [1028, 143] width 149 height 34
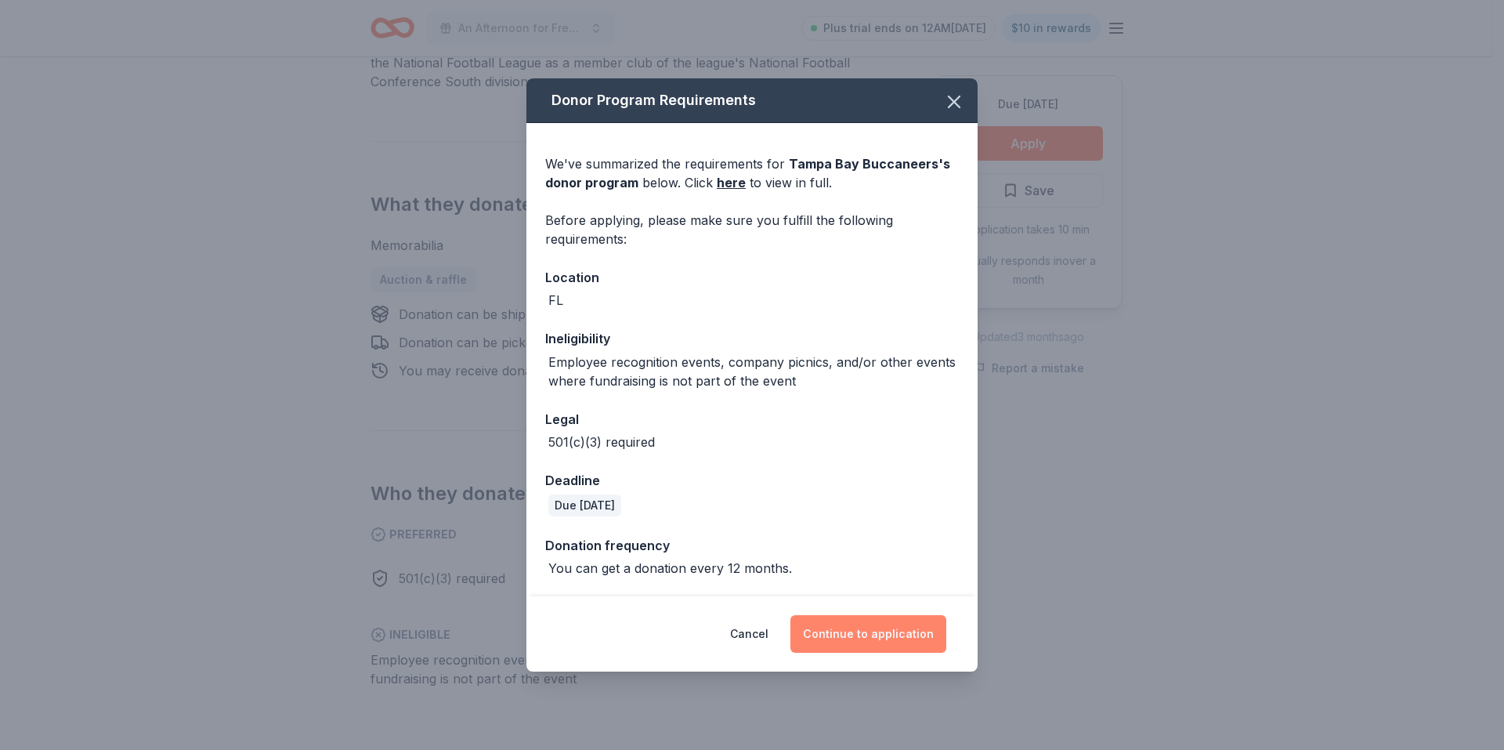
click at [889, 638] on button "Continue to application" at bounding box center [868, 634] width 156 height 38
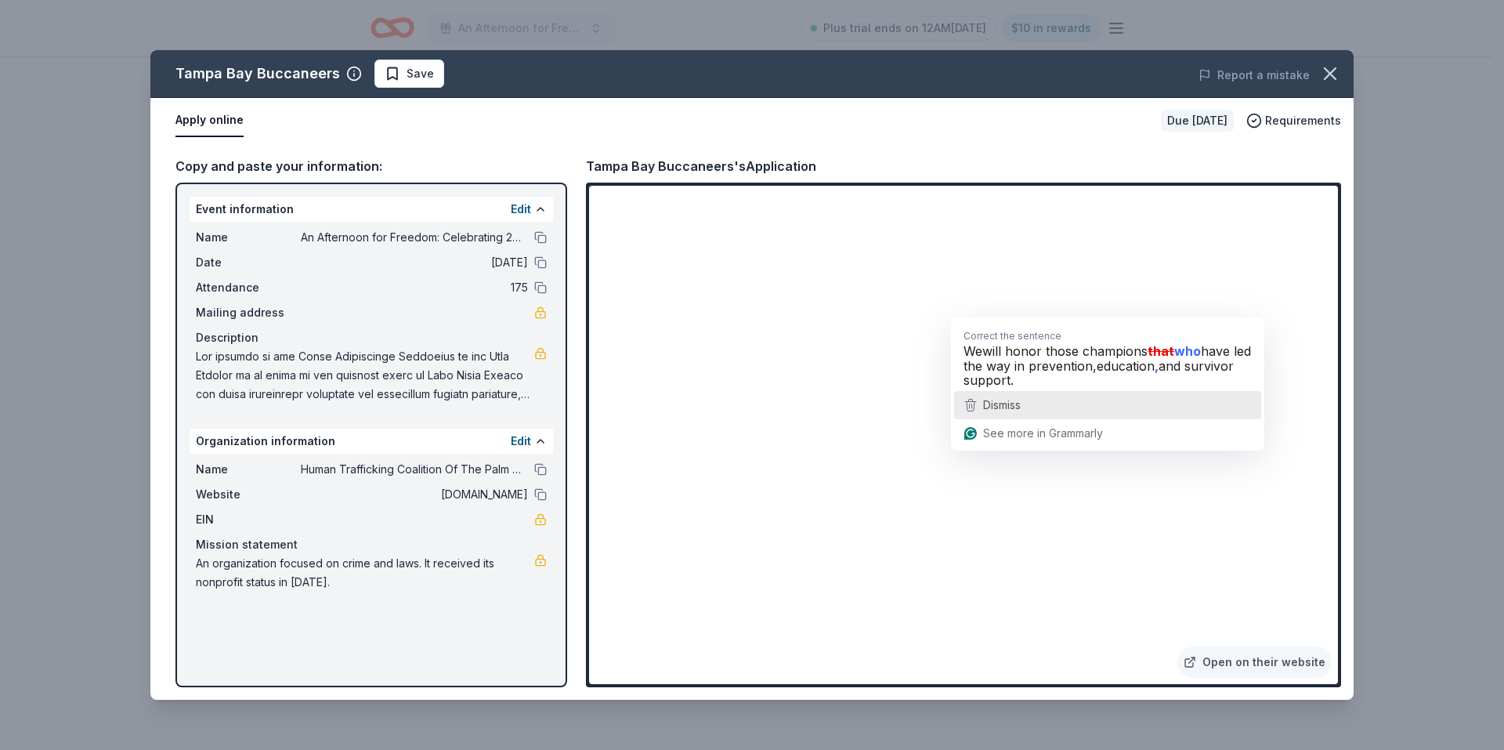
click at [1045, 391] on button "Dismiss" at bounding box center [1107, 405] width 307 height 28
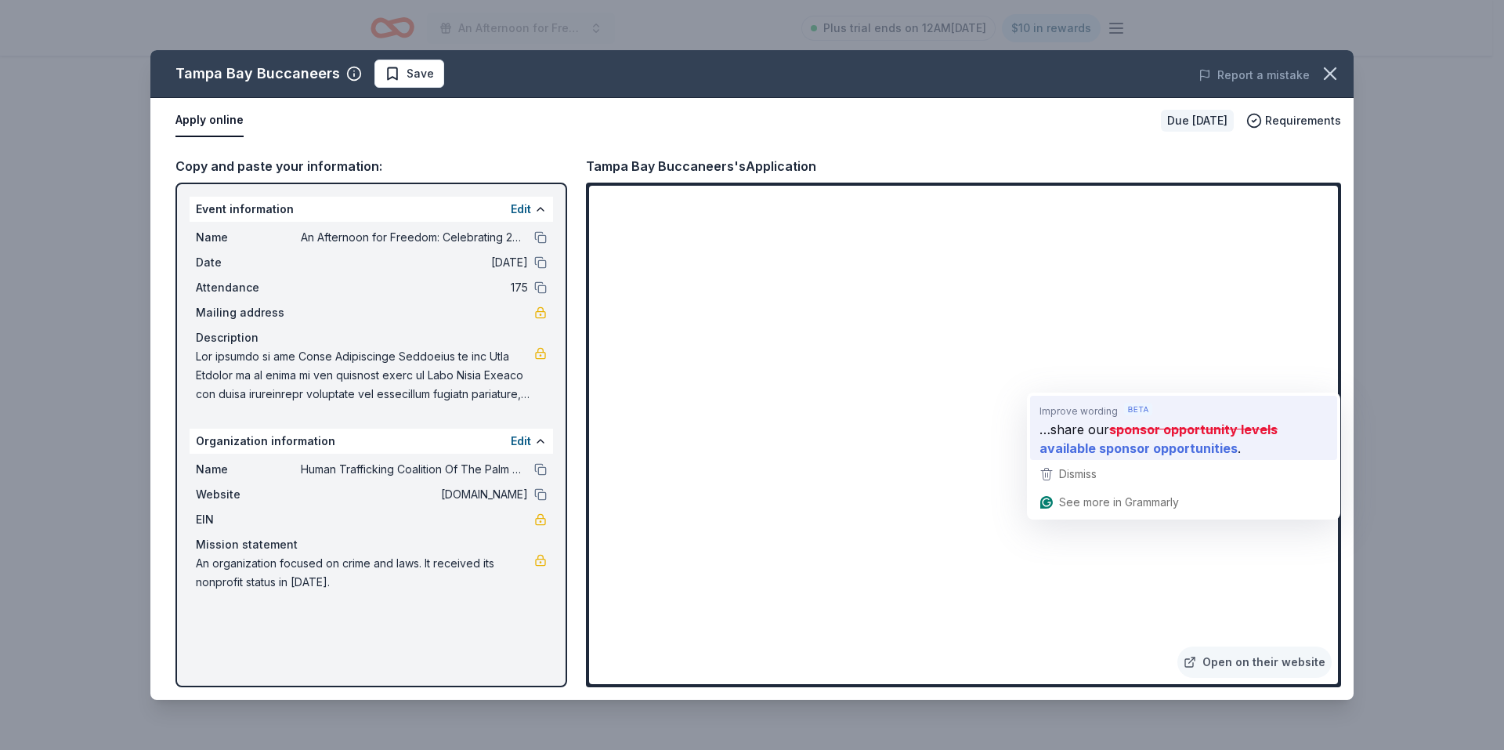
click at [1095, 436] on span "…share our" at bounding box center [1074, 429] width 70 height 20
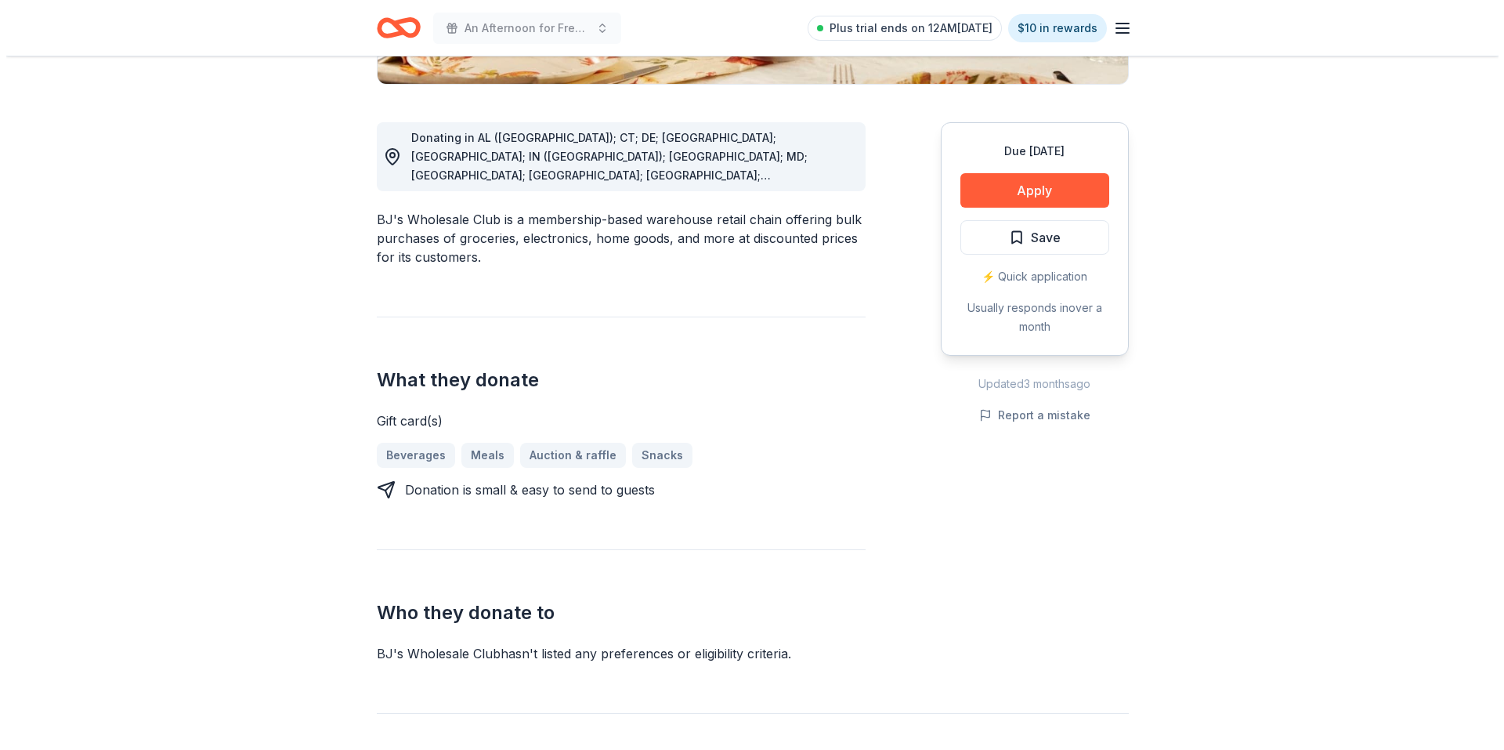
scroll to position [313, 0]
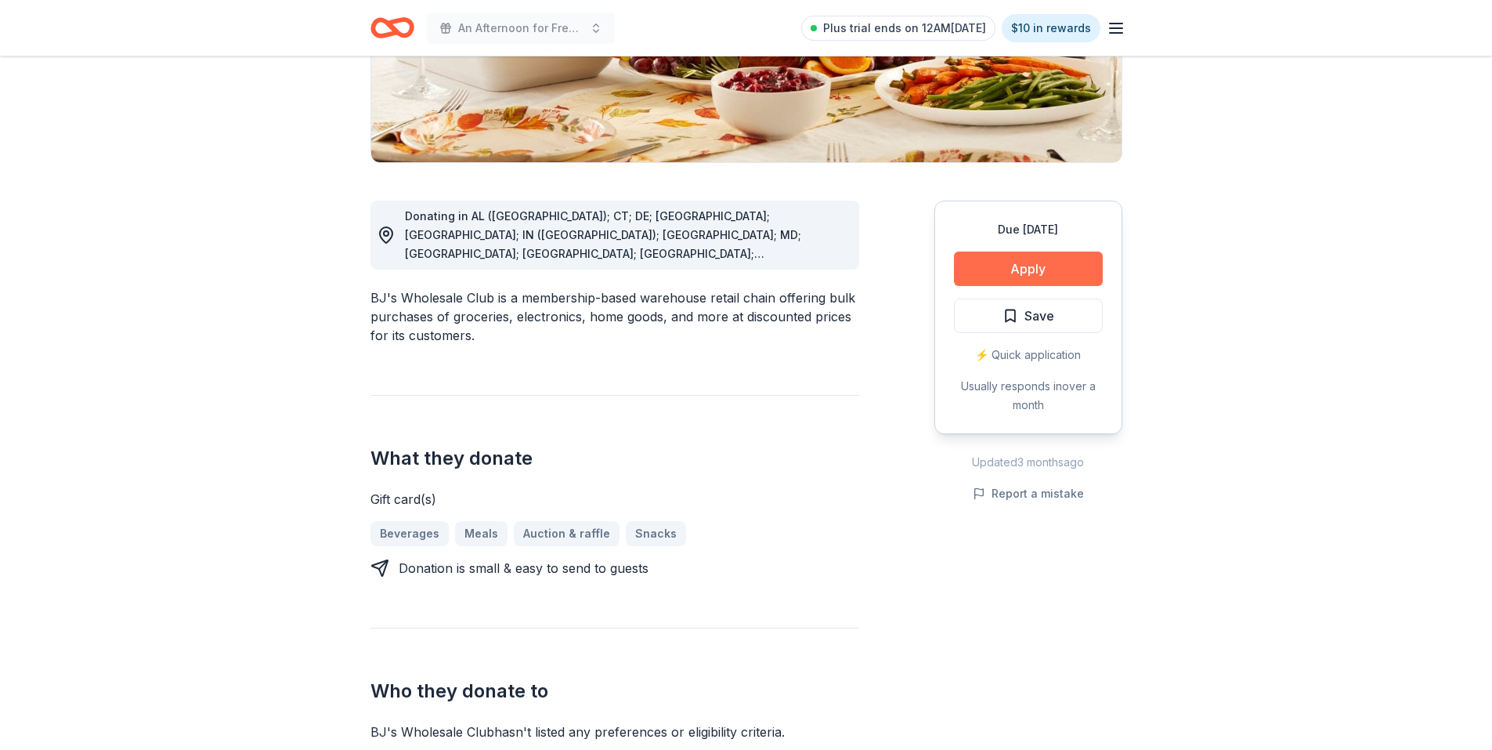
click at [1042, 271] on button "Apply" at bounding box center [1028, 268] width 149 height 34
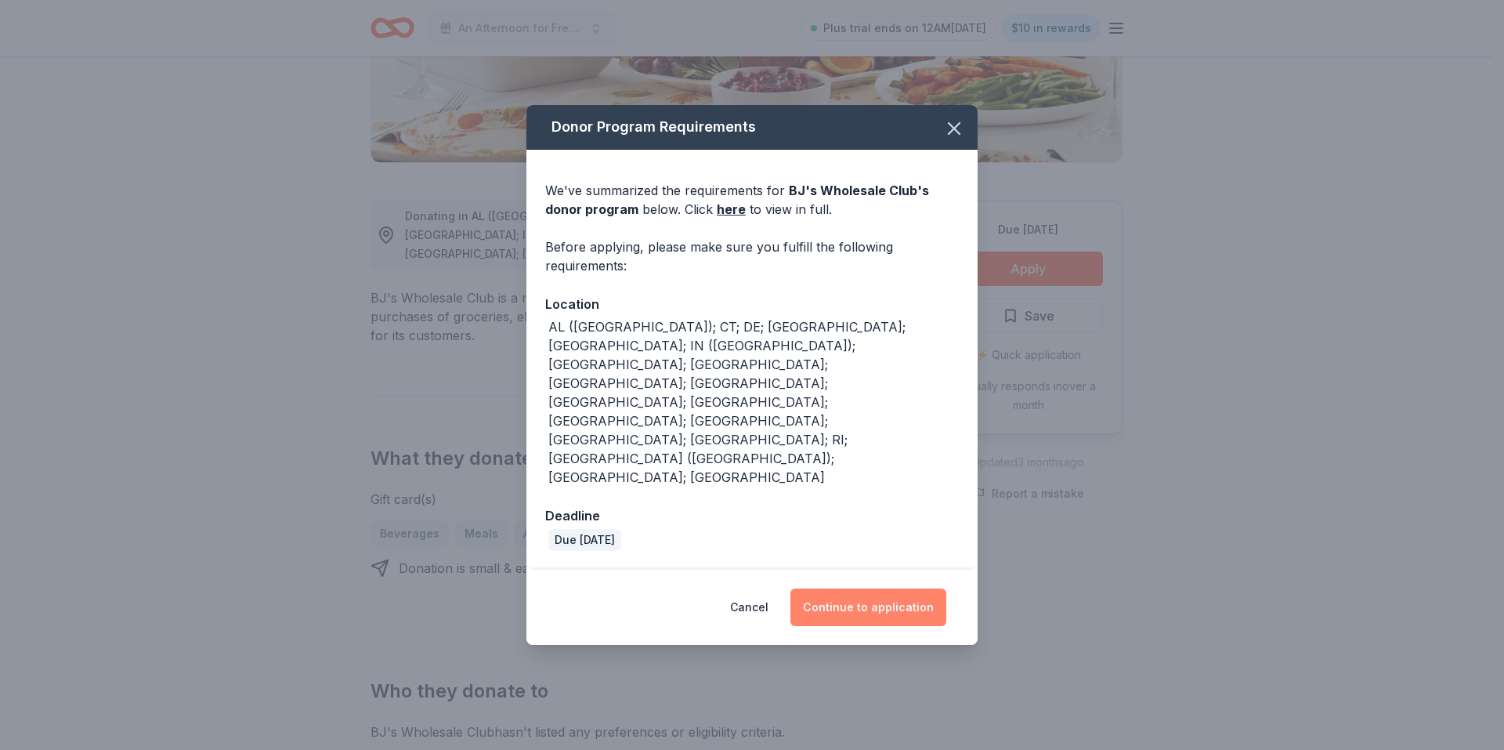
click at [875, 588] on button "Continue to application" at bounding box center [868, 607] width 156 height 38
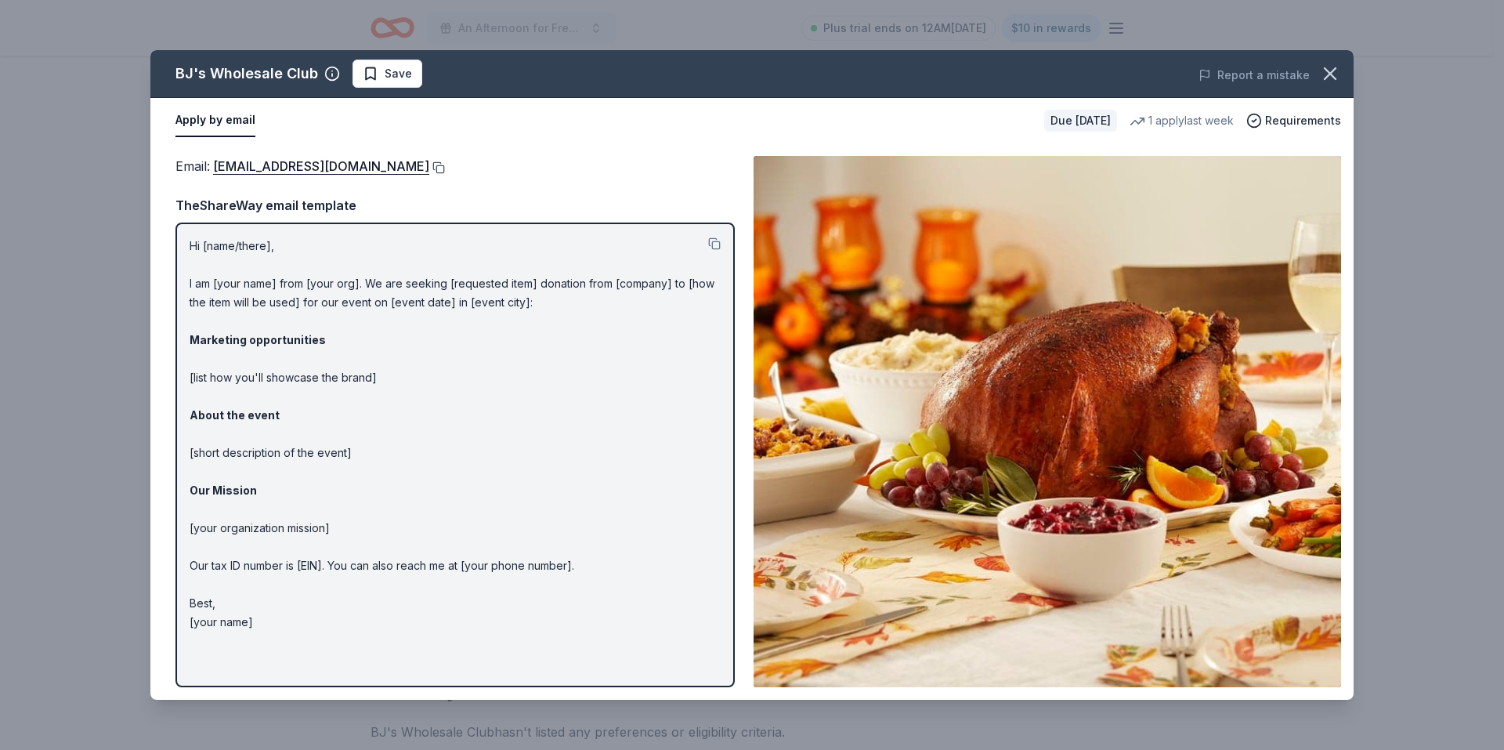
click at [429, 168] on button at bounding box center [437, 167] width 16 height 13
click at [716, 244] on button at bounding box center [714, 243] width 13 height 13
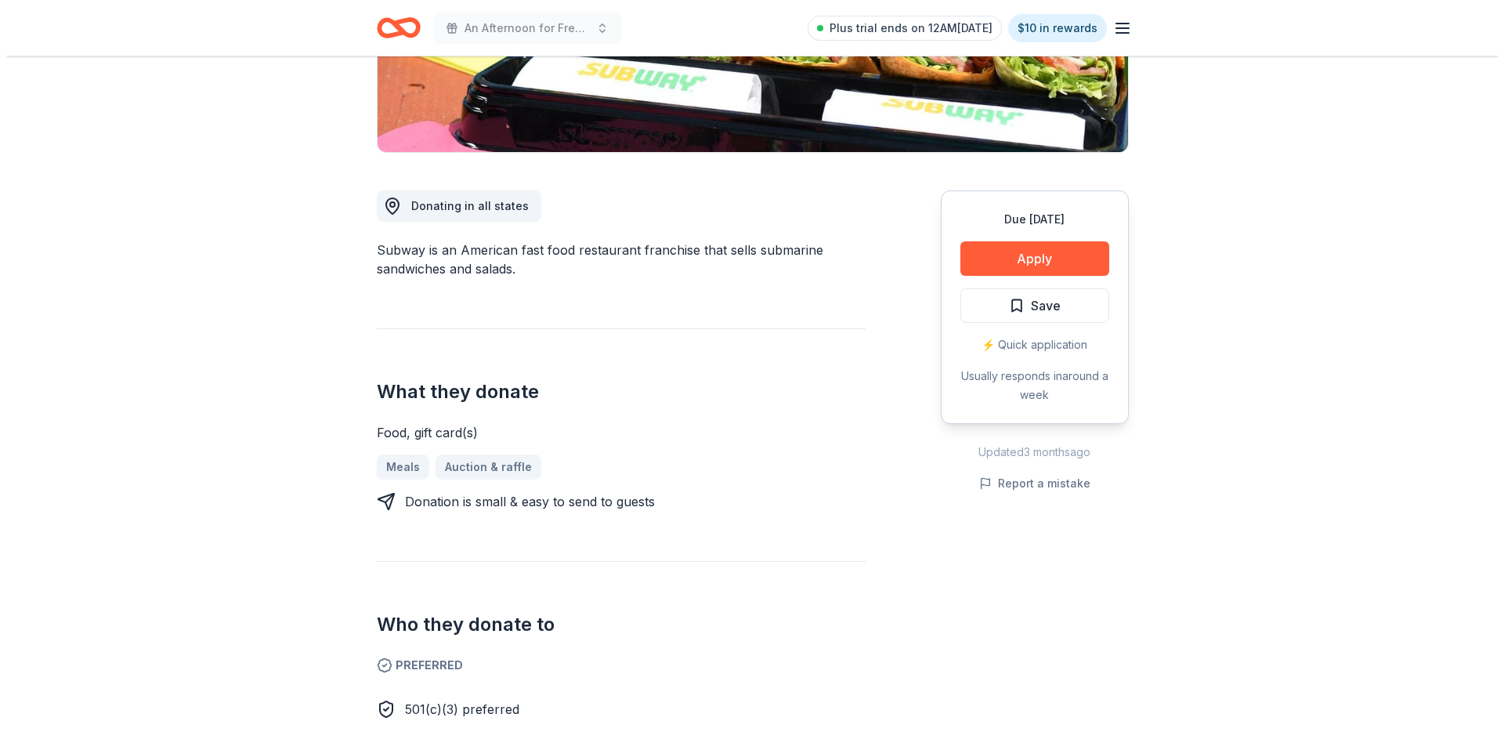
scroll to position [313, 0]
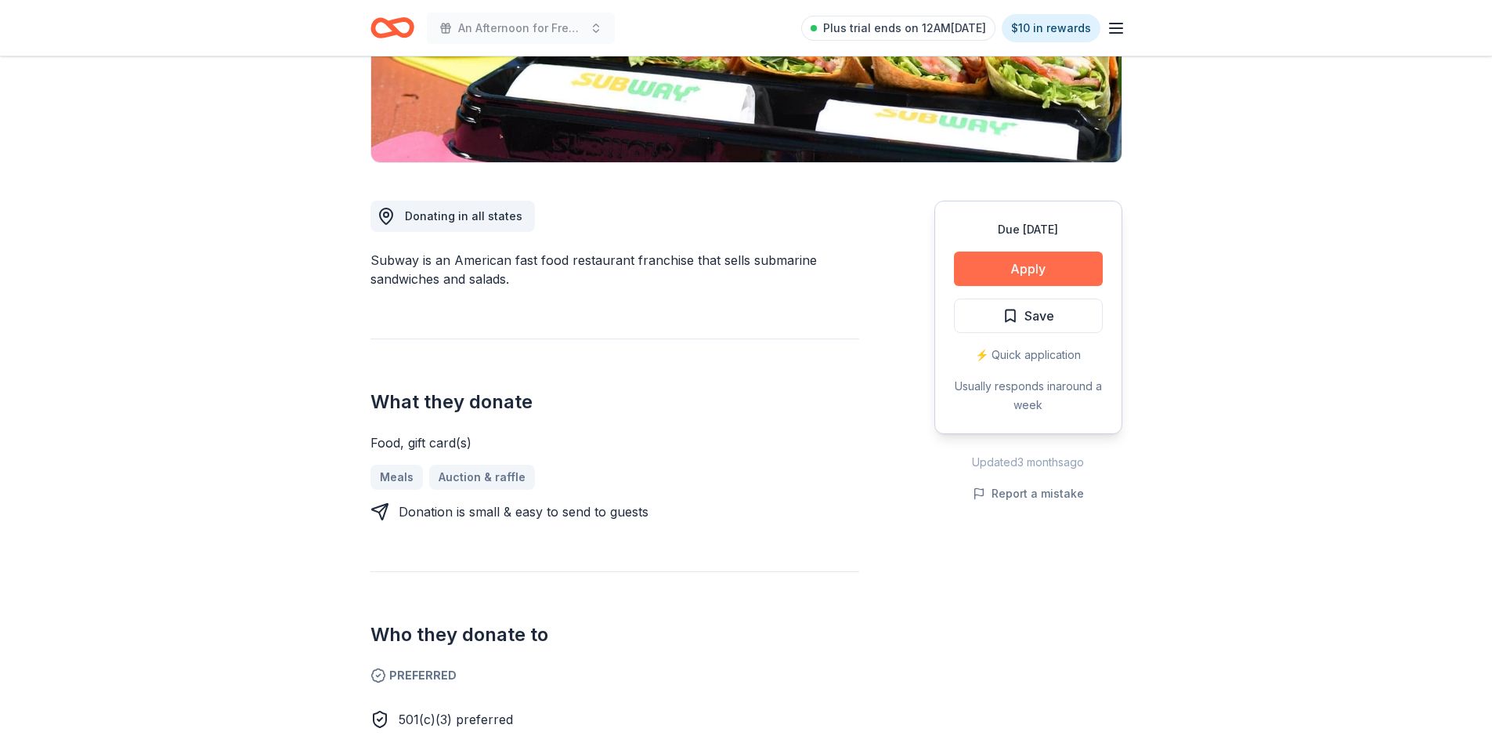
click at [1008, 273] on button "Apply" at bounding box center [1028, 268] width 149 height 34
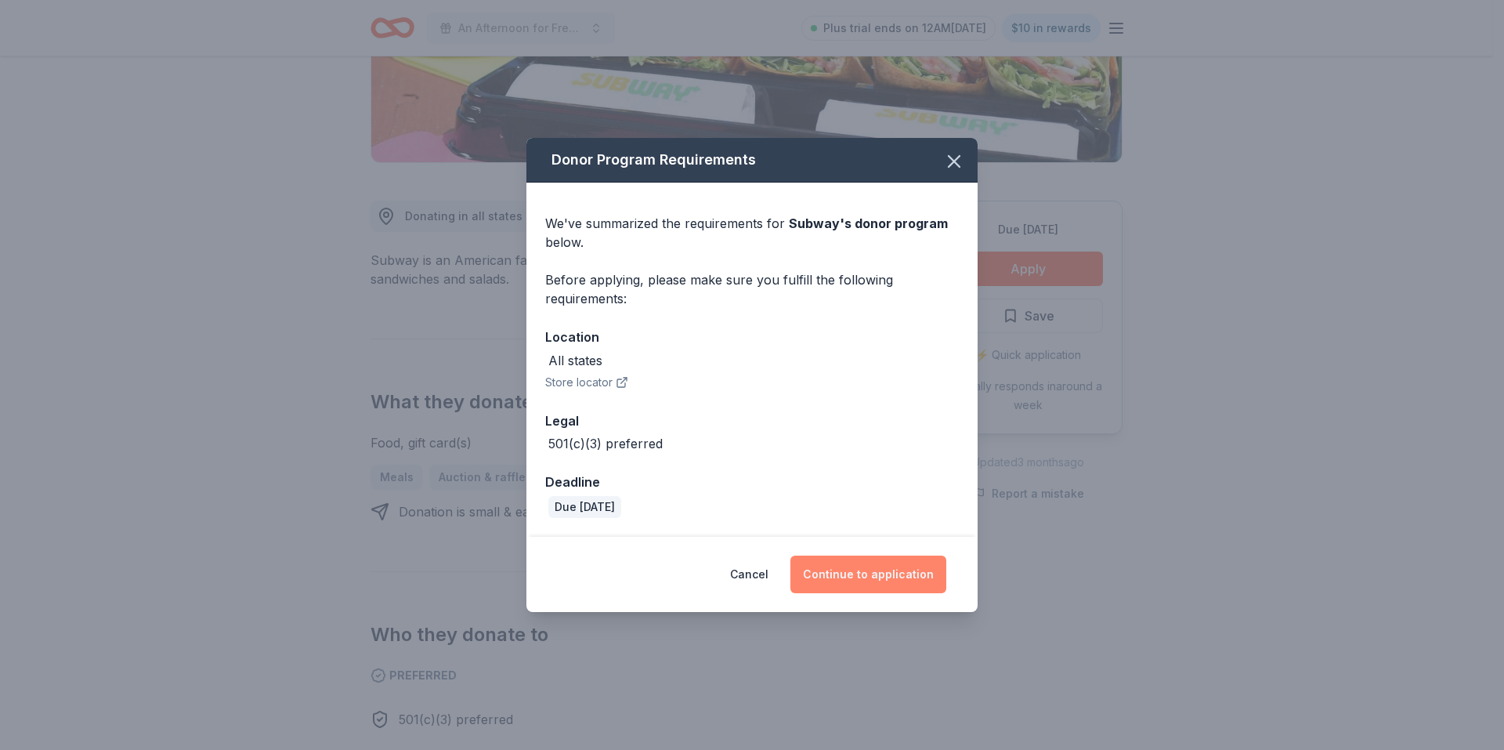
click at [872, 576] on button "Continue to application" at bounding box center [868, 574] width 156 height 38
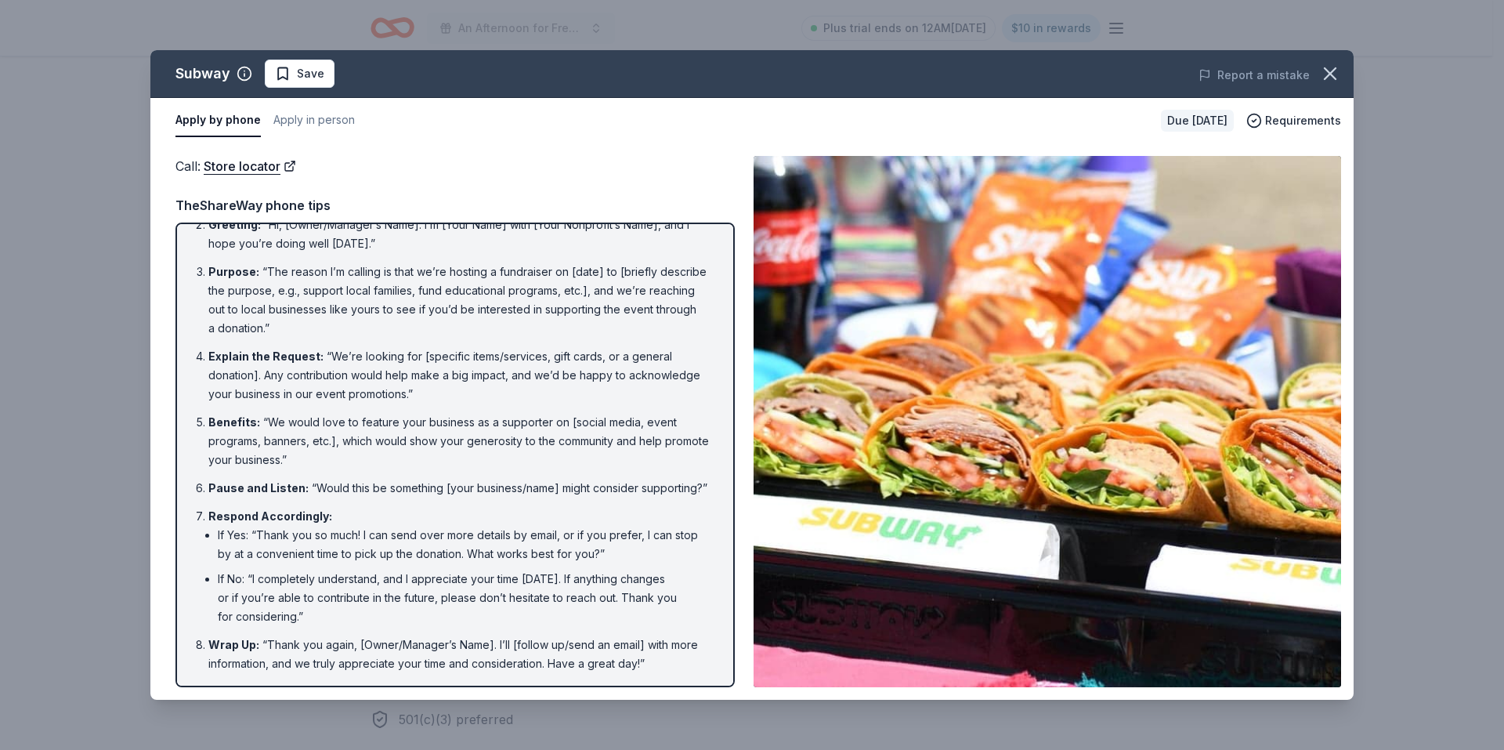
scroll to position [0, 0]
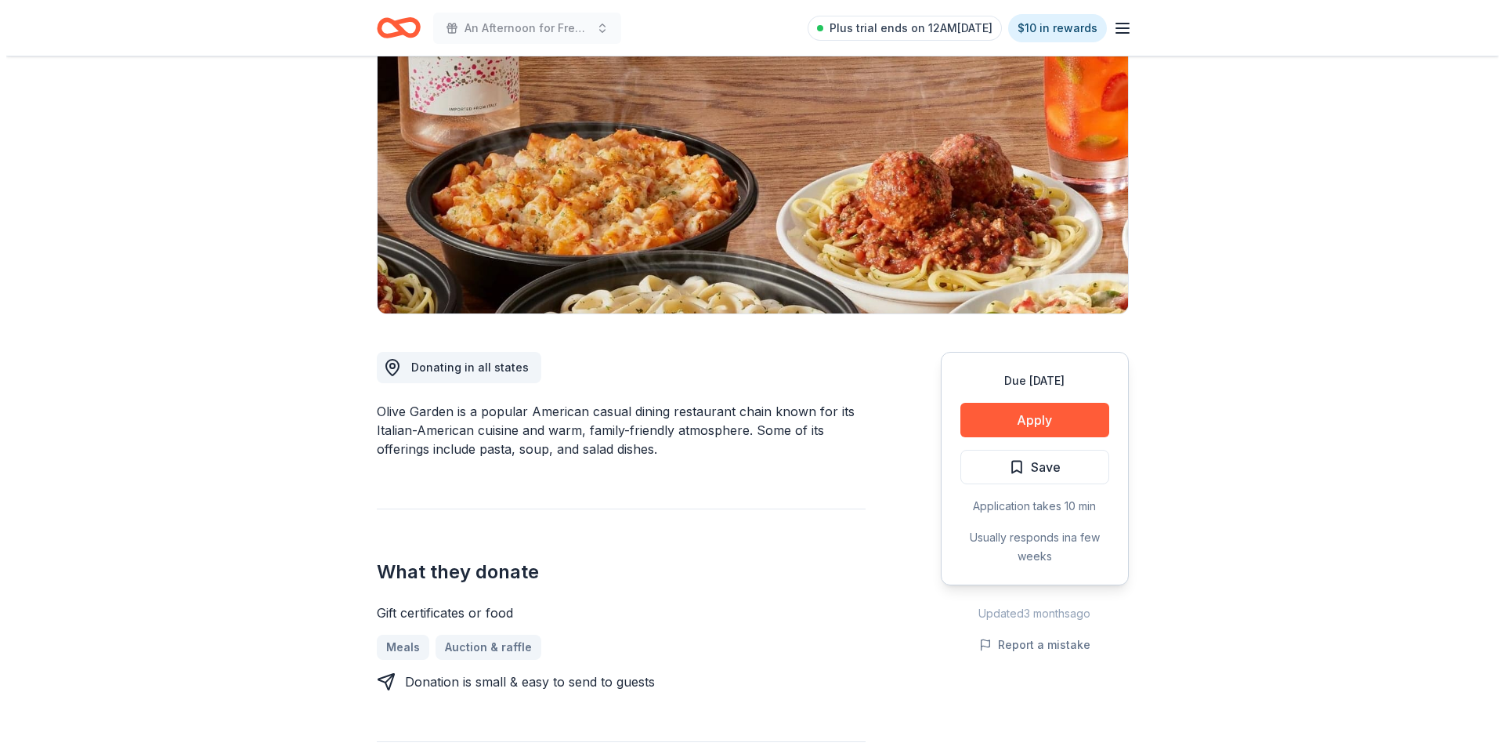
scroll to position [157, 0]
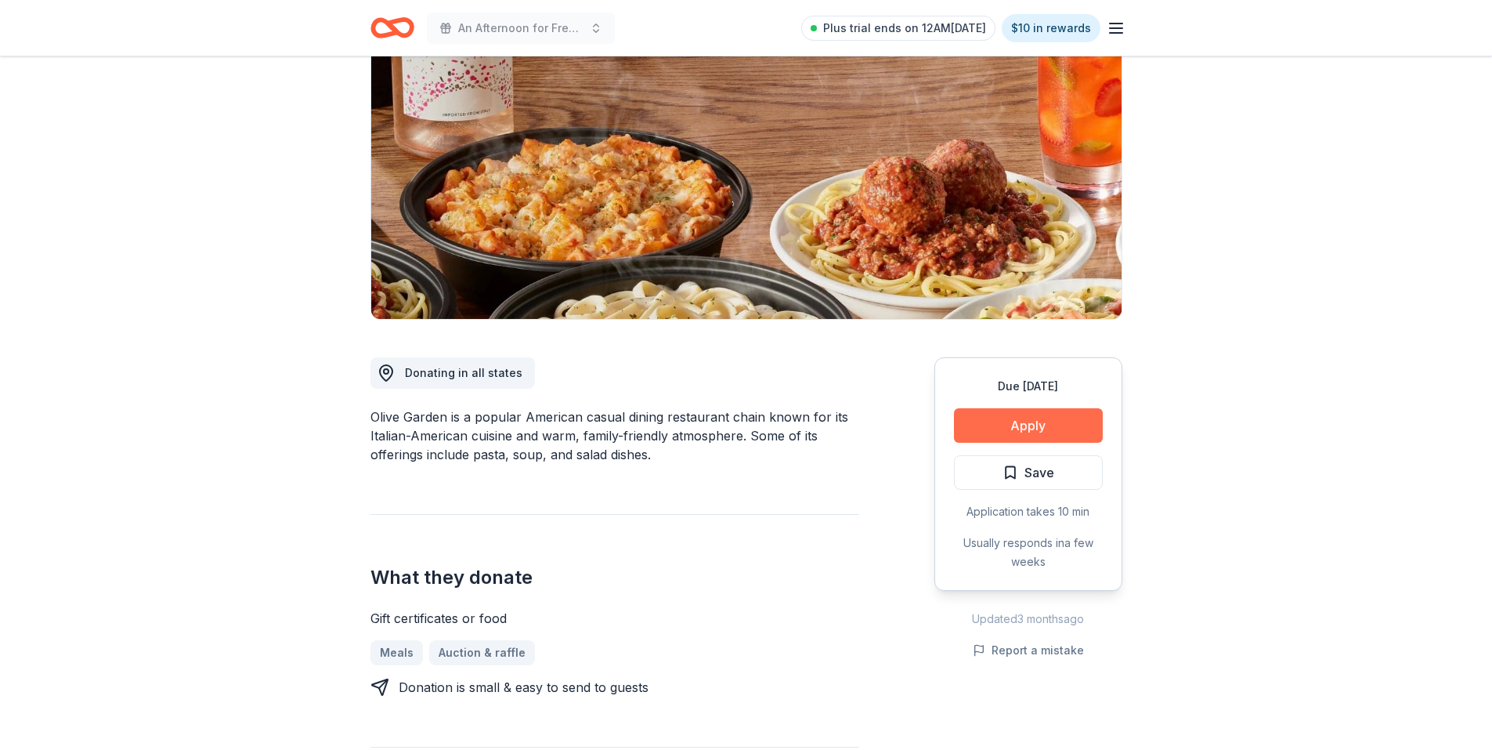
click at [1048, 422] on button "Apply" at bounding box center [1028, 425] width 149 height 34
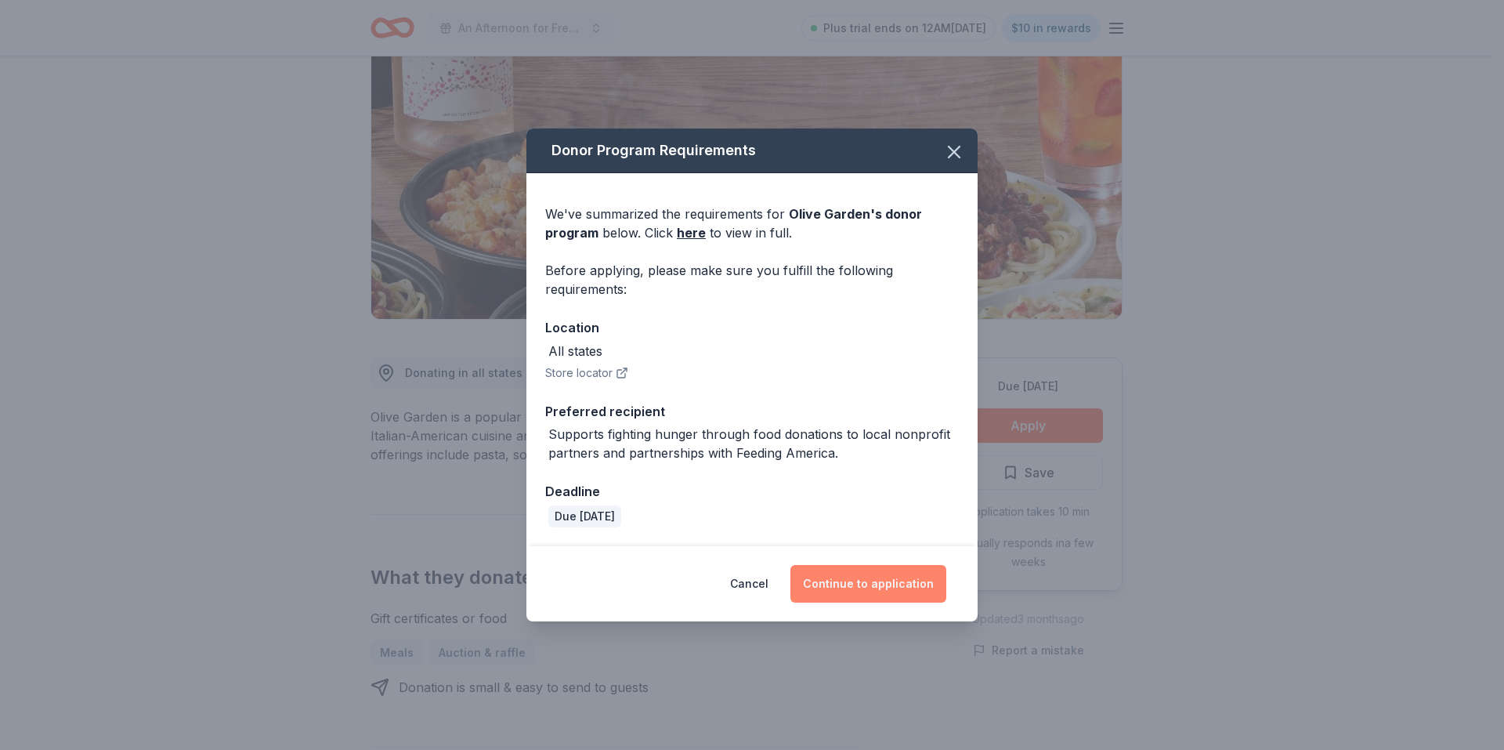
click at [904, 586] on button "Continue to application" at bounding box center [868, 584] width 156 height 38
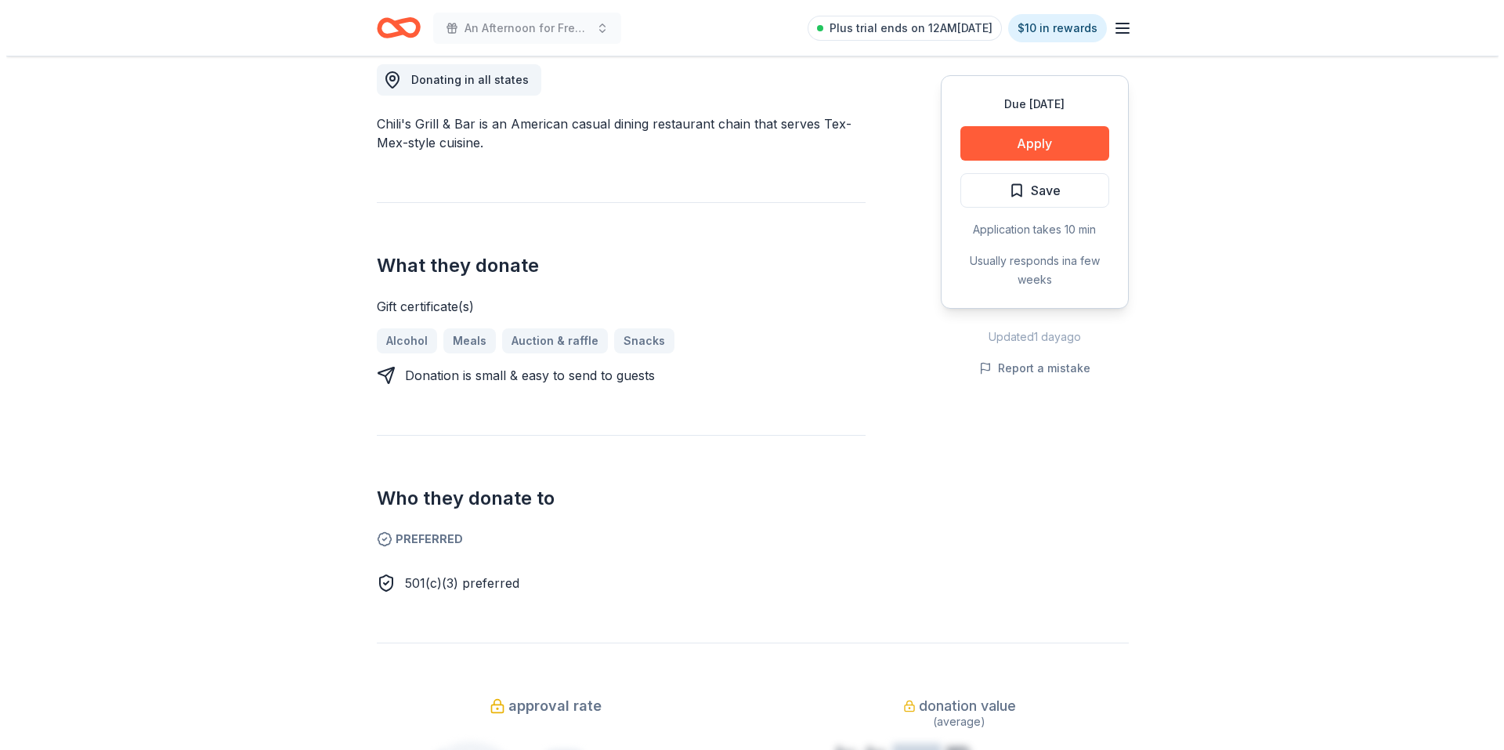
scroll to position [470, 0]
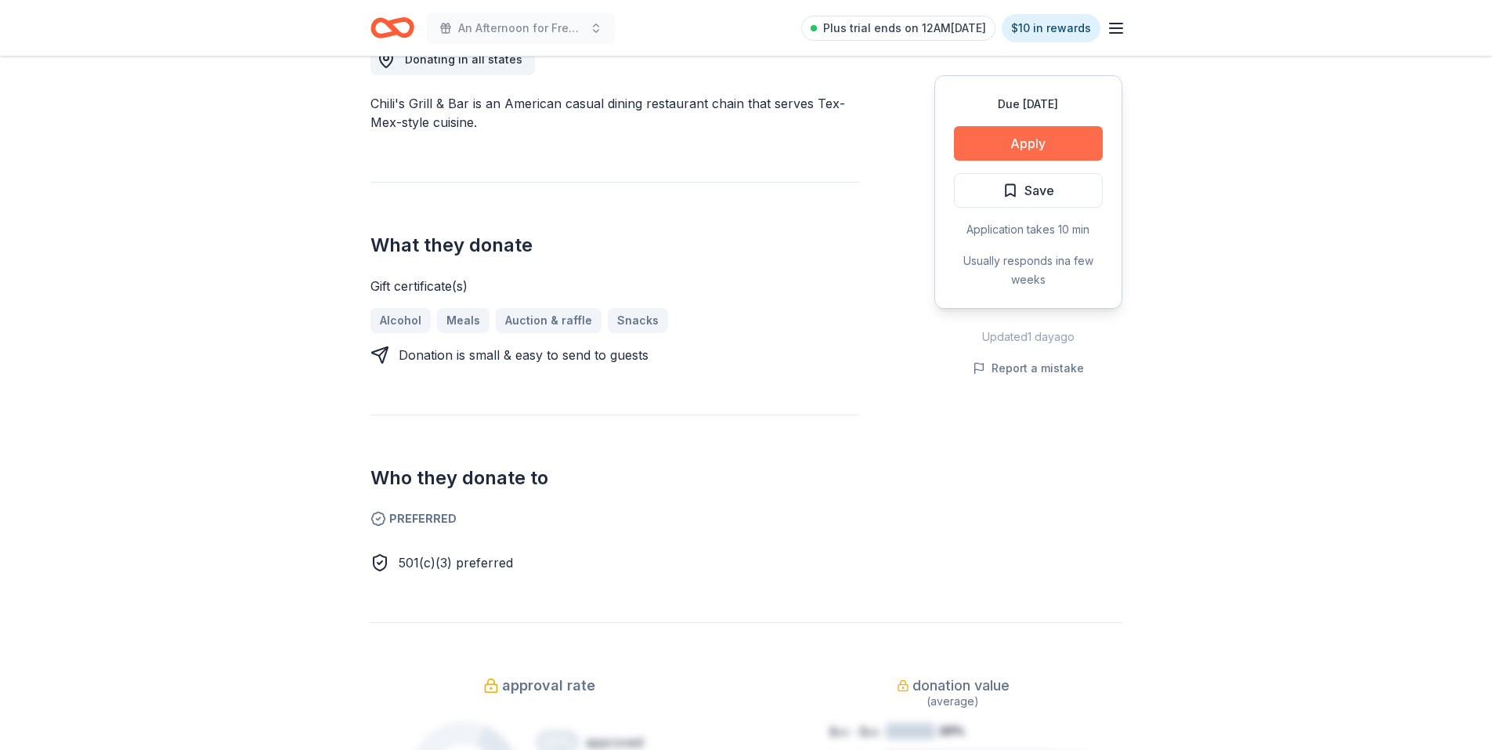
click at [1036, 141] on button "Apply" at bounding box center [1028, 143] width 149 height 34
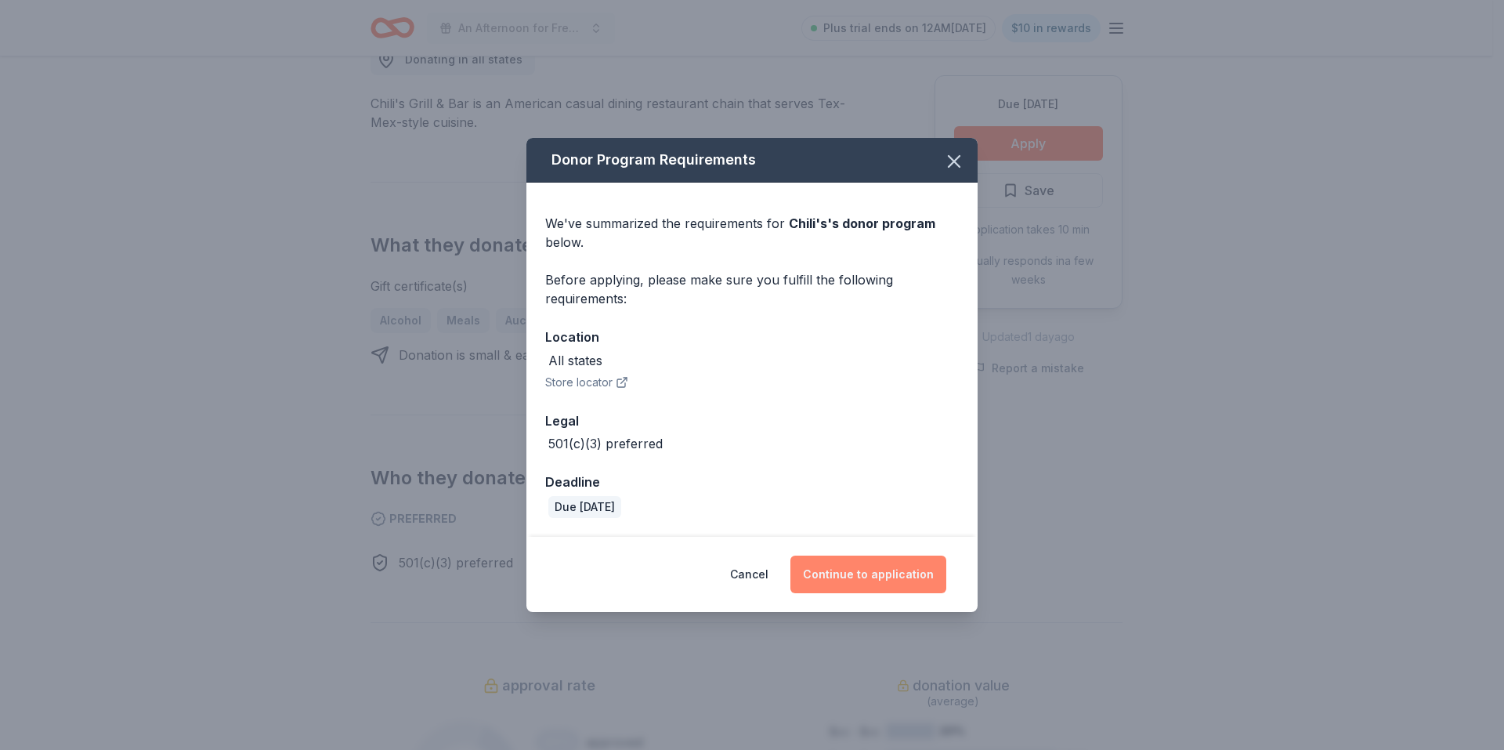
click at [879, 580] on button "Continue to application" at bounding box center [868, 574] width 156 height 38
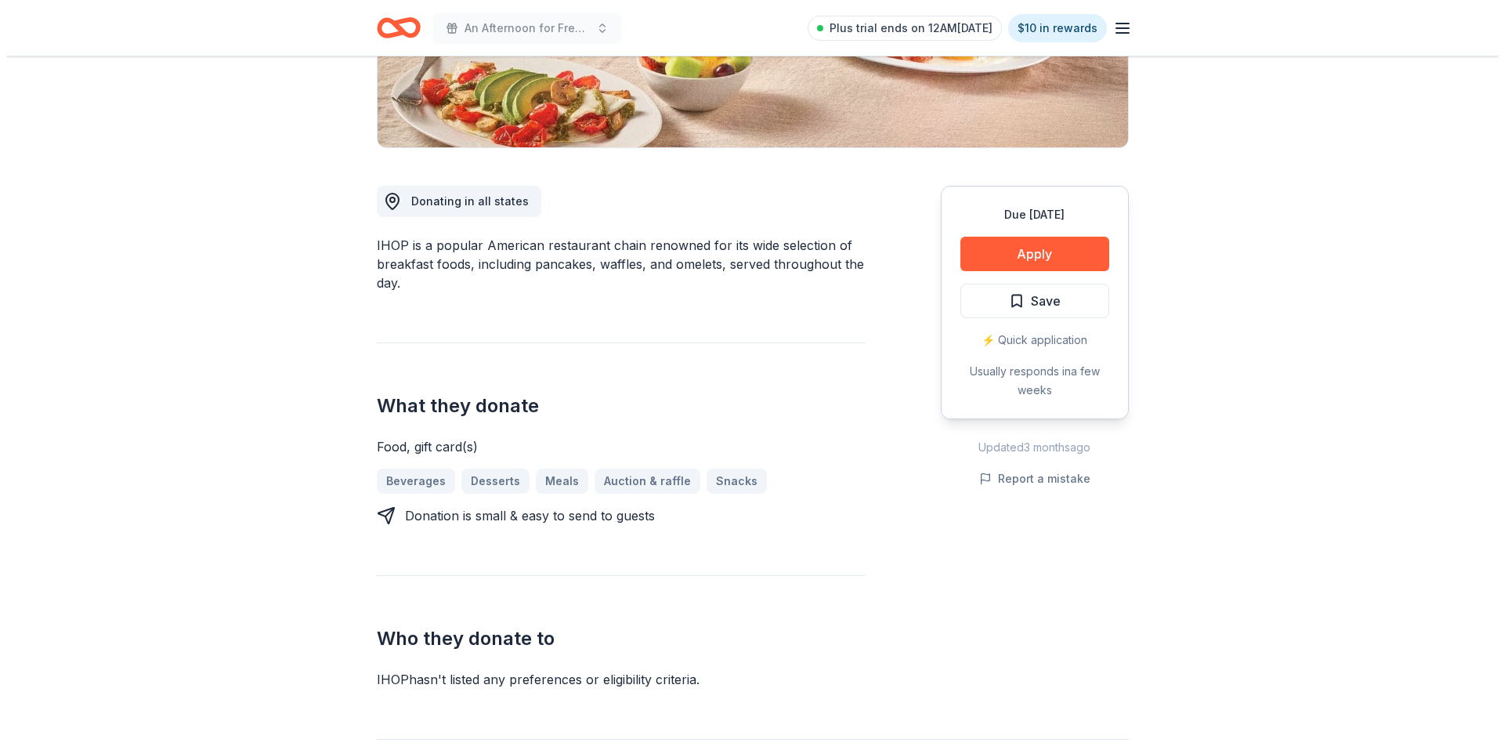
scroll to position [313, 0]
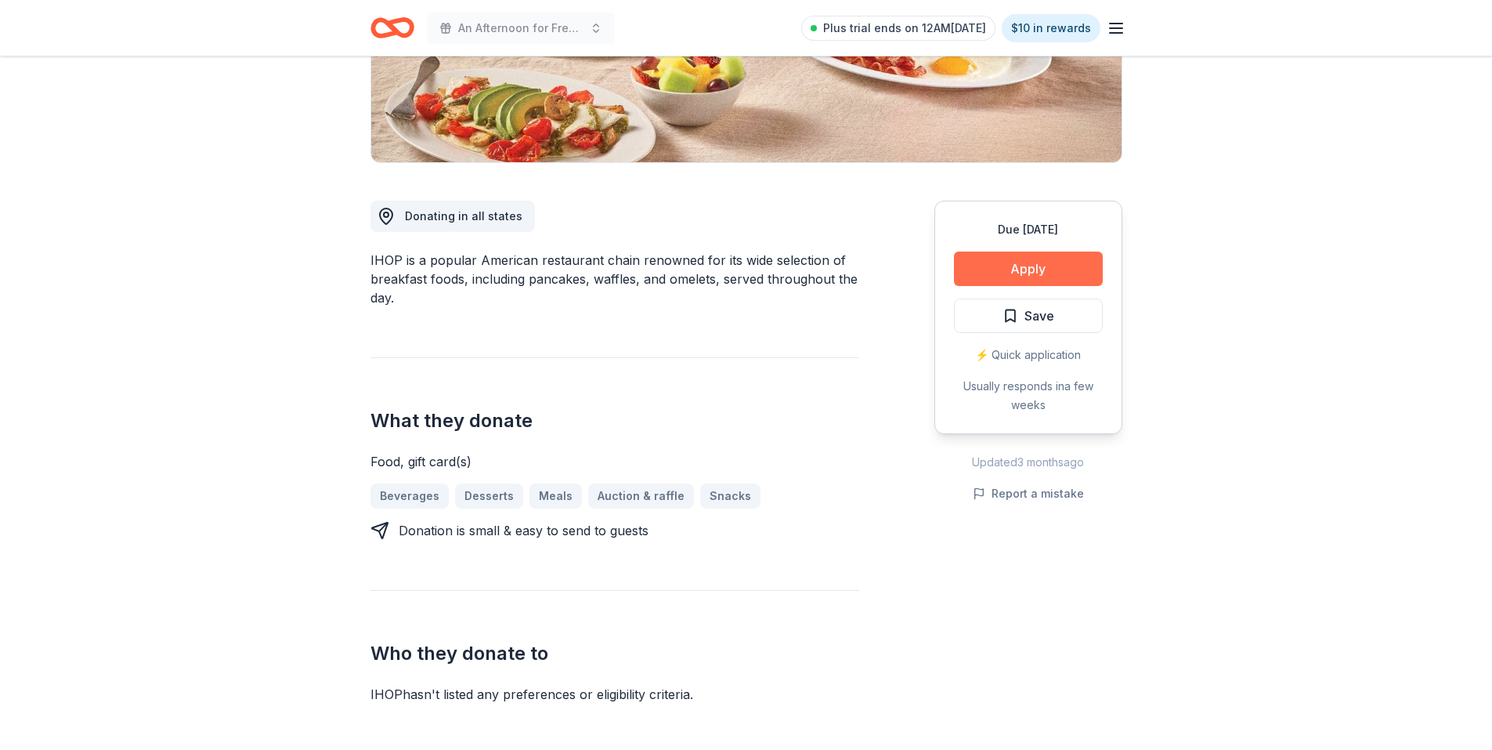
click at [1045, 262] on button "Apply" at bounding box center [1028, 268] width 149 height 34
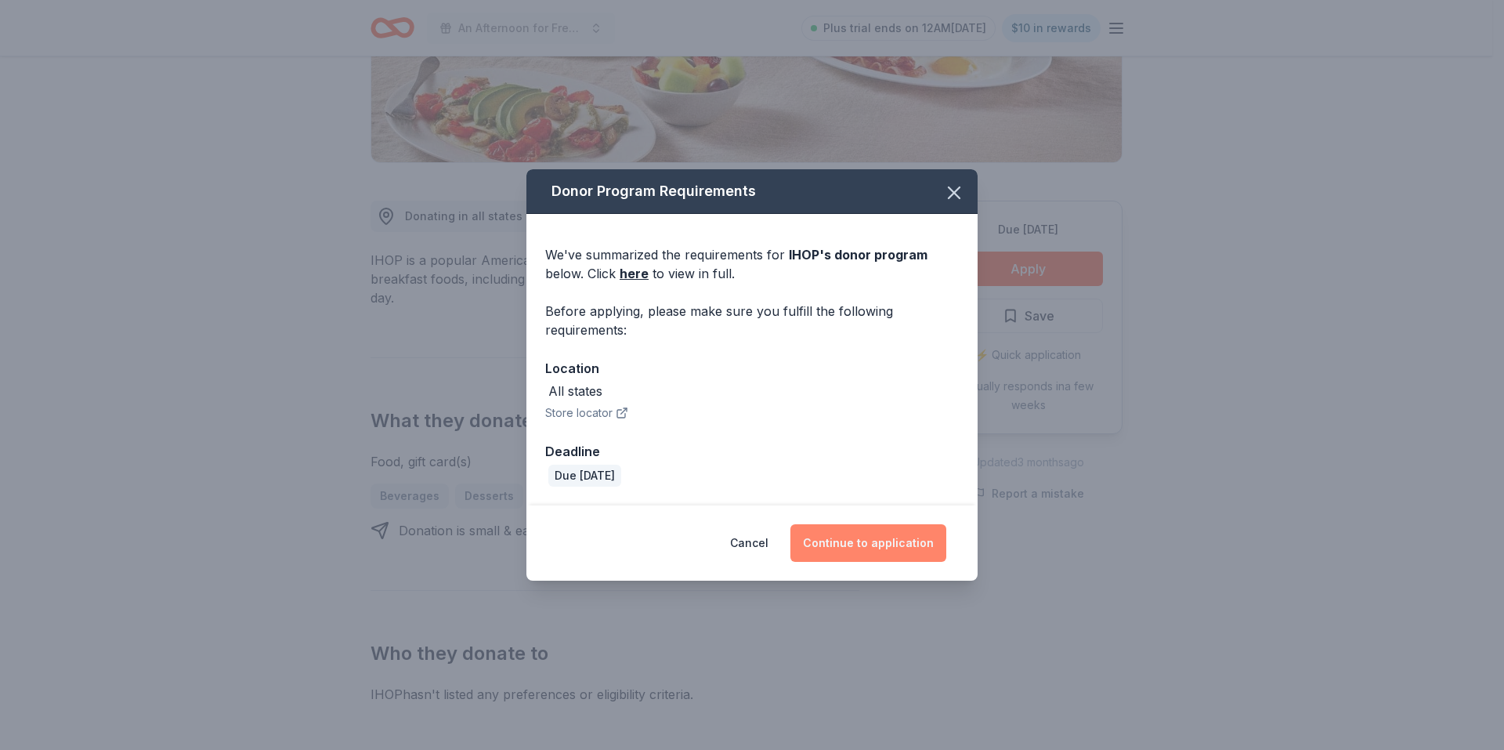
click at [896, 547] on button "Continue to application" at bounding box center [868, 543] width 156 height 38
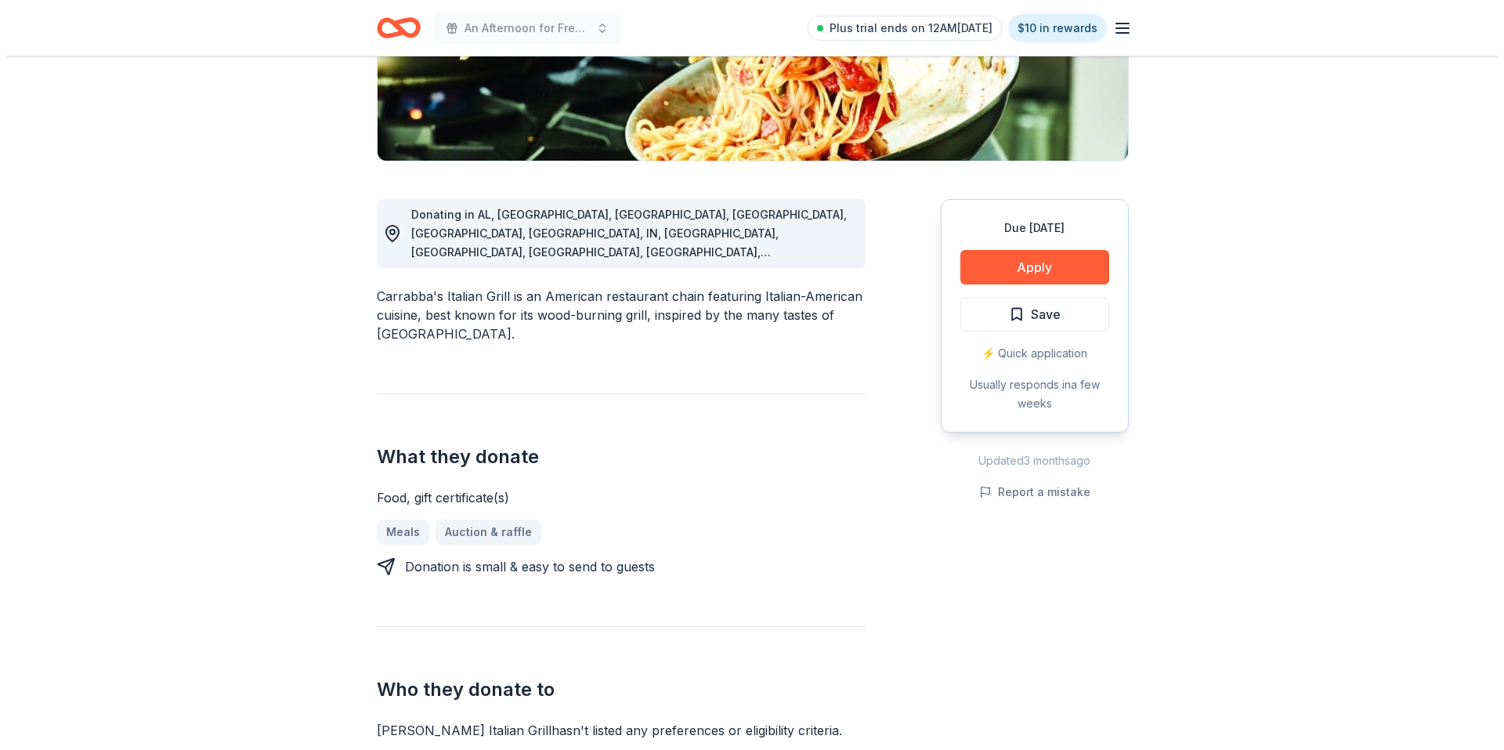
scroll to position [392, 0]
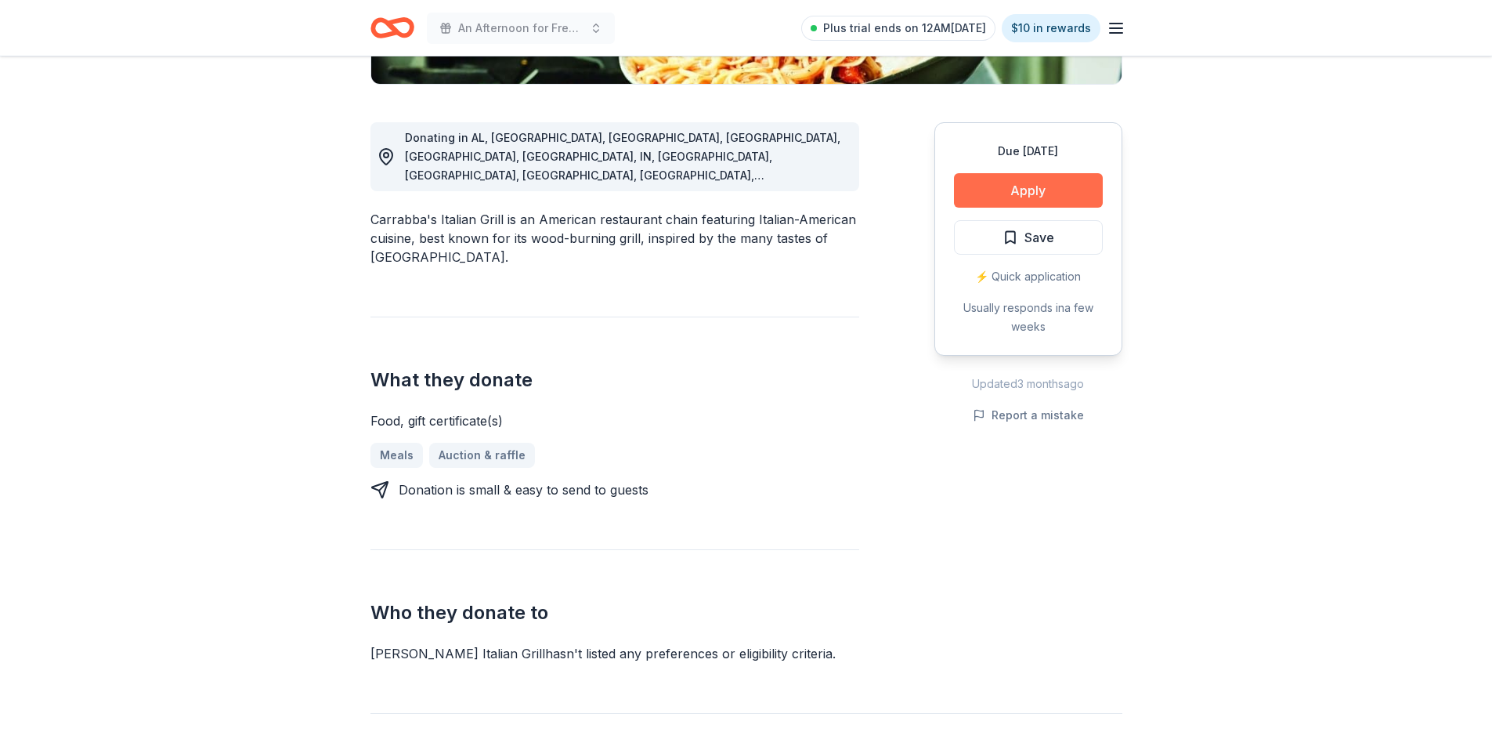
click at [1064, 188] on button "Apply" at bounding box center [1028, 190] width 149 height 34
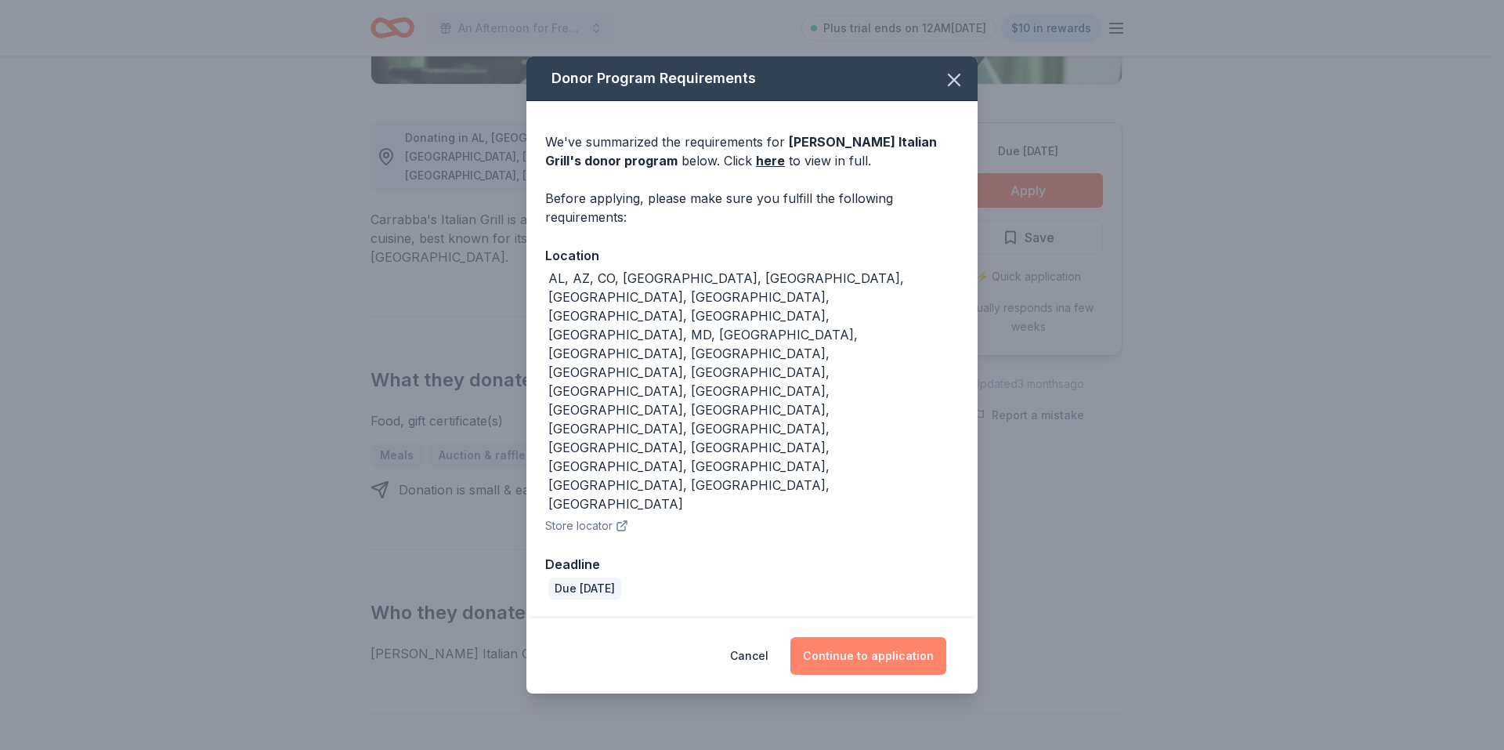
click at [884, 637] on button "Continue to application" at bounding box center [868, 656] width 156 height 38
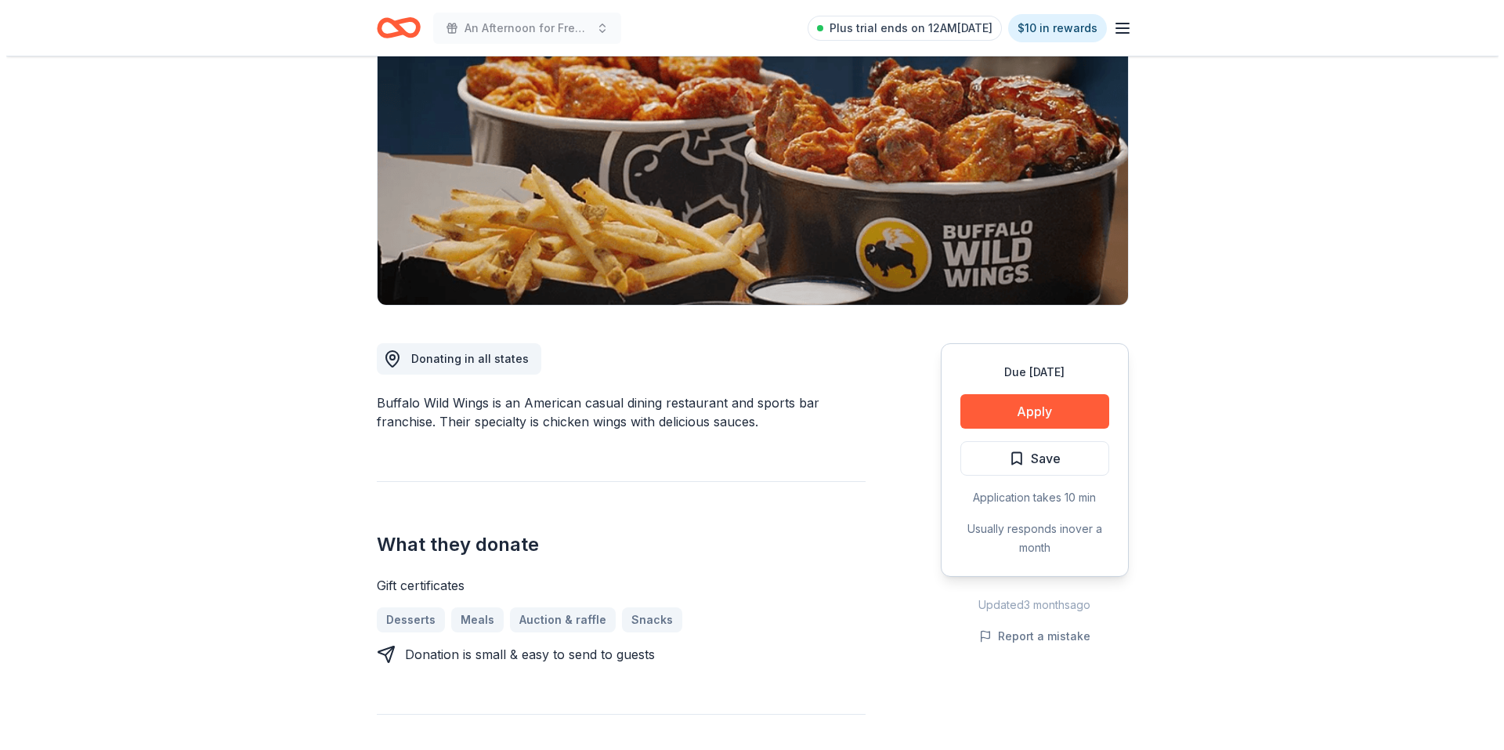
scroll to position [235, 0]
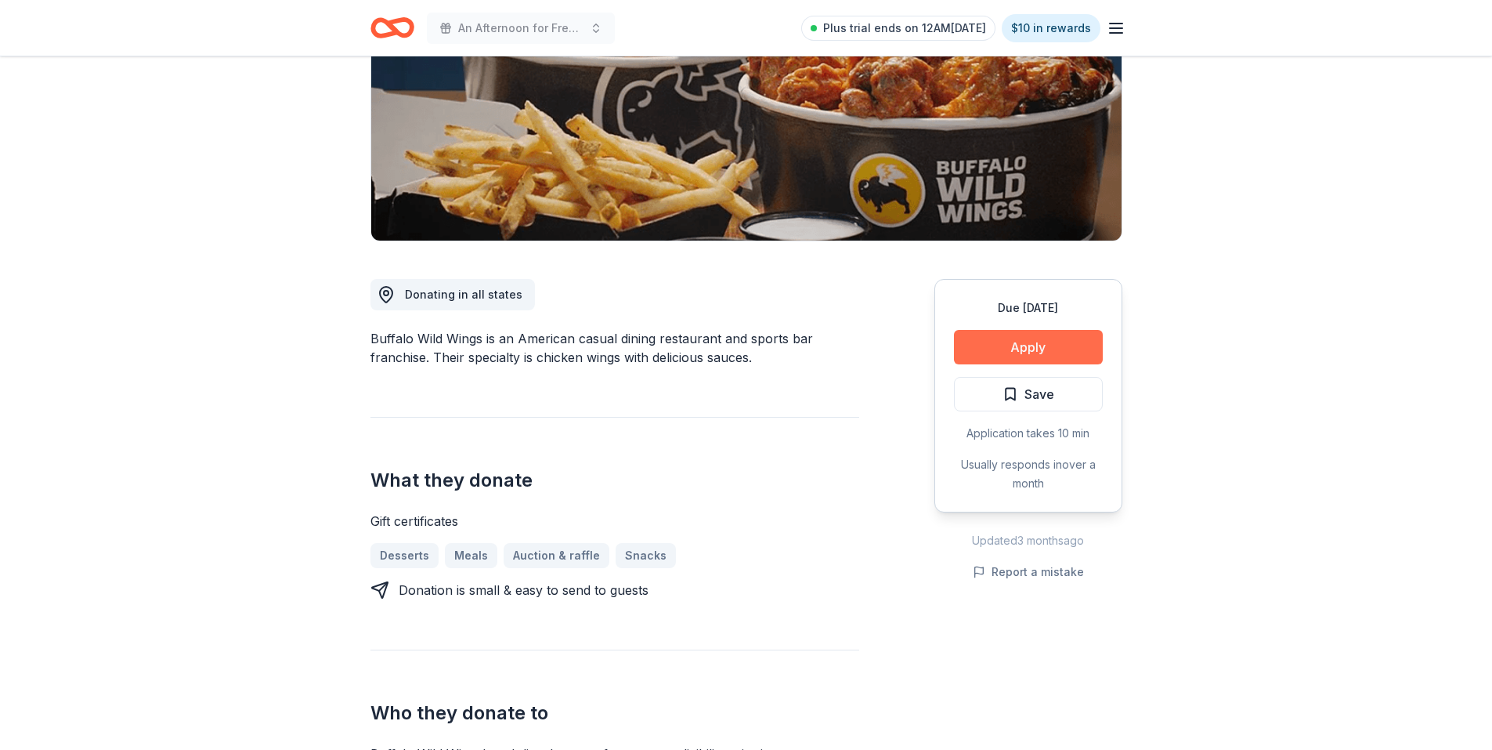
click at [1050, 347] on button "Apply" at bounding box center [1028, 347] width 149 height 34
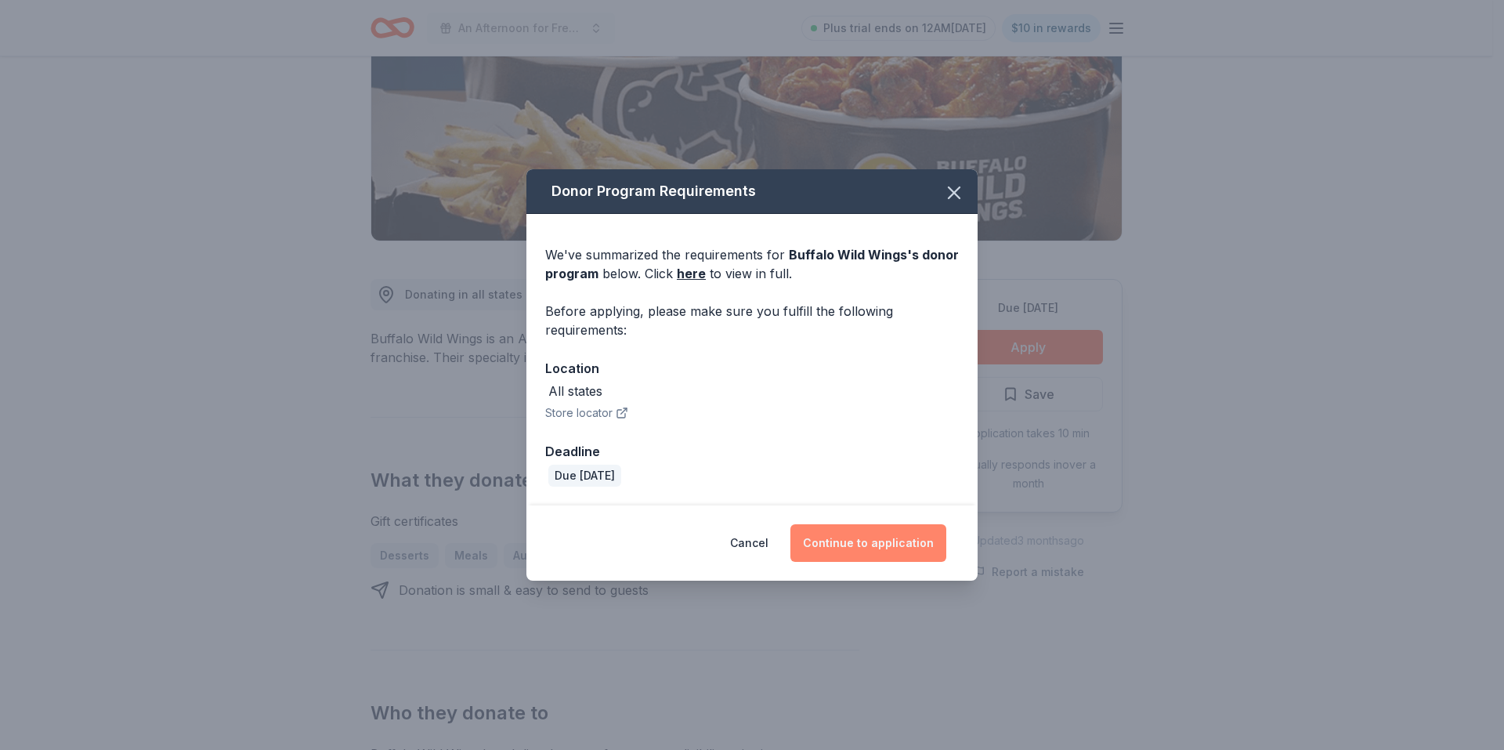
click at [913, 550] on button "Continue to application" at bounding box center [868, 543] width 156 height 38
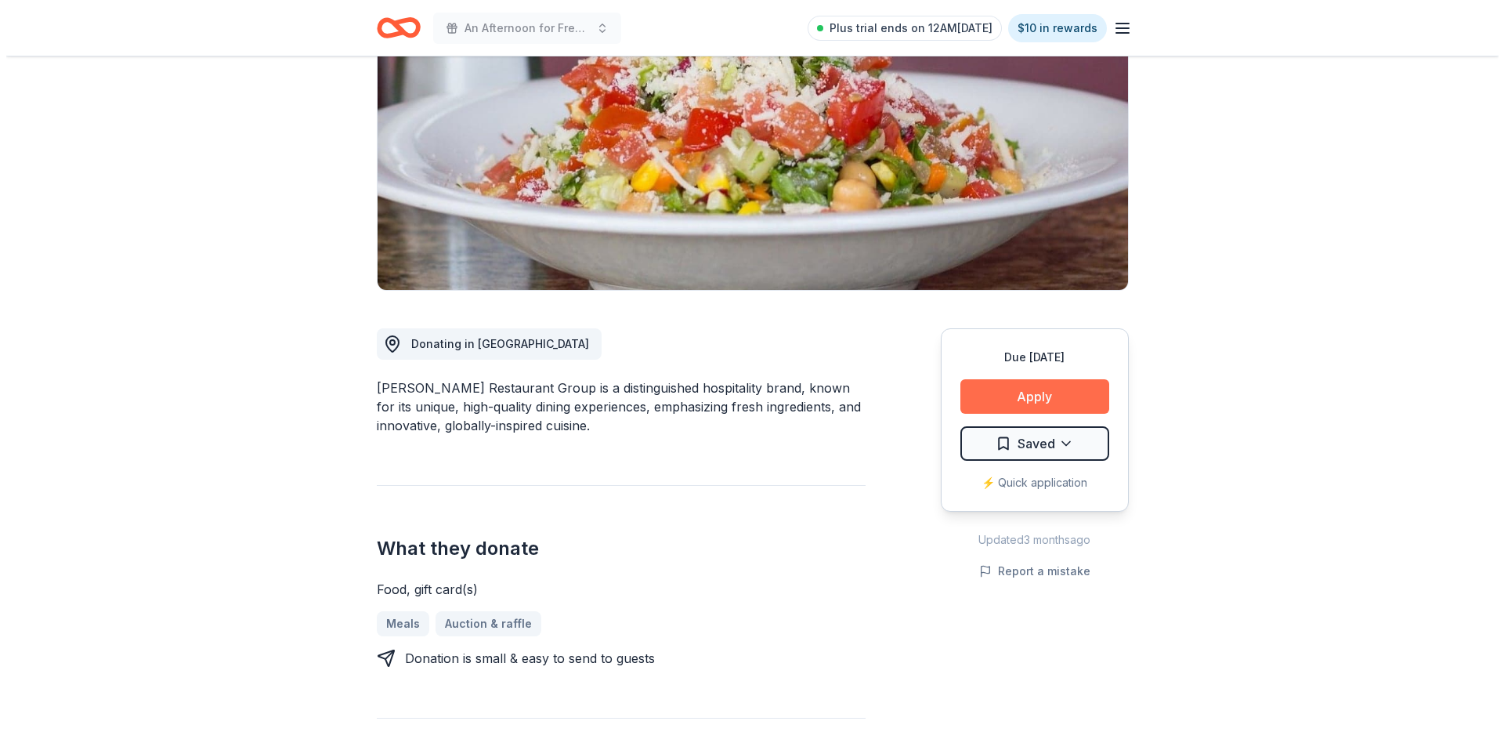
scroll to position [235, 0]
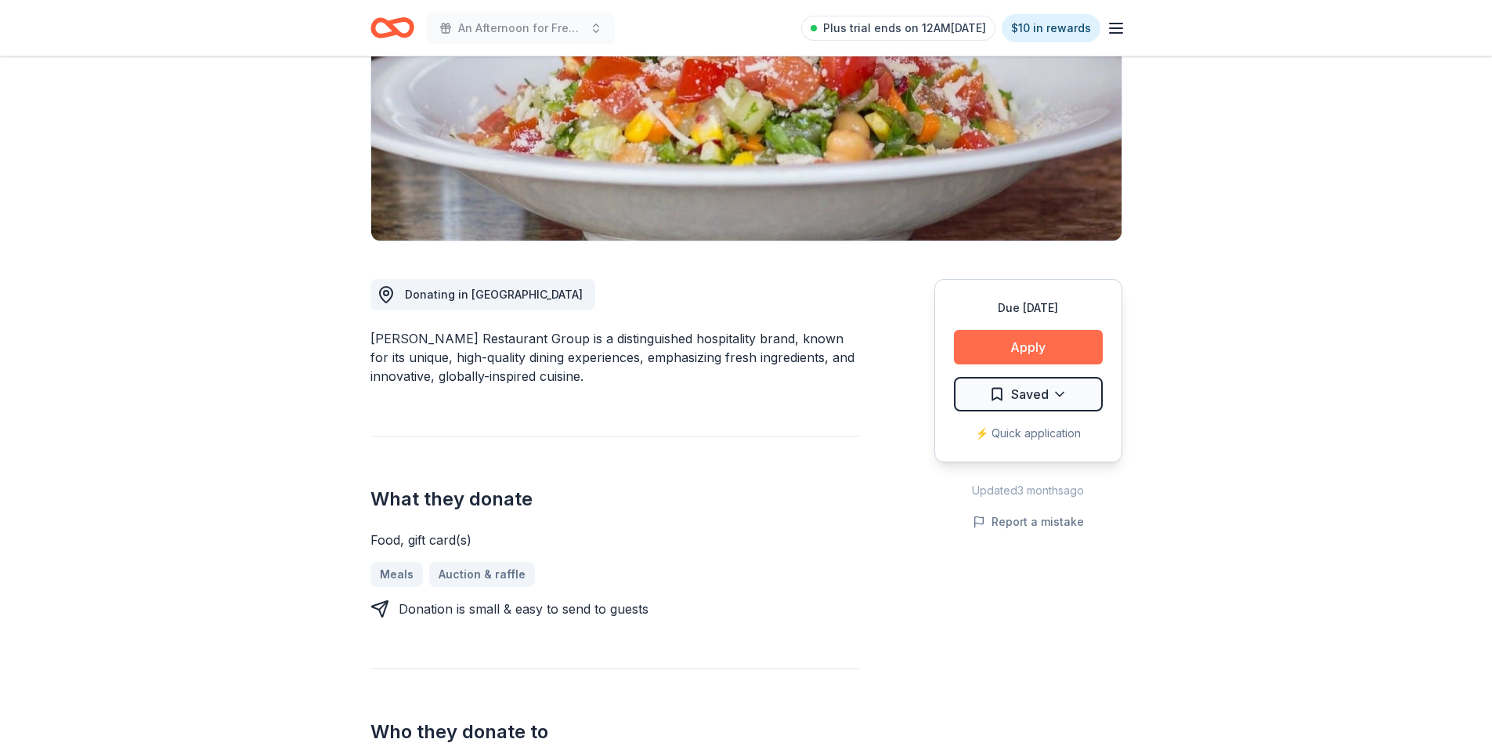
click at [1055, 347] on button "Apply" at bounding box center [1028, 347] width 149 height 34
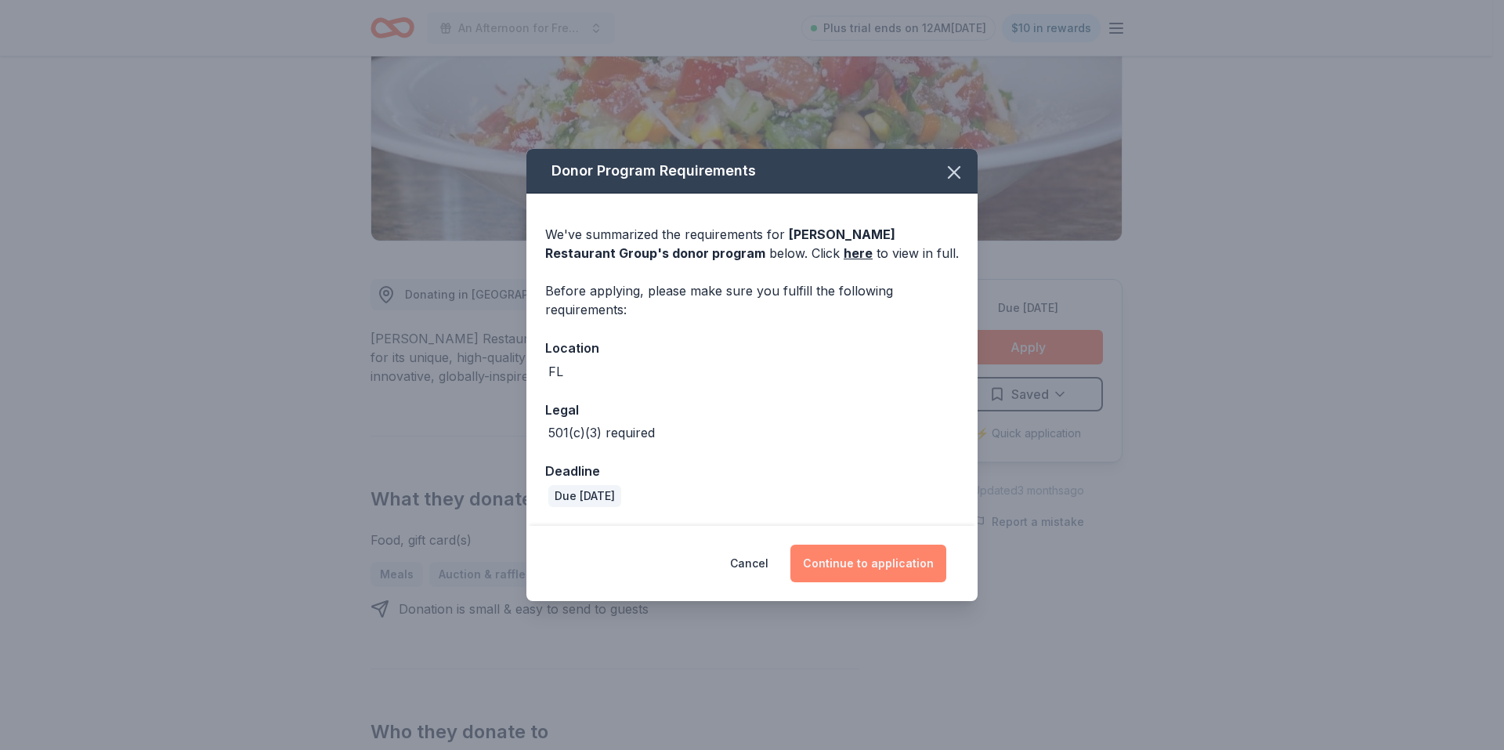
click at [878, 563] on button "Continue to application" at bounding box center [868, 563] width 156 height 38
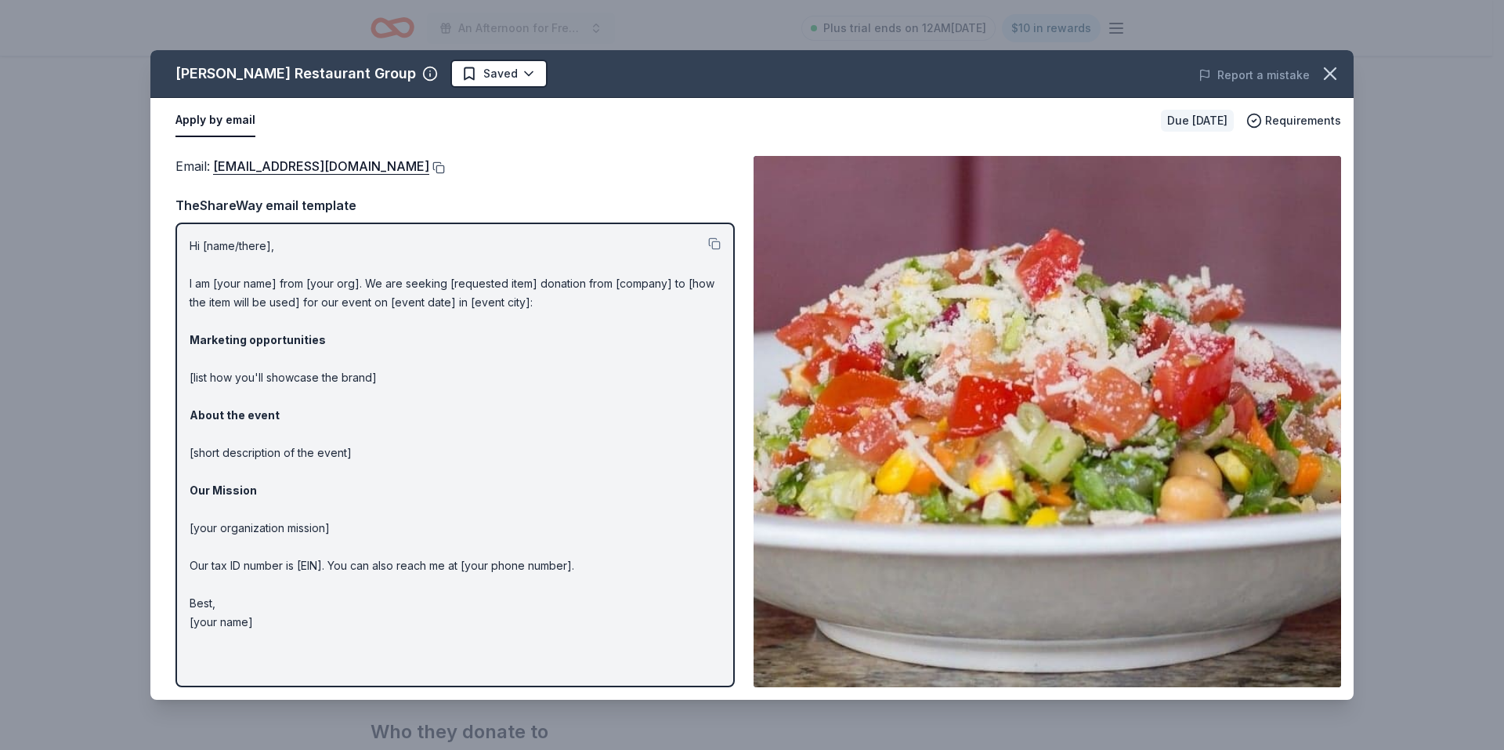
click at [429, 169] on button at bounding box center [437, 167] width 16 height 13
click at [714, 241] on button at bounding box center [714, 243] width 13 height 13
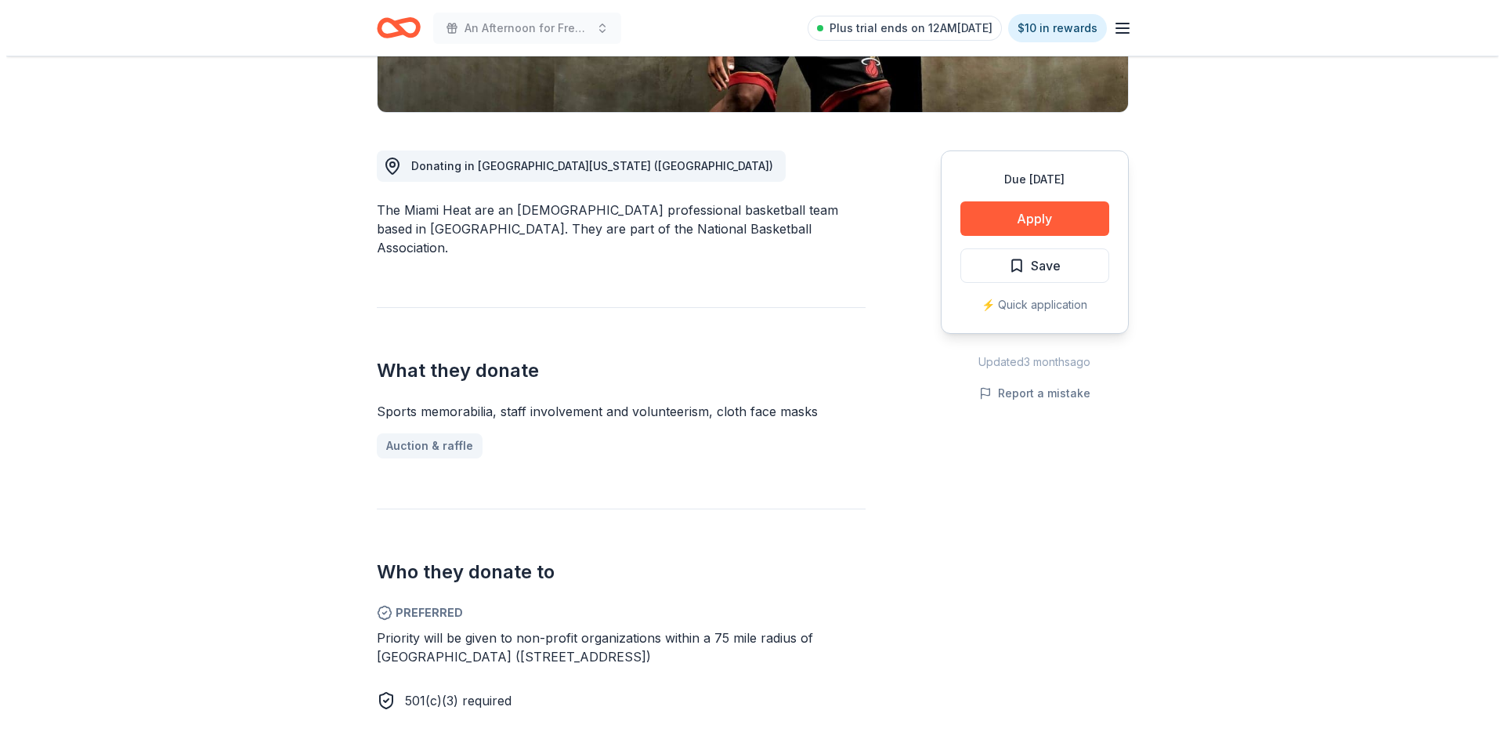
scroll to position [392, 0]
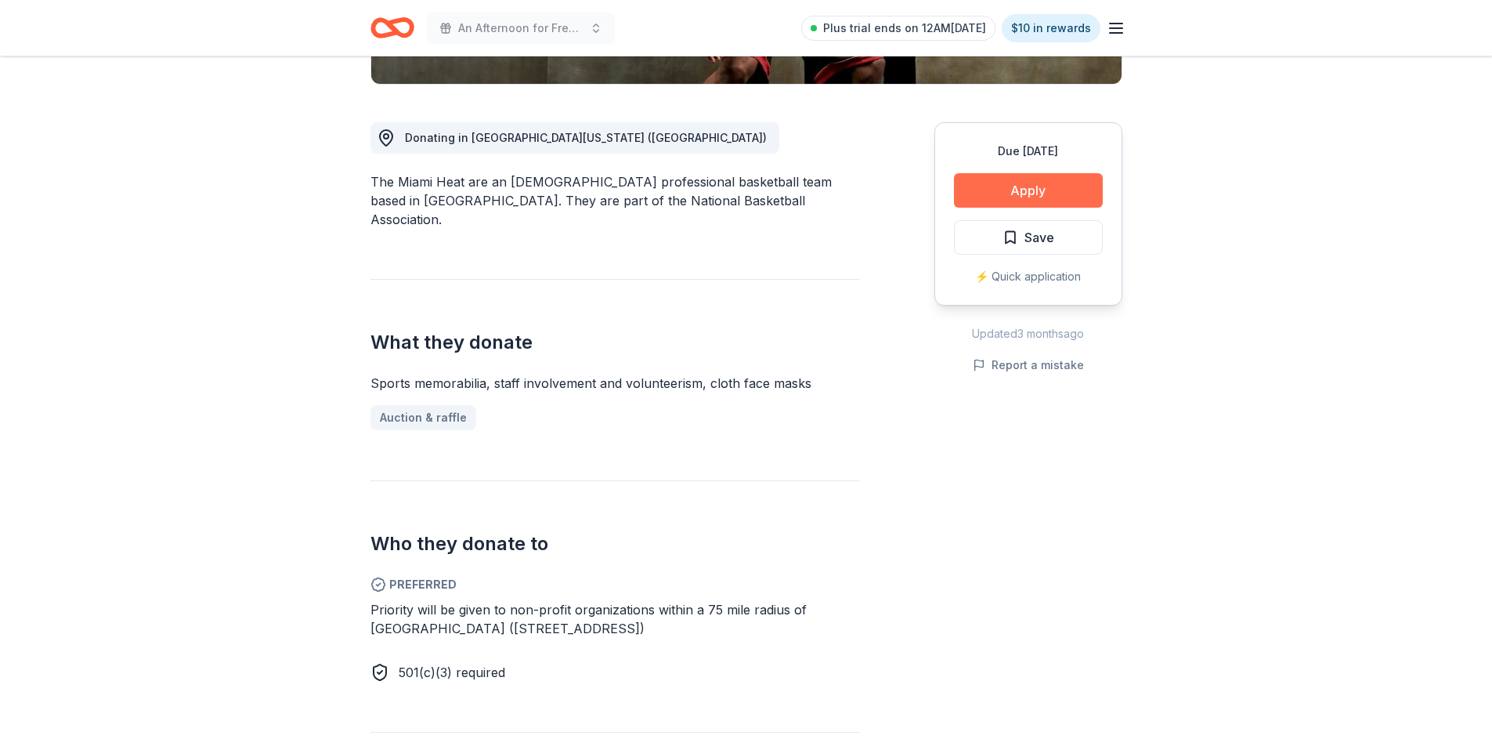
click at [1030, 186] on button "Apply" at bounding box center [1028, 190] width 149 height 34
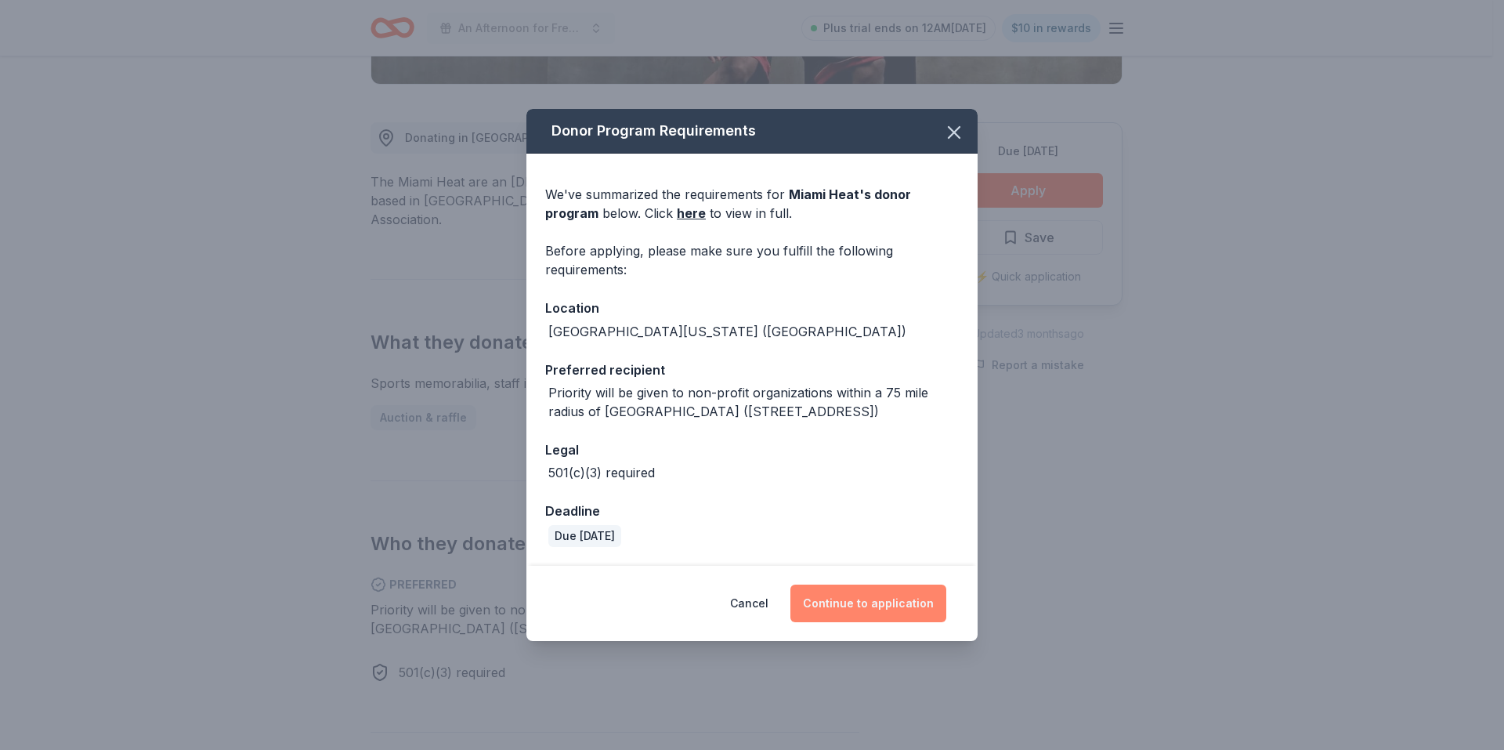
click at [873, 605] on button "Continue to application" at bounding box center [868, 603] width 156 height 38
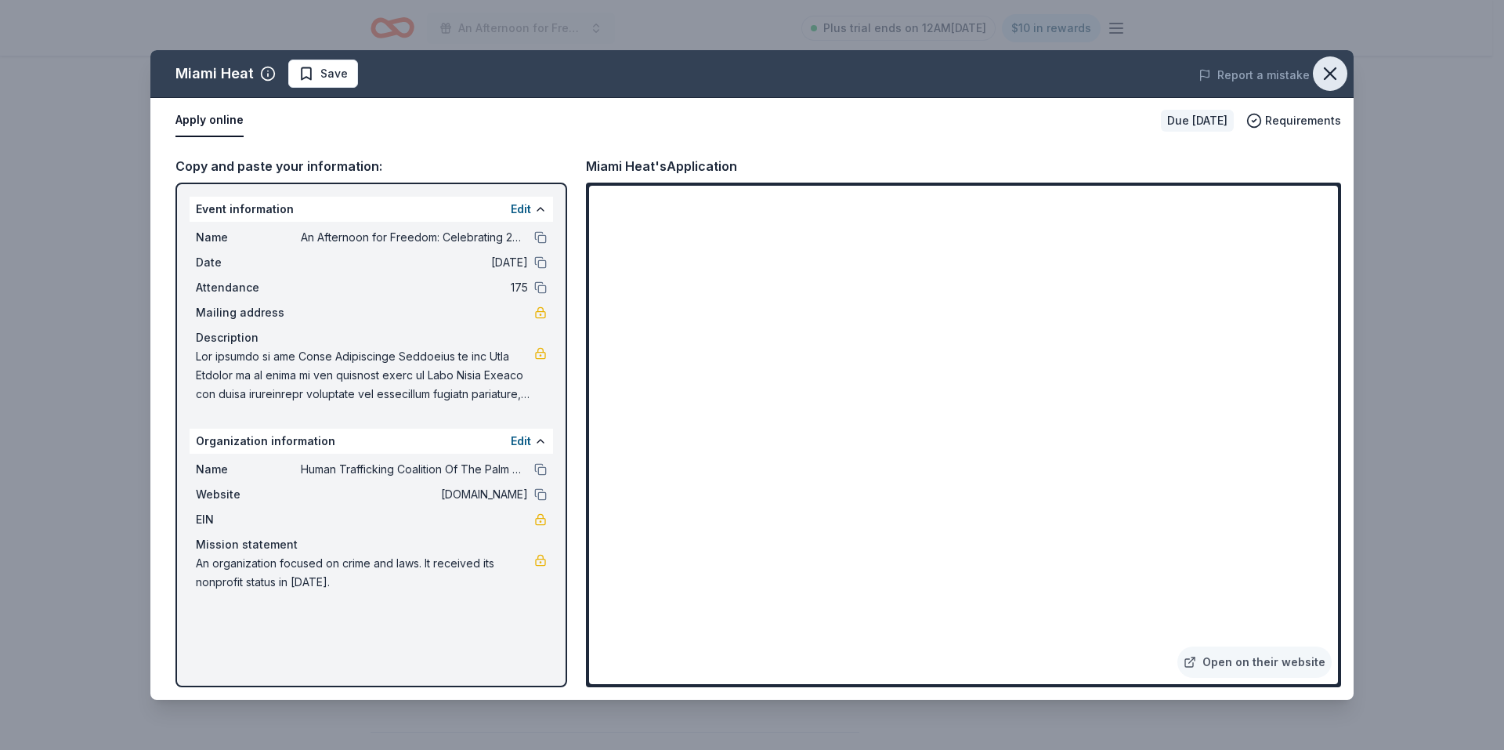
click at [1334, 67] on icon "button" at bounding box center [1330, 74] width 22 height 22
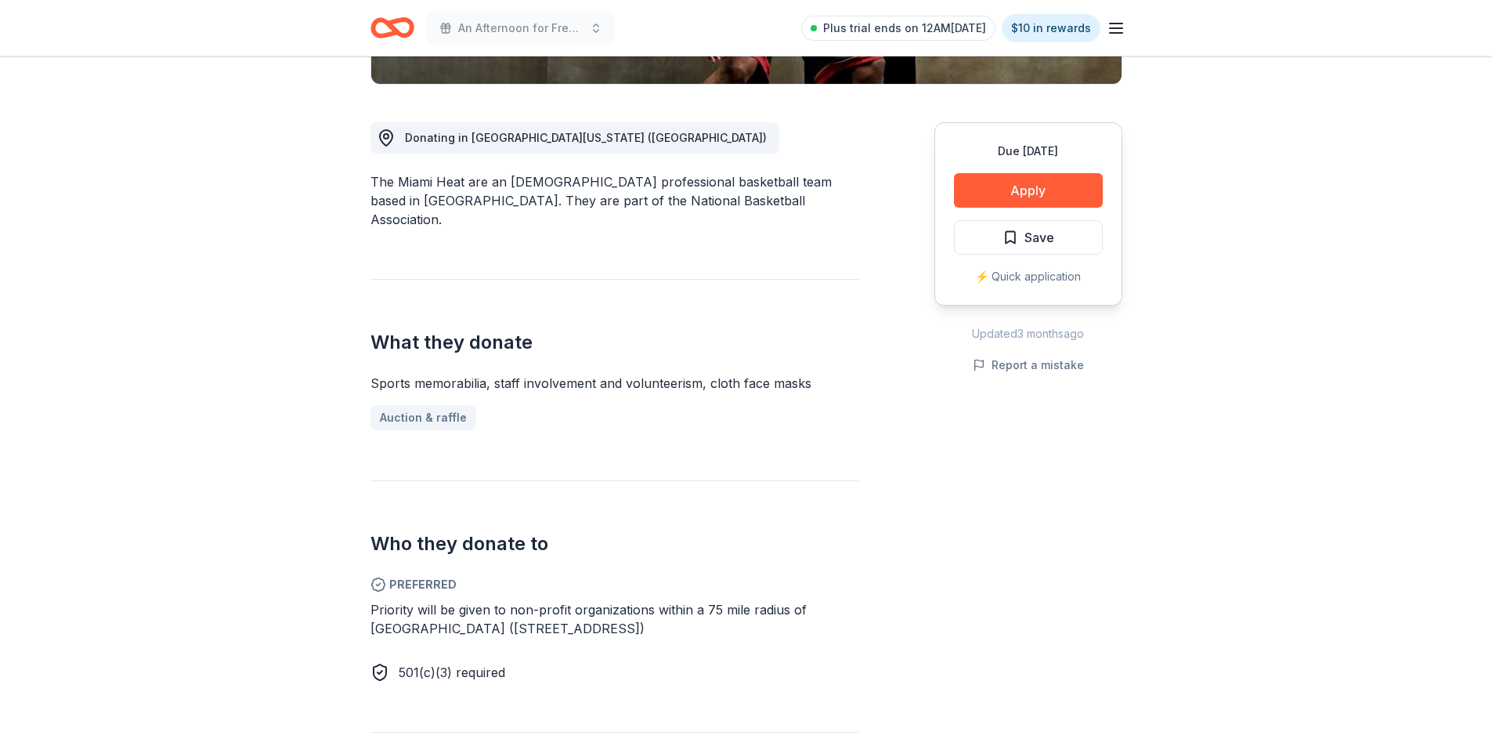
click at [1326, 79] on div "Due [DATE] Share Miami Heat New Share Donating in [GEOGRAPHIC_DATA][US_STATE] (…" at bounding box center [746, 637] width 1492 height 1945
click at [1033, 184] on button "Apply" at bounding box center [1028, 190] width 149 height 34
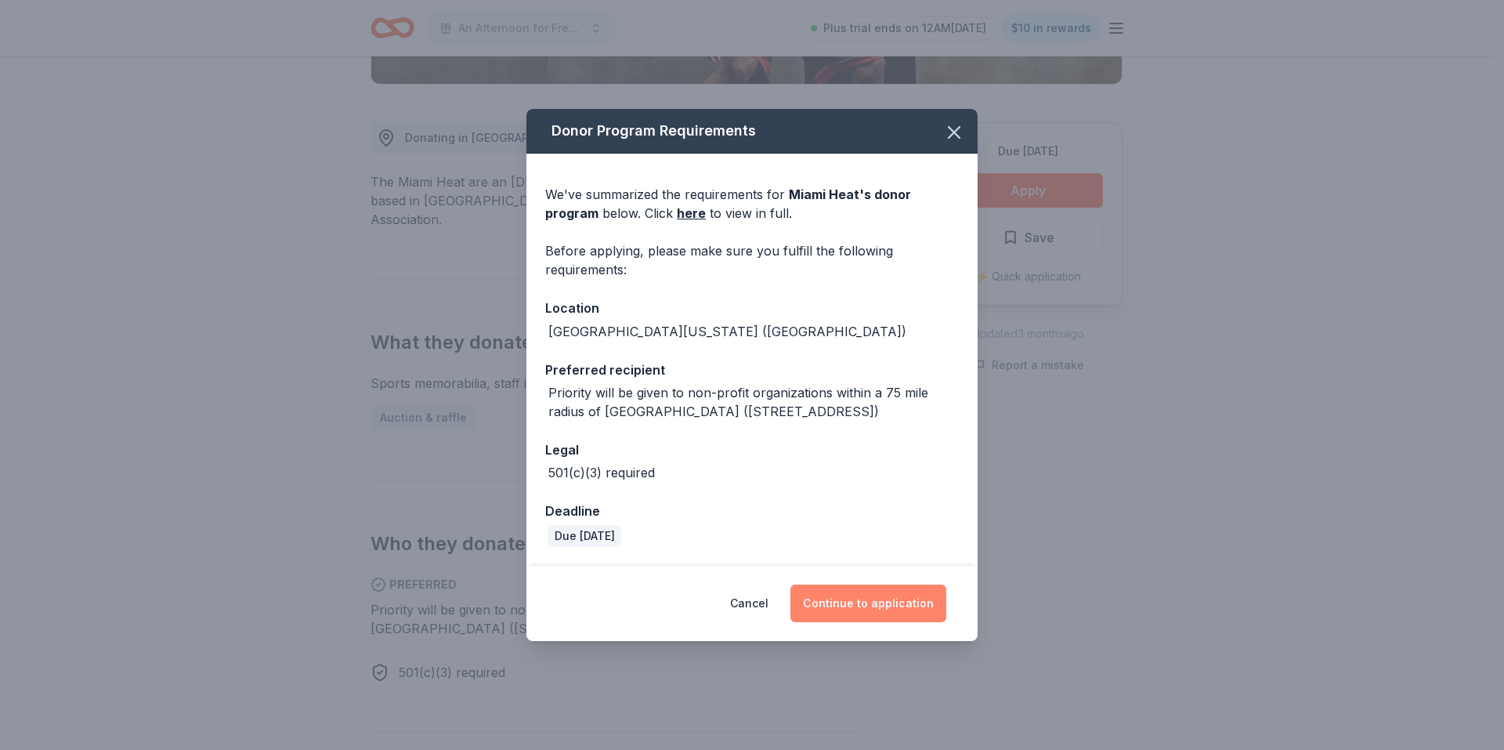
click at [887, 600] on button "Continue to application" at bounding box center [868, 603] width 156 height 38
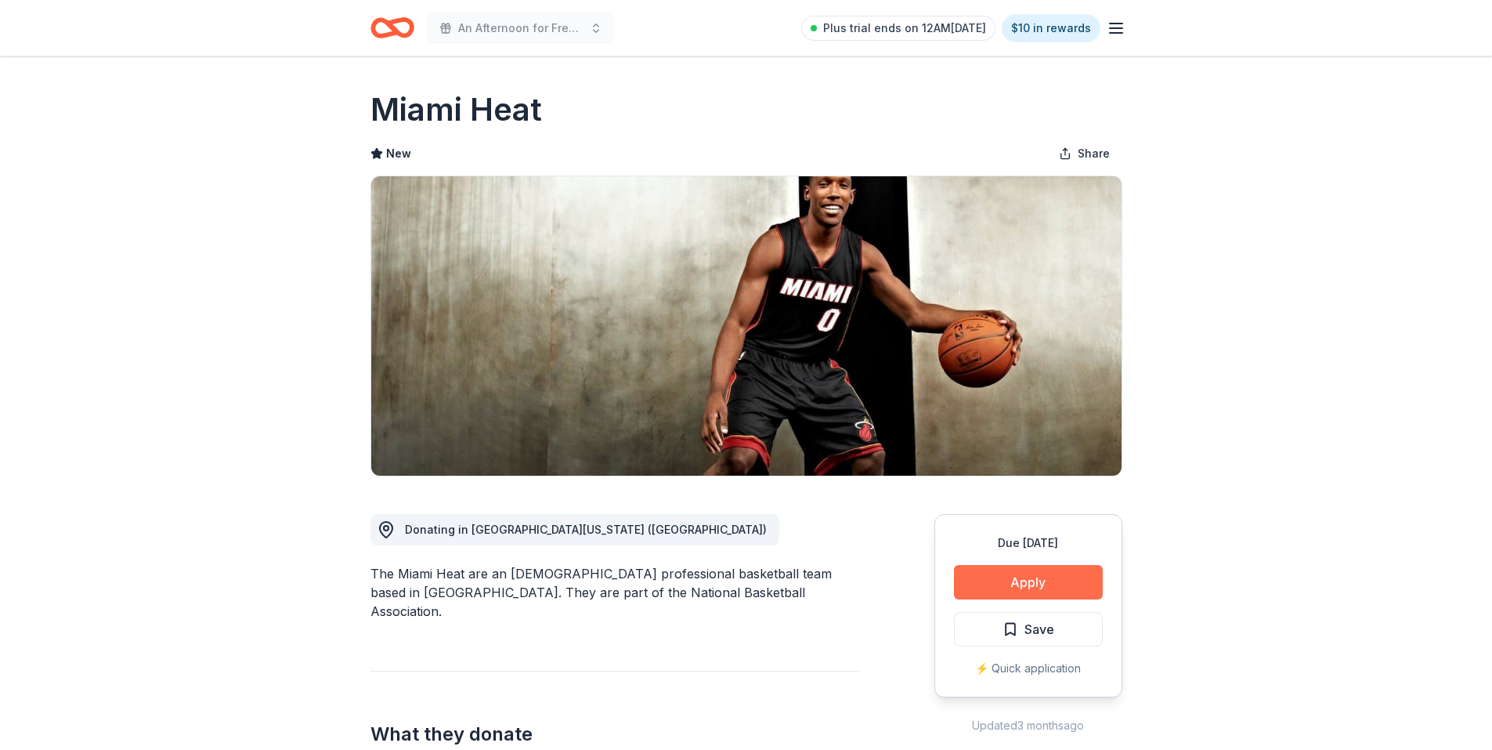
click at [1057, 573] on button "Apply" at bounding box center [1028, 582] width 149 height 34
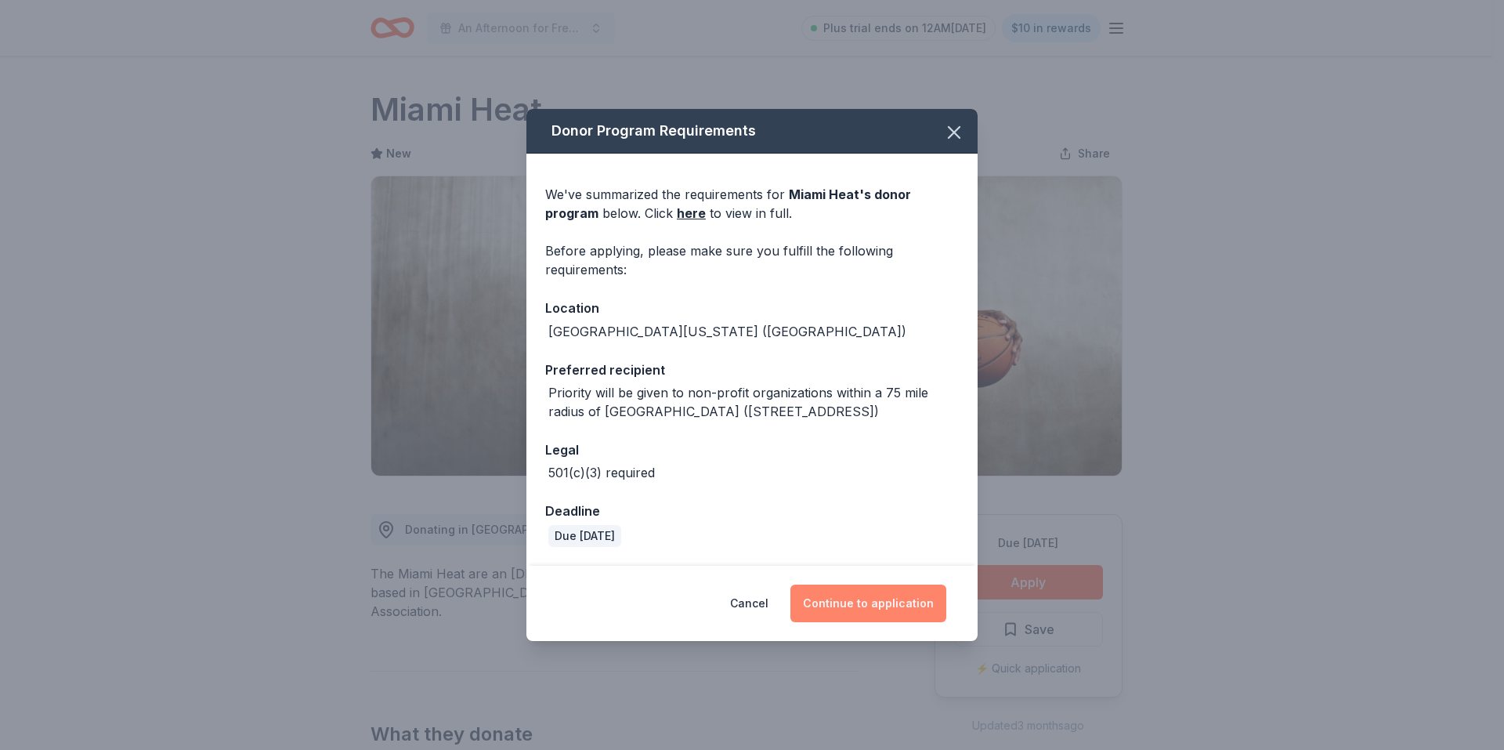
click at [902, 595] on button "Continue to application" at bounding box center [868, 603] width 156 height 38
